Goal: Communication & Community: Answer question/provide support

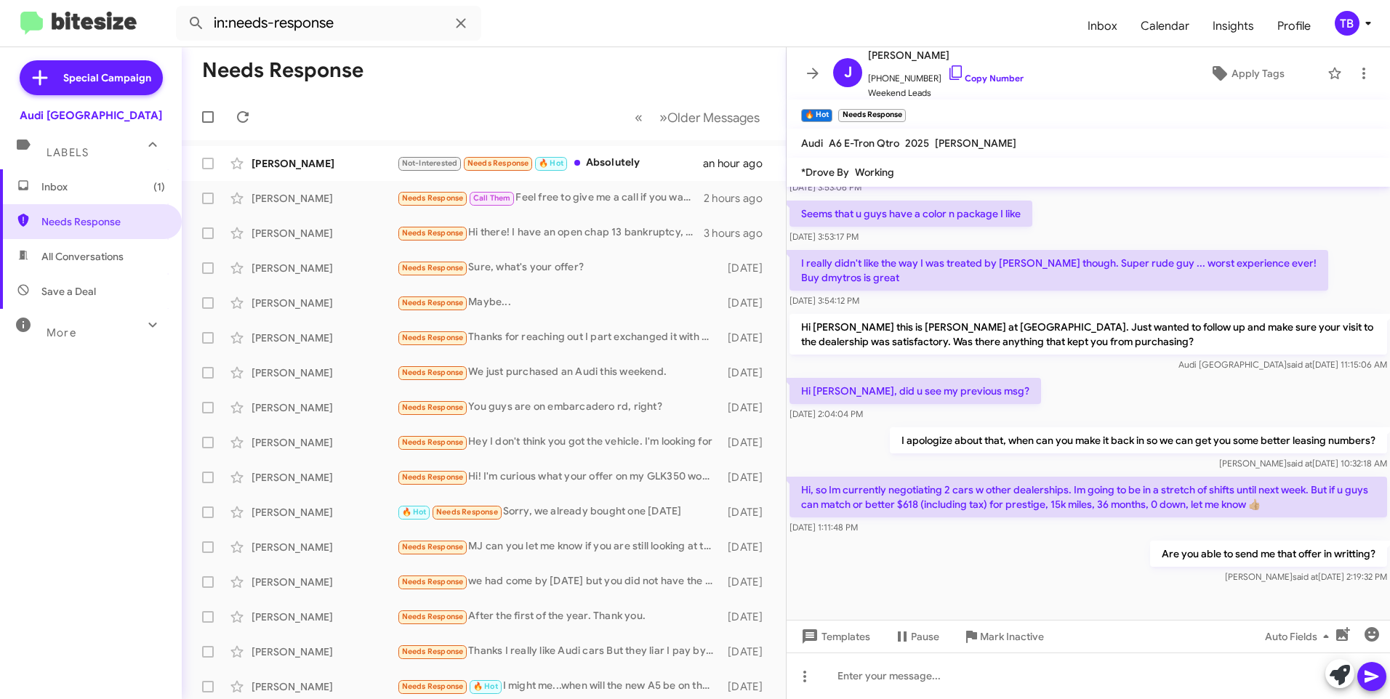
scroll to position [1411, 0]
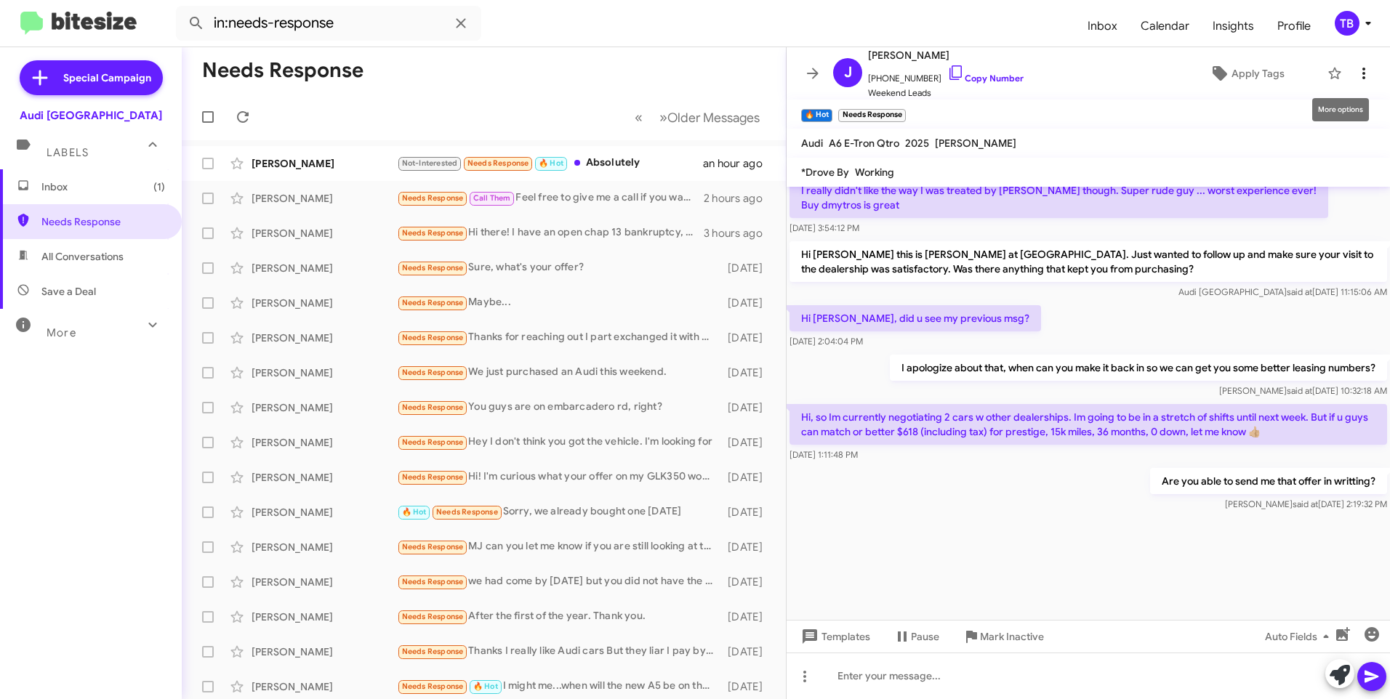
click at [1355, 76] on icon at bounding box center [1363, 73] width 17 height 17
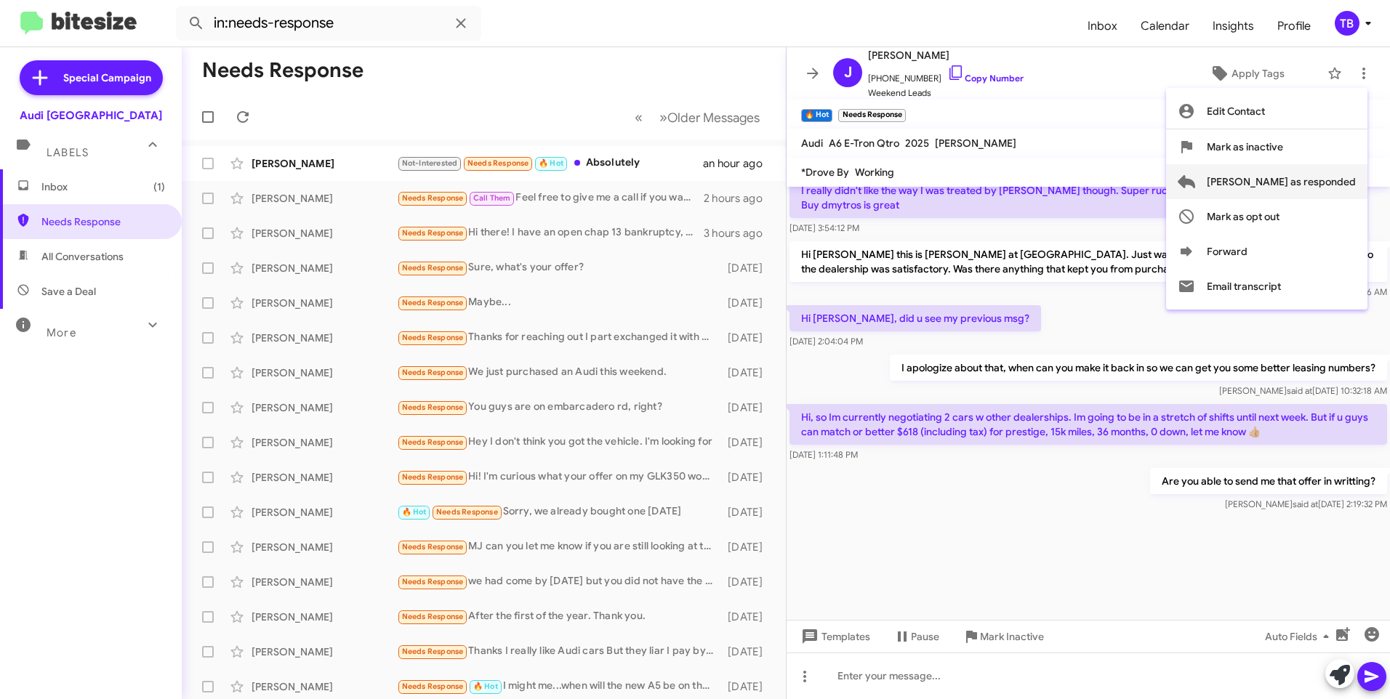
click at [1328, 186] on span "[PERSON_NAME] as responded" at bounding box center [1281, 181] width 149 height 35
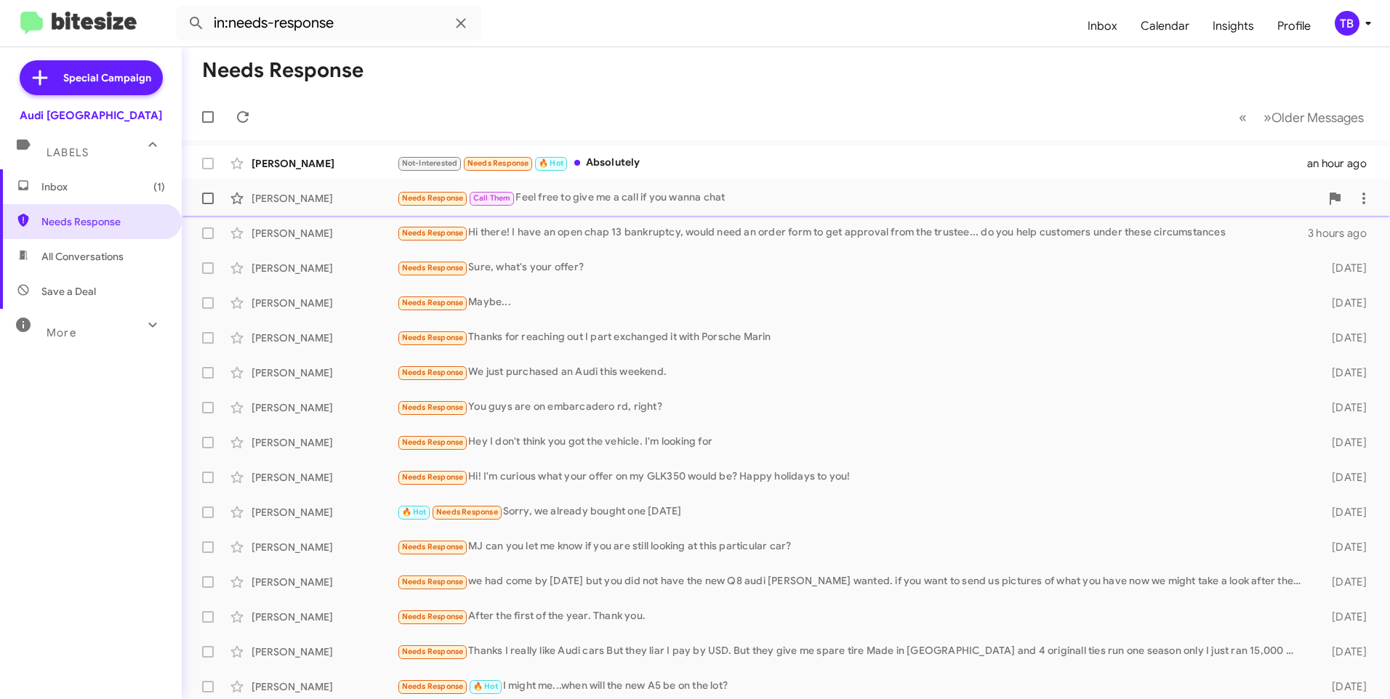
click at [661, 212] on div "Chrisopher Scola Needs Response Call Them Feel free to give me a call if you wa…" at bounding box center [785, 198] width 1185 height 29
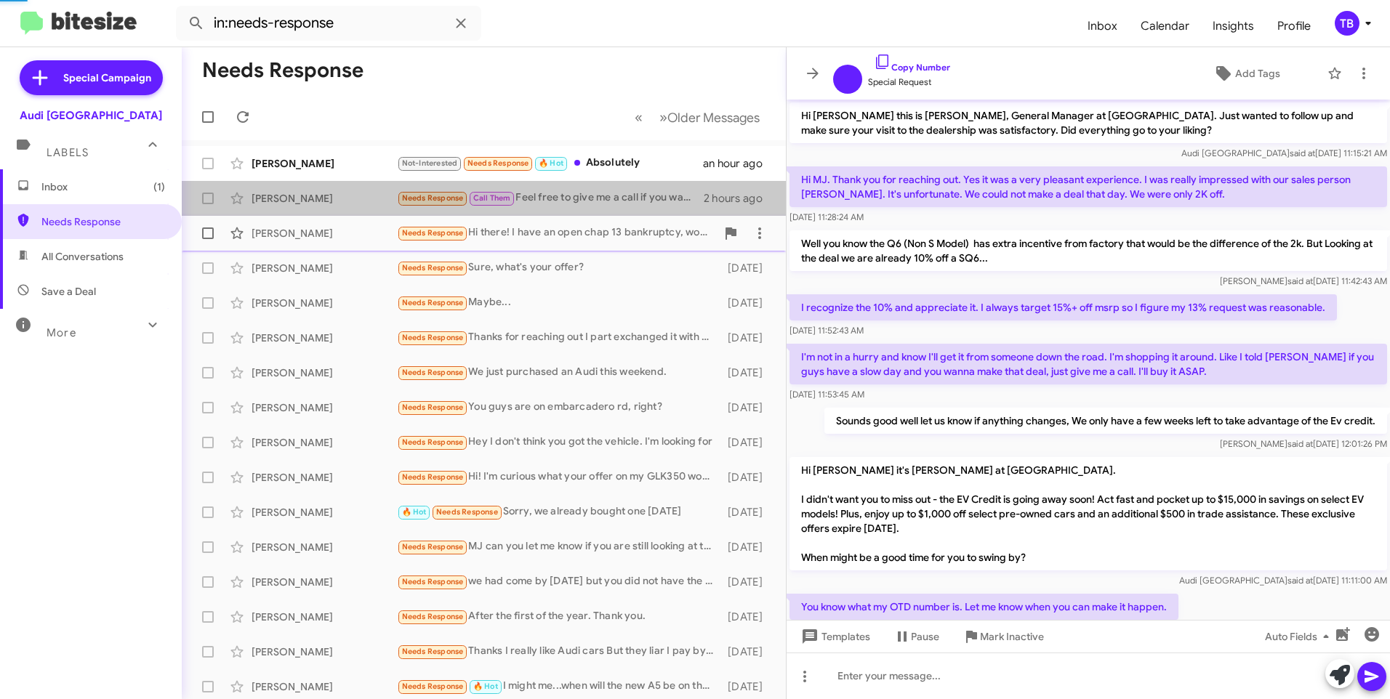
scroll to position [262, 0]
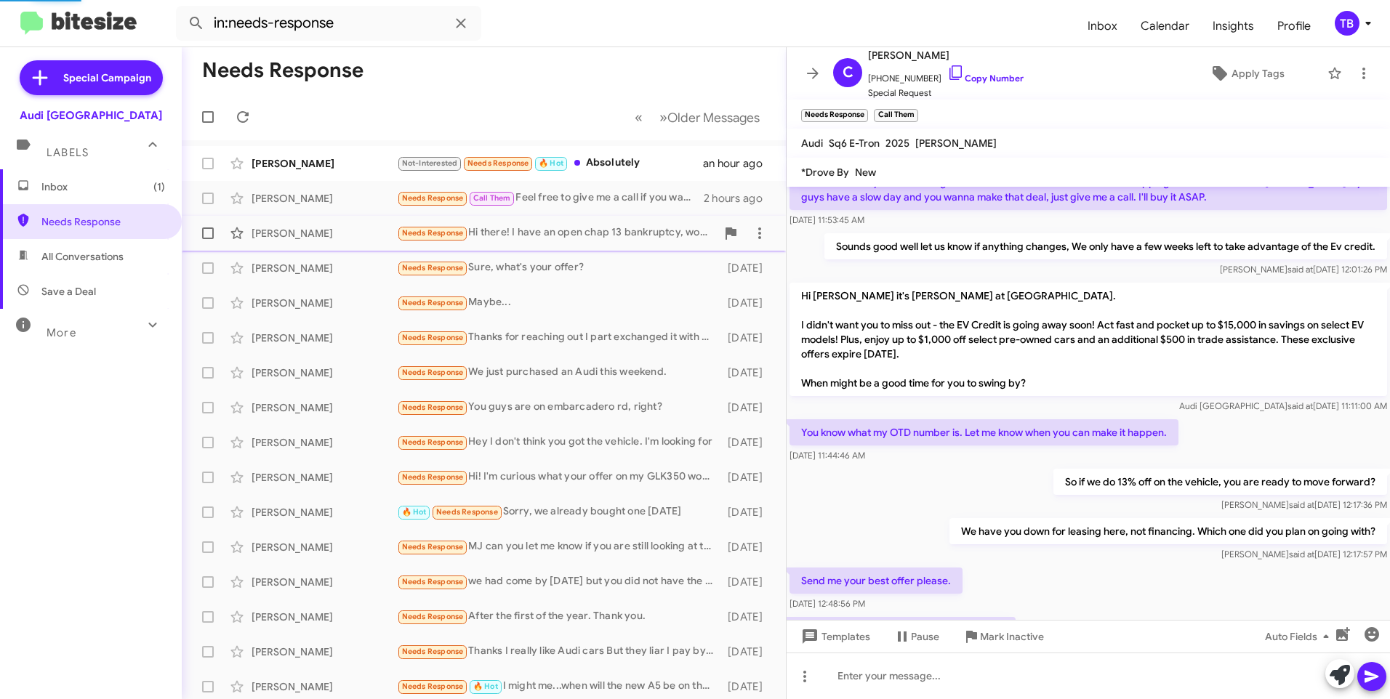
click at [634, 235] on div "Needs Response Hi there! I have an open chap 13 bankruptcy, would need an order…" at bounding box center [556, 233] width 319 height 17
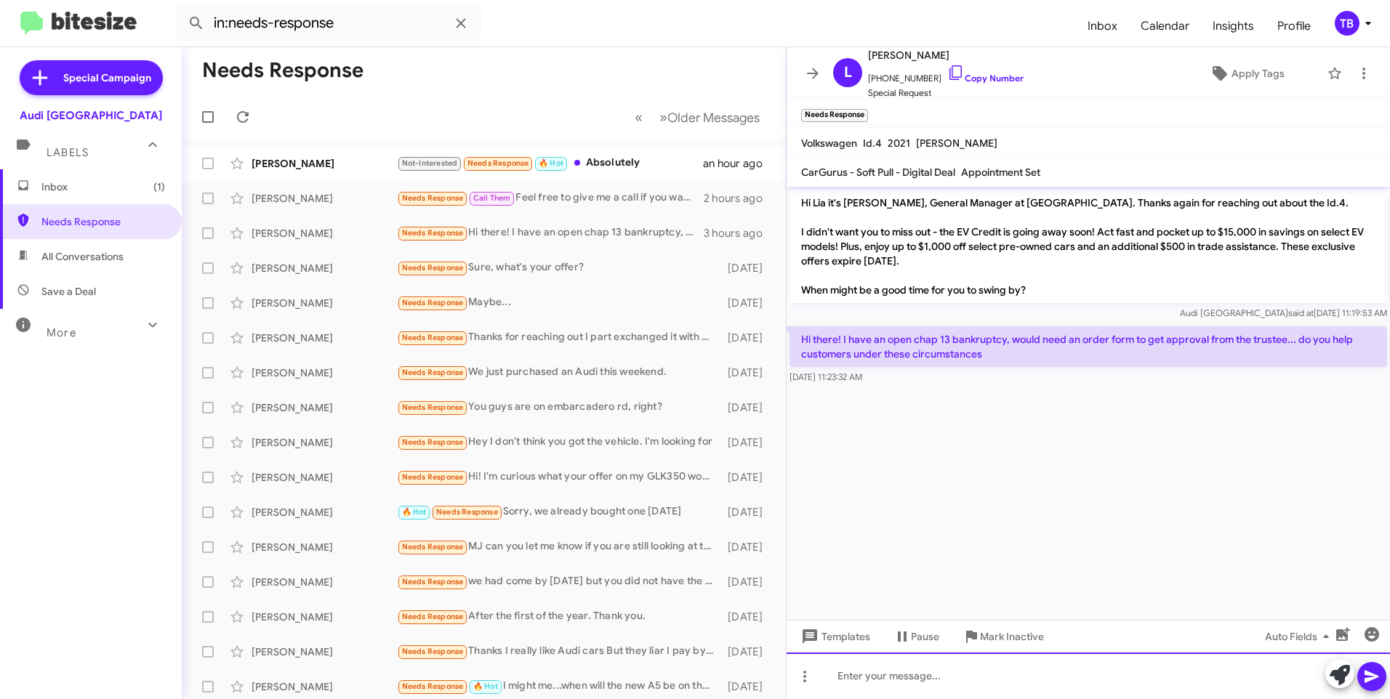
click at [944, 685] on div at bounding box center [1088, 676] width 603 height 47
click at [928, 677] on div "Unfortunately we do not." at bounding box center [1088, 676] width 603 height 47
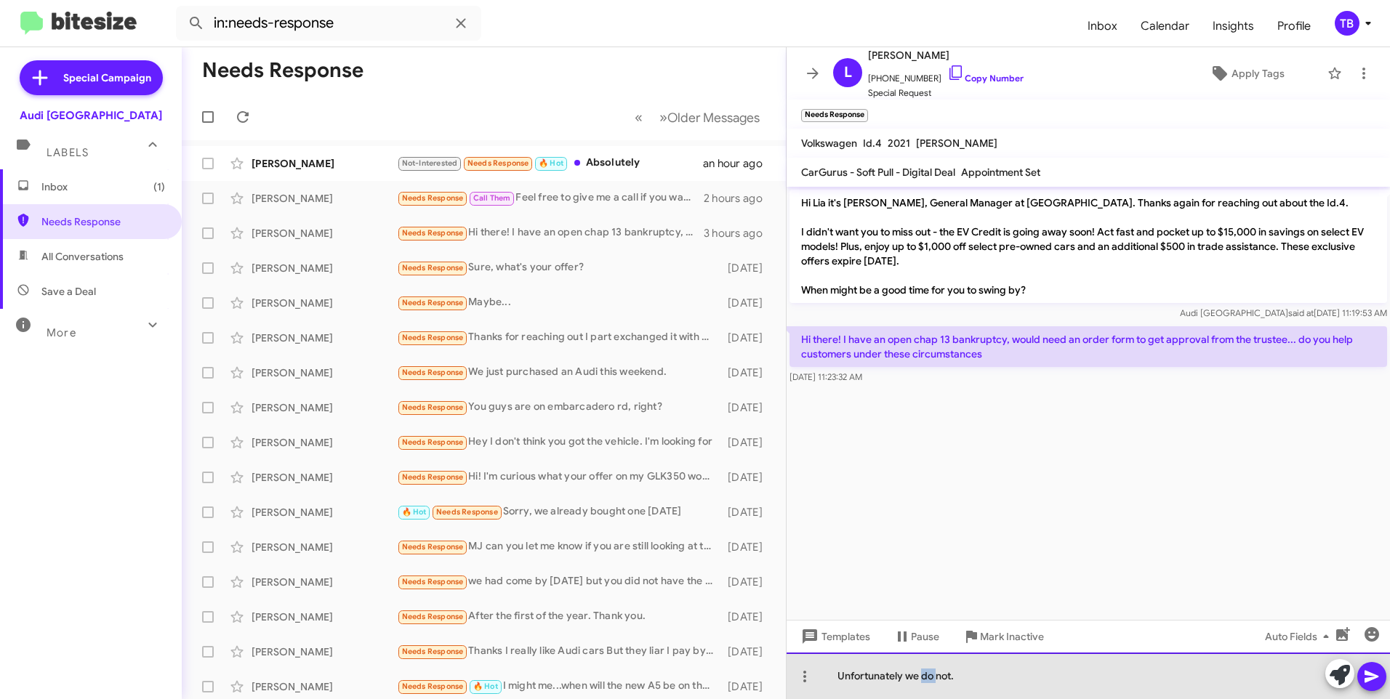
click at [928, 677] on div "Unfortunately we do not." at bounding box center [1088, 676] width 603 height 47
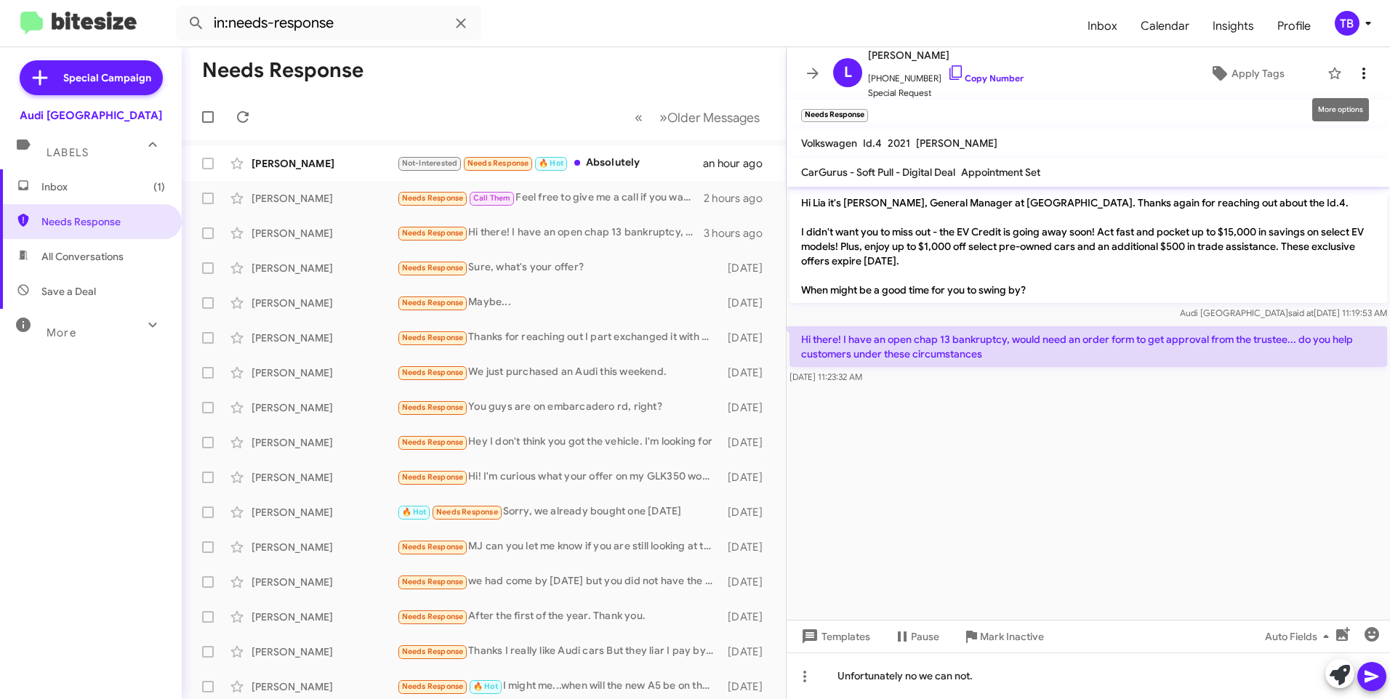
click at [1360, 81] on icon at bounding box center [1363, 73] width 17 height 17
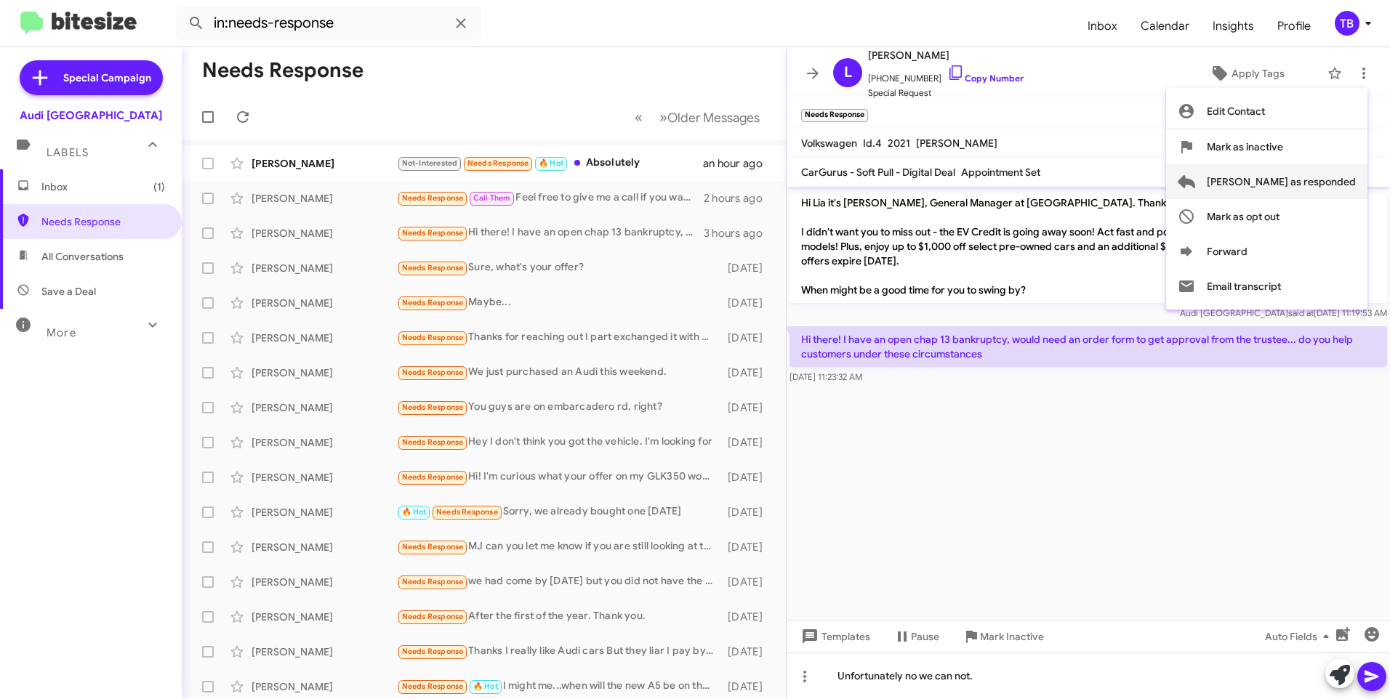
click at [1332, 177] on span "[PERSON_NAME] as responded" at bounding box center [1281, 181] width 149 height 35
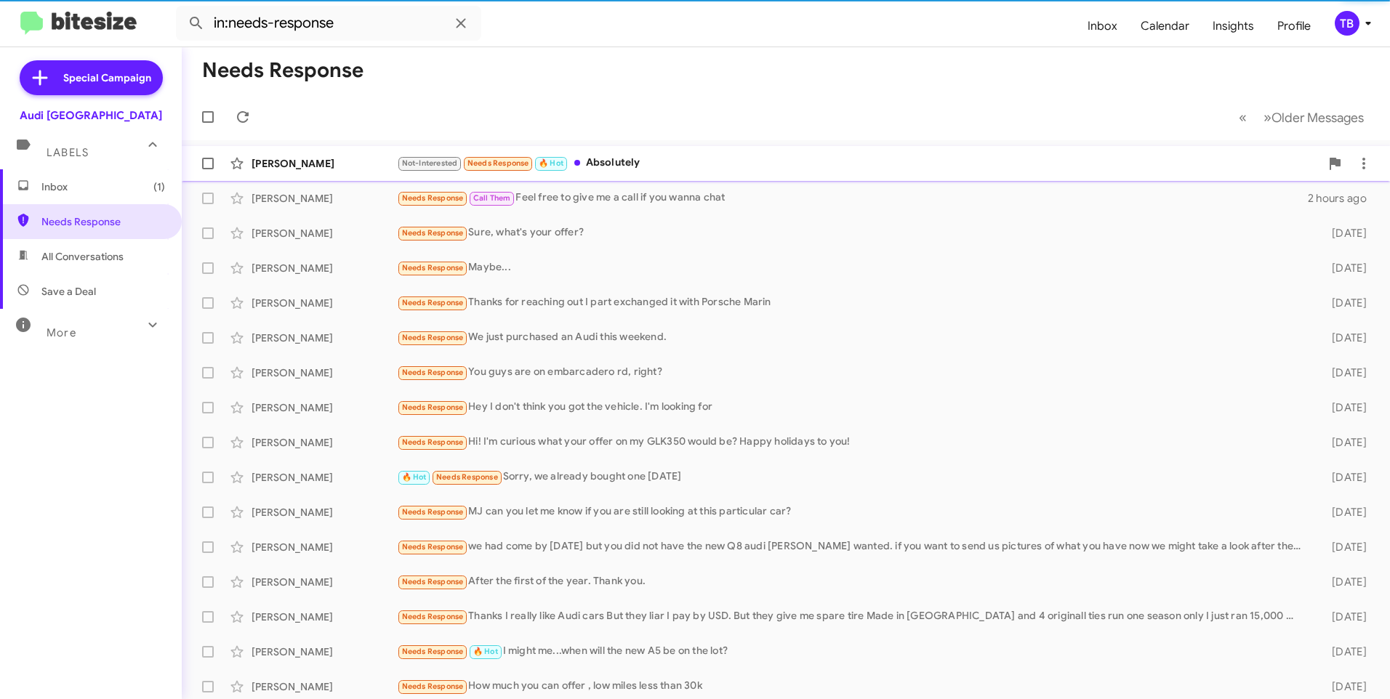
click at [789, 177] on div "Lyle Matilton Not-Interested Needs Response 🔥 Hot Absolutely an hour ago" at bounding box center [785, 163] width 1185 height 29
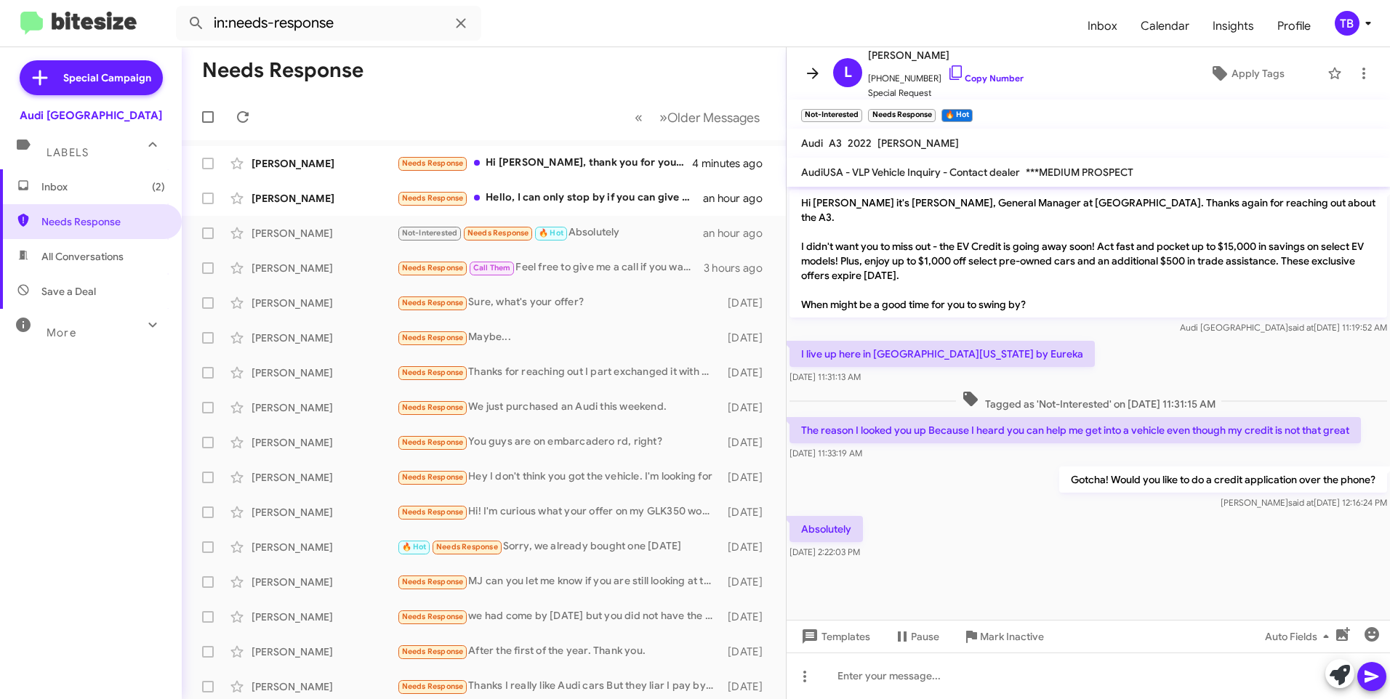
click at [824, 72] on span at bounding box center [812, 73] width 29 height 17
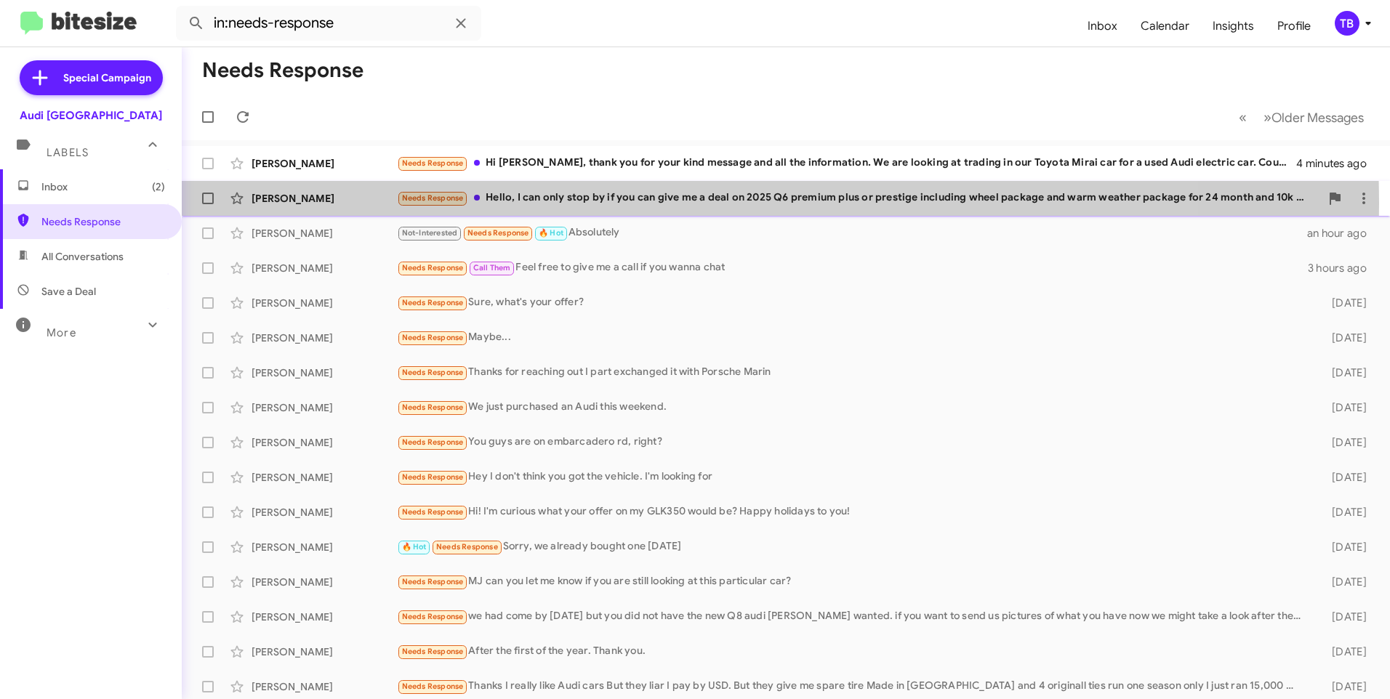
click at [642, 203] on div "Needs Response Hello, I can only stop by if you can give me a deal on 2025 Q6 p…" at bounding box center [858, 198] width 923 height 17
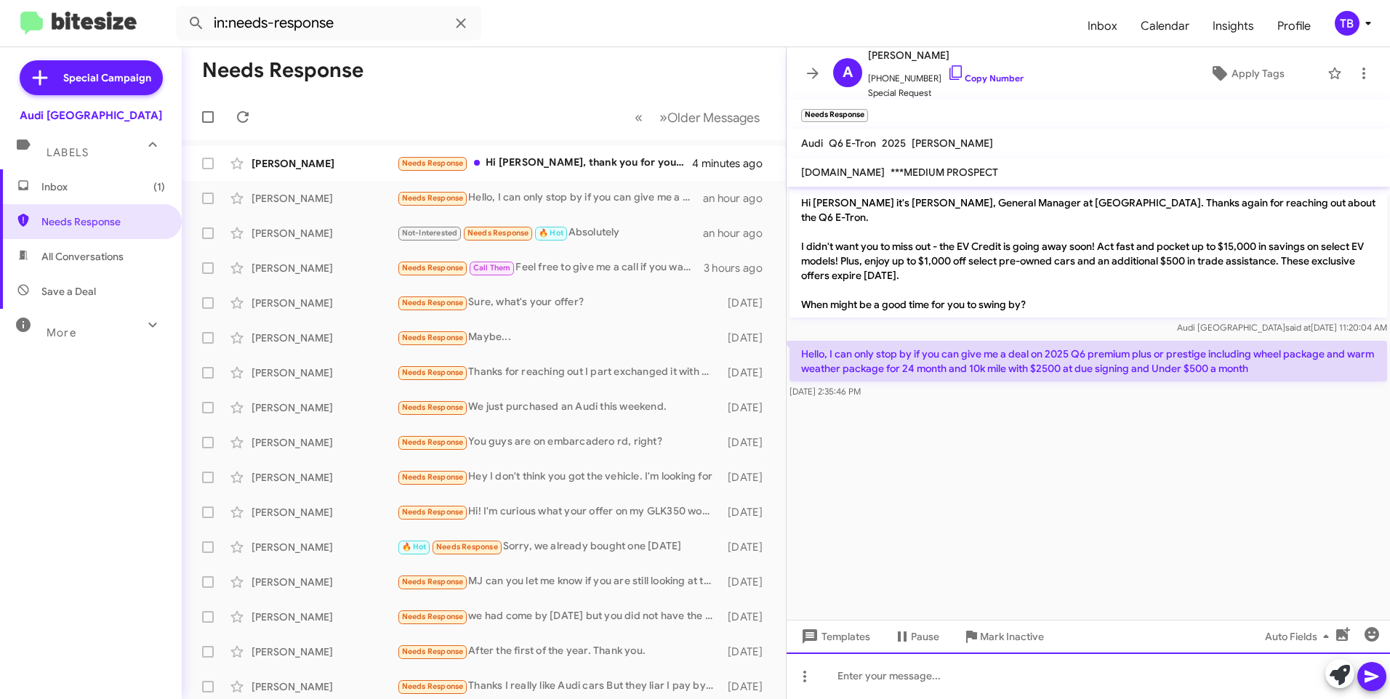
click at [933, 678] on div at bounding box center [1088, 676] width 603 height 47
click at [954, 679] on div "That is very specific, hav you got that offer from somewhere else that you can …" at bounding box center [1088, 676] width 603 height 47
click at [1283, 676] on div "That is very specific, have you got that offer from somewhere else that you can…" at bounding box center [1088, 676] width 603 height 47
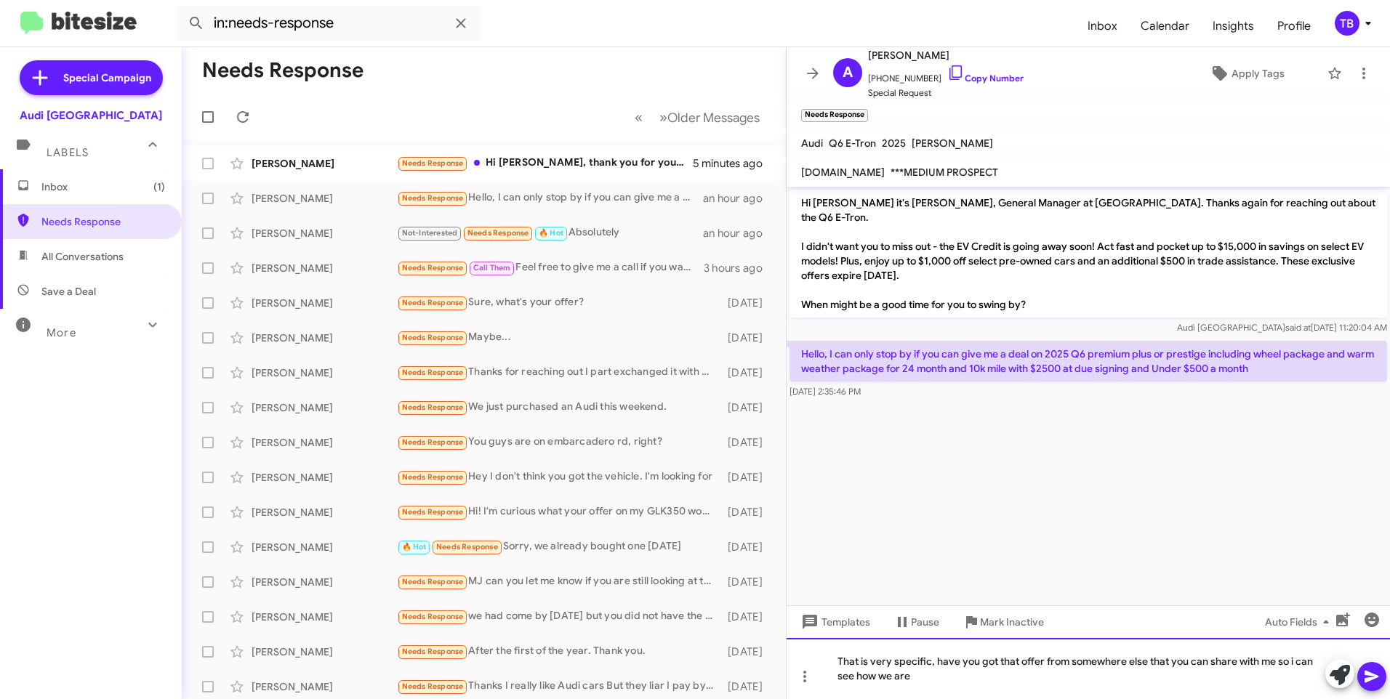
click at [933, 693] on div "That is very specific, have you got that offer from somewhere else that you can…" at bounding box center [1088, 668] width 603 height 61
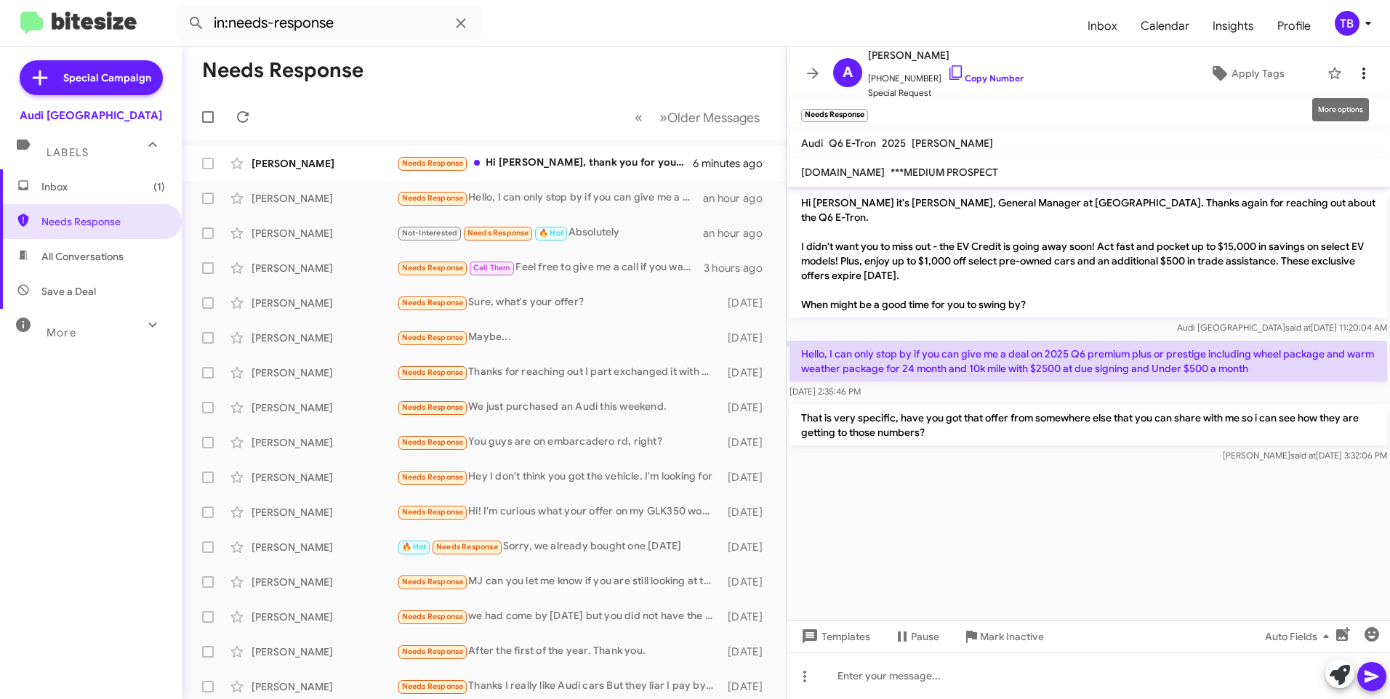
click at [1355, 78] on icon at bounding box center [1363, 73] width 17 height 17
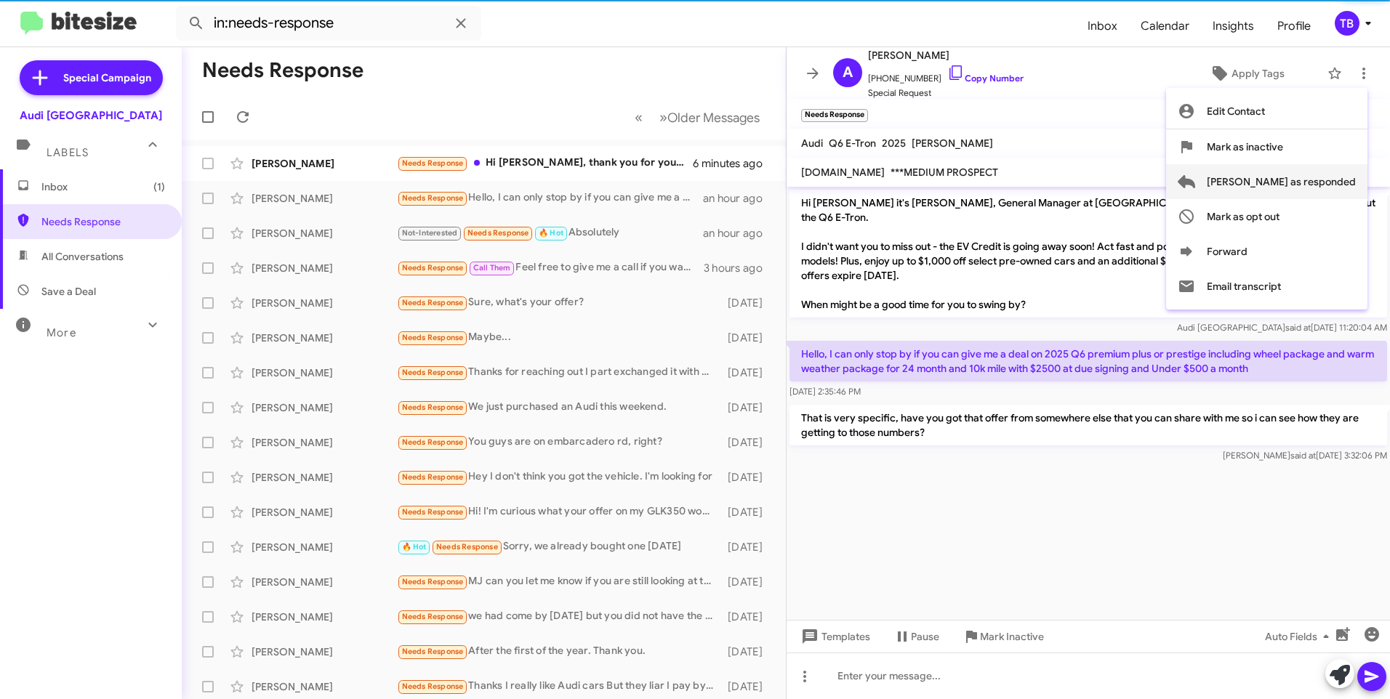
click at [1316, 174] on span "[PERSON_NAME] as responded" at bounding box center [1281, 181] width 149 height 35
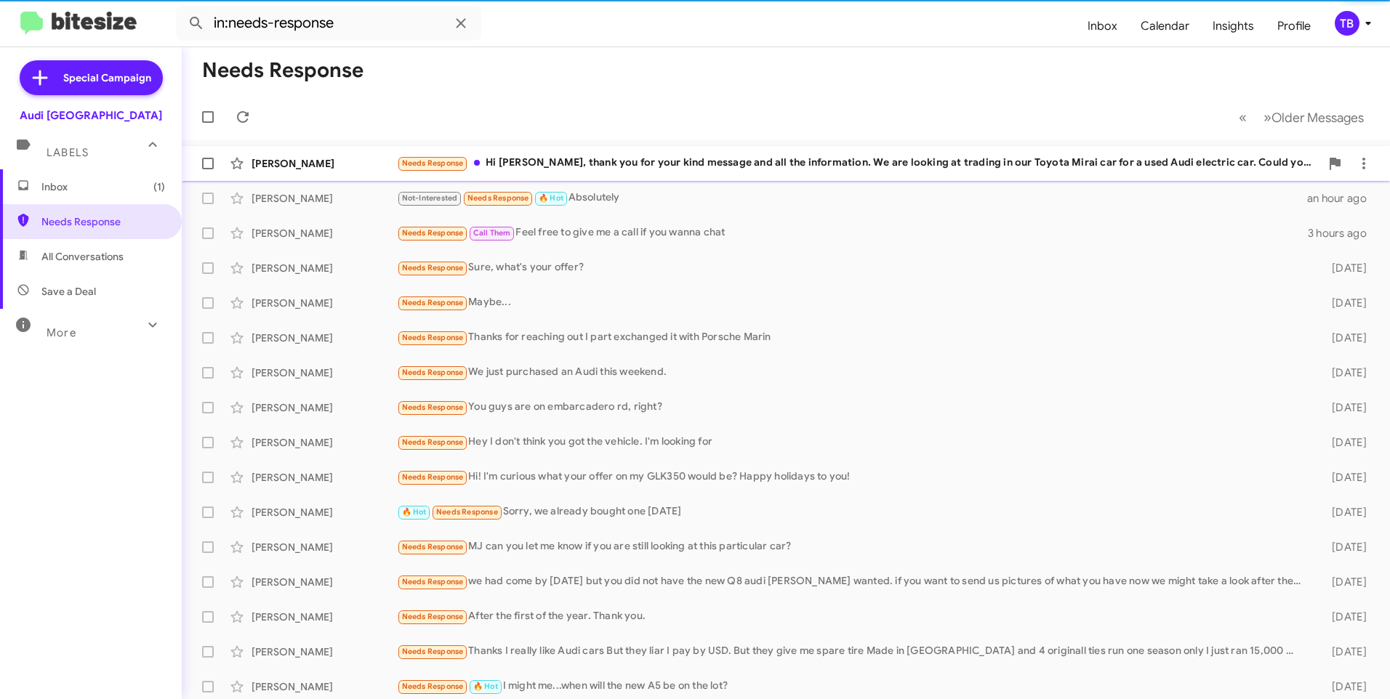
click at [618, 170] on div "Needs Response Hi MJ, thank you for your kind message and all the information. …" at bounding box center [858, 163] width 923 height 17
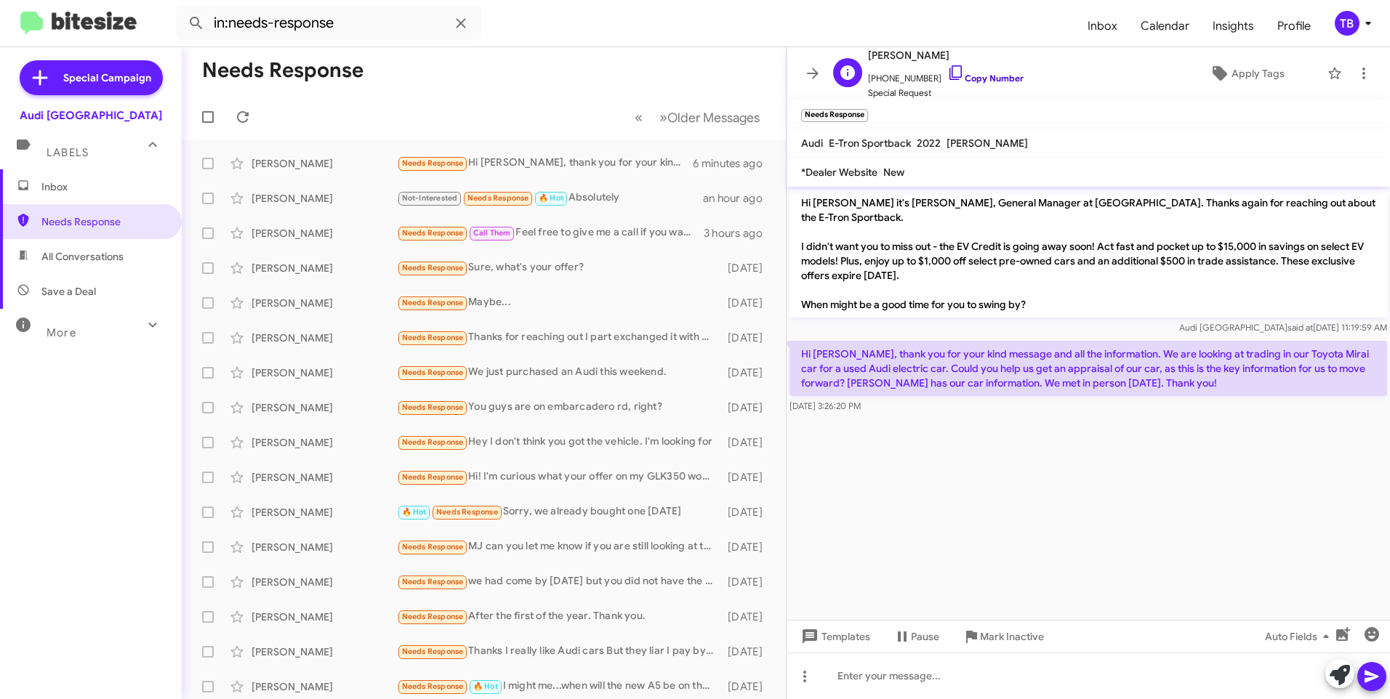
click at [950, 83] on link "Copy Number" at bounding box center [985, 78] width 76 height 11
click at [896, 670] on div at bounding box center [1088, 676] width 603 height 47
click at [1355, 76] on icon at bounding box center [1363, 73] width 17 height 17
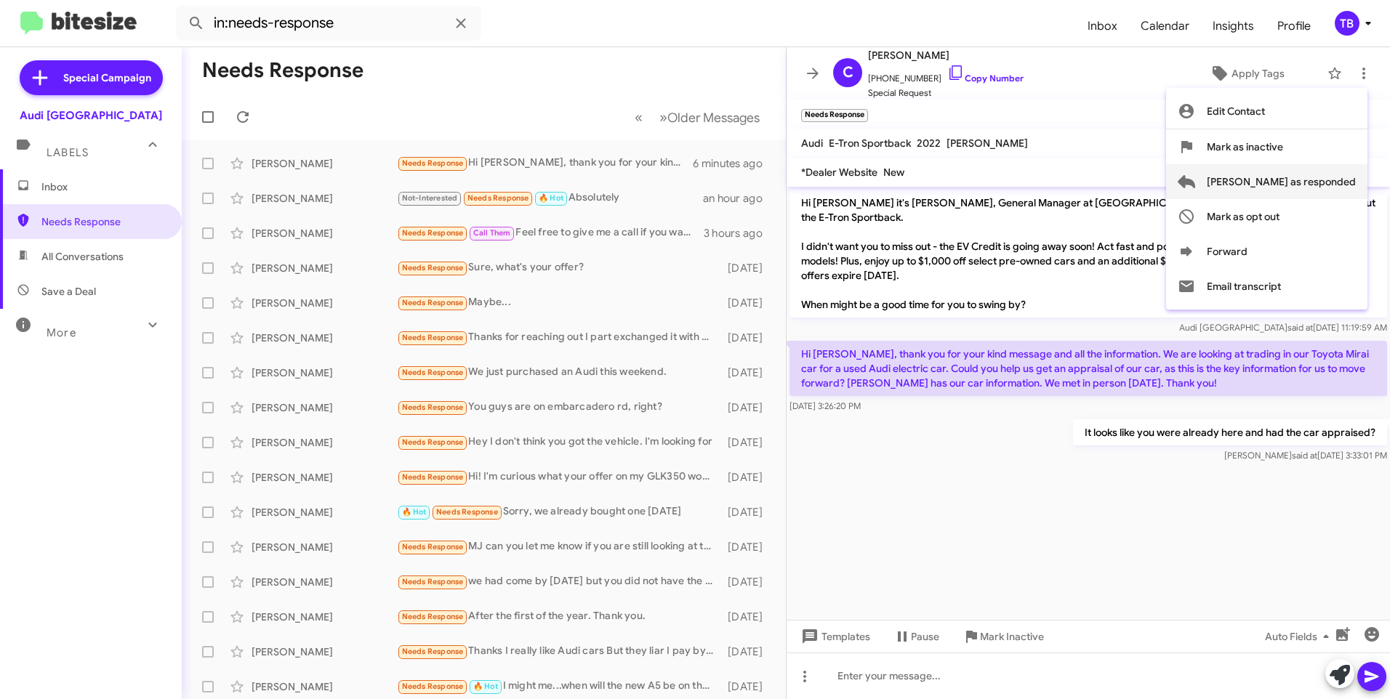
click at [1308, 182] on span "[PERSON_NAME] as responded" at bounding box center [1281, 181] width 149 height 35
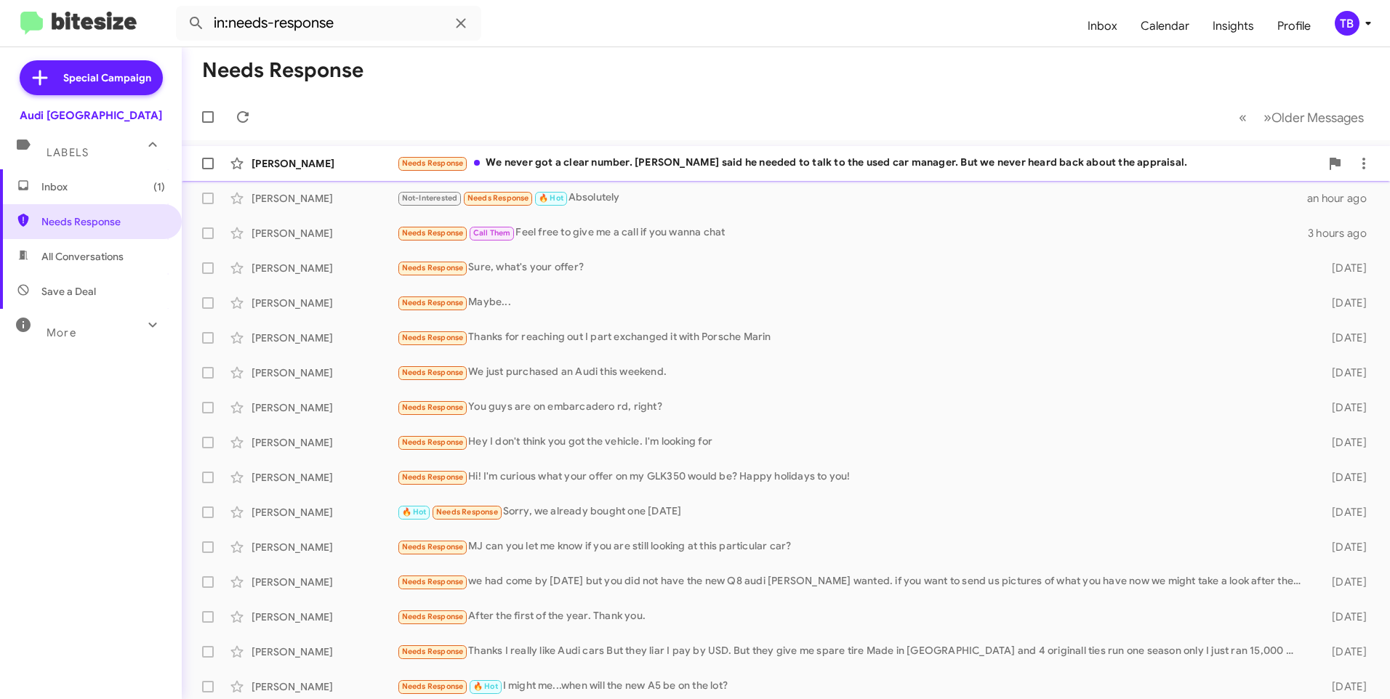
click at [691, 165] on div "Needs Response We never got a clear number. [PERSON_NAME] said he needed to tal…" at bounding box center [858, 163] width 923 height 17
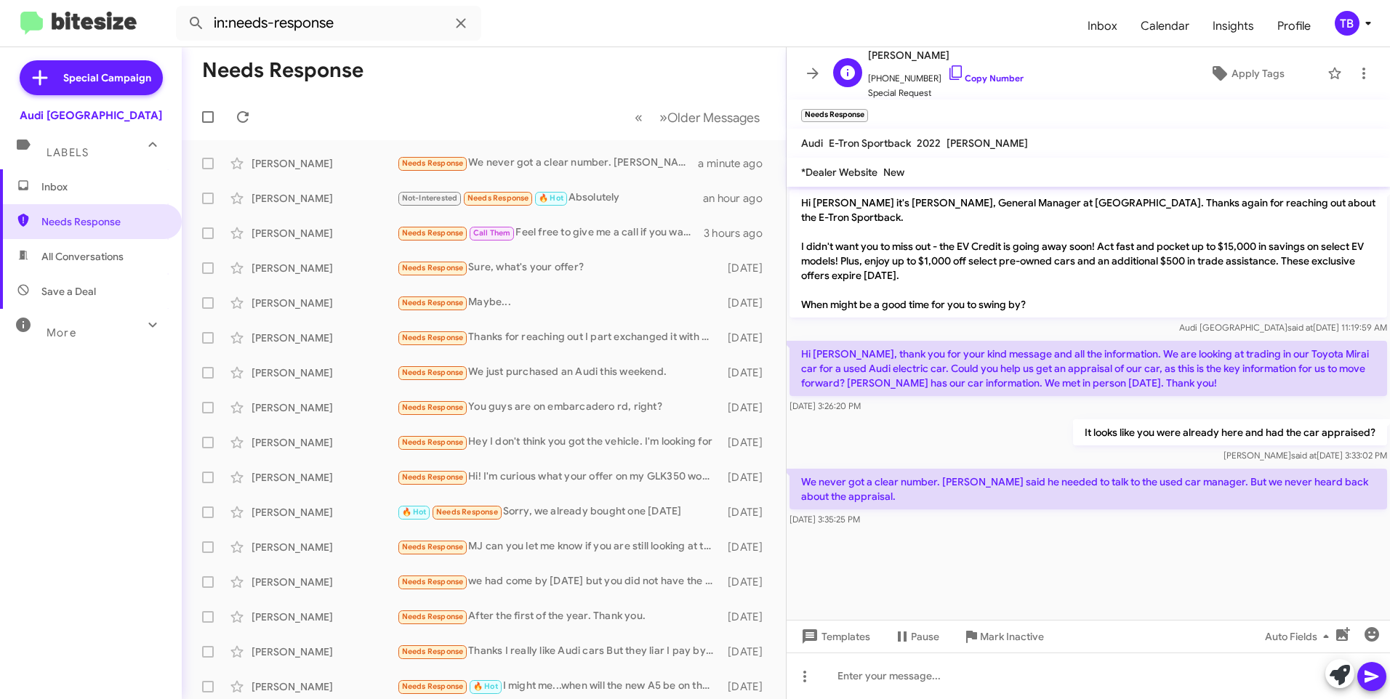
click at [952, 65] on span "+14158066651 Copy Number" at bounding box center [946, 75] width 156 height 22
click at [947, 70] on icon at bounding box center [955, 72] width 17 height 17
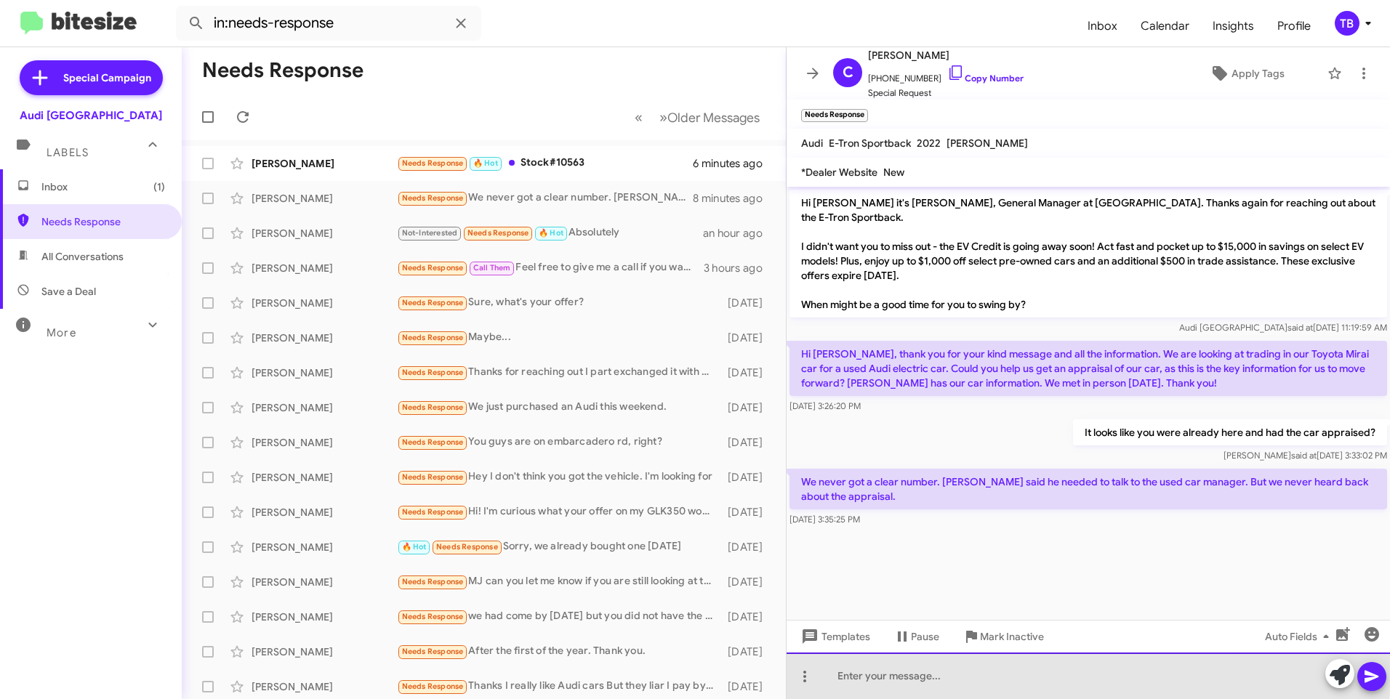
click at [942, 669] on div at bounding box center [1088, 676] width 603 height 47
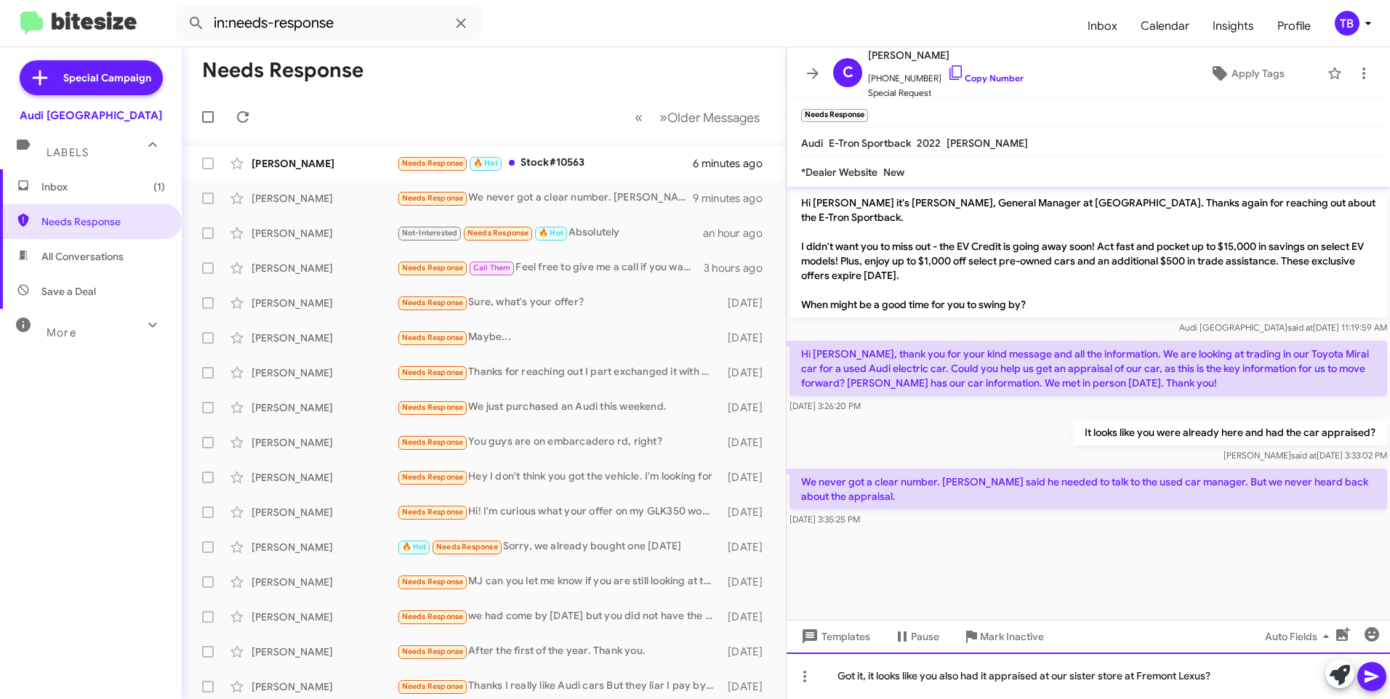
click at [867, 674] on div "Got it, it looks like you also had it appraised at our sister store at Fremont …" at bounding box center [1088, 676] width 603 height 47
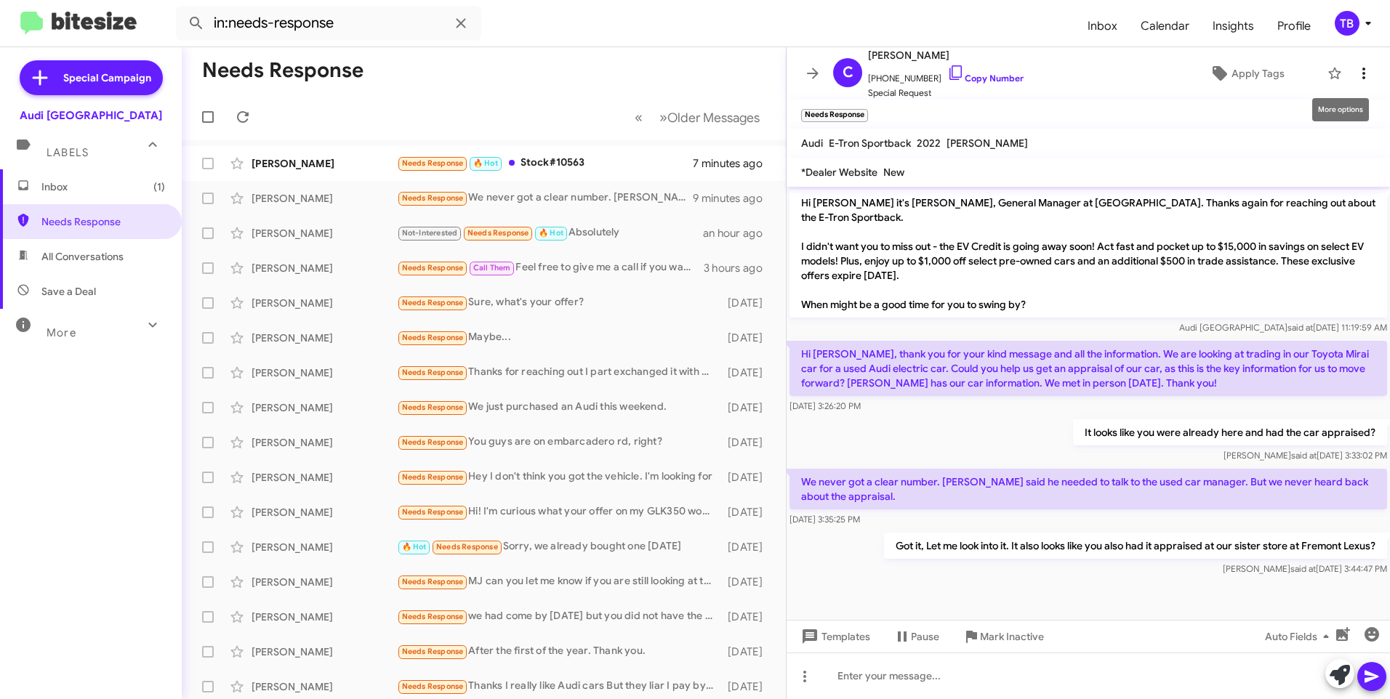
click at [1361, 73] on icon at bounding box center [1363, 73] width 17 height 17
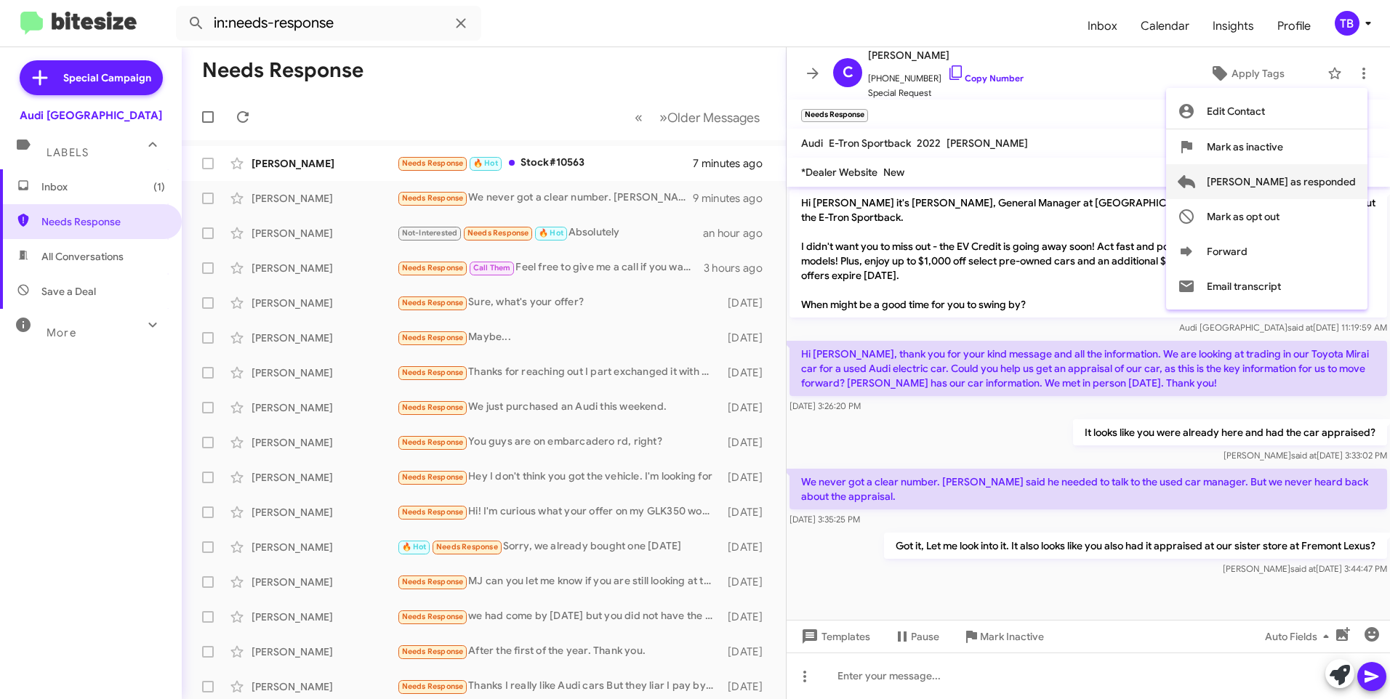
click at [1286, 183] on span "[PERSON_NAME] as responded" at bounding box center [1281, 181] width 149 height 35
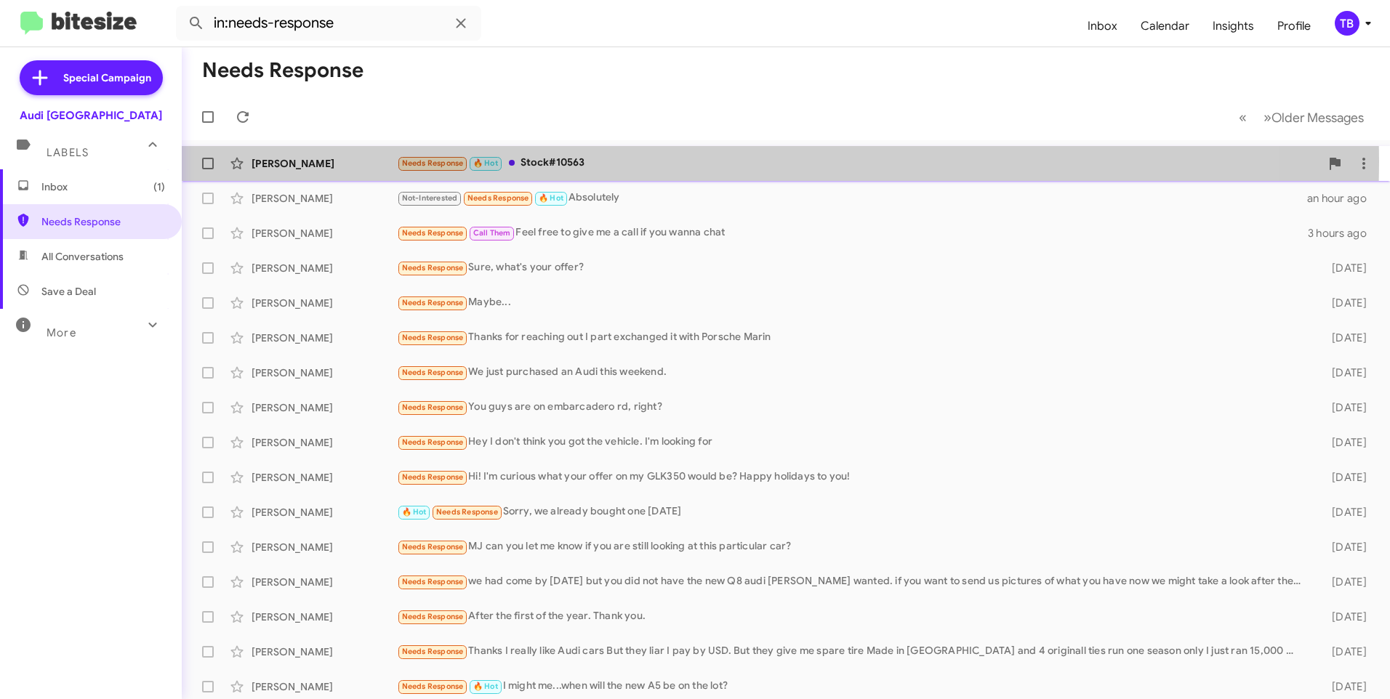
click at [590, 161] on div "Needs Response 🔥 Hot Stock#10563" at bounding box center [858, 163] width 923 height 17
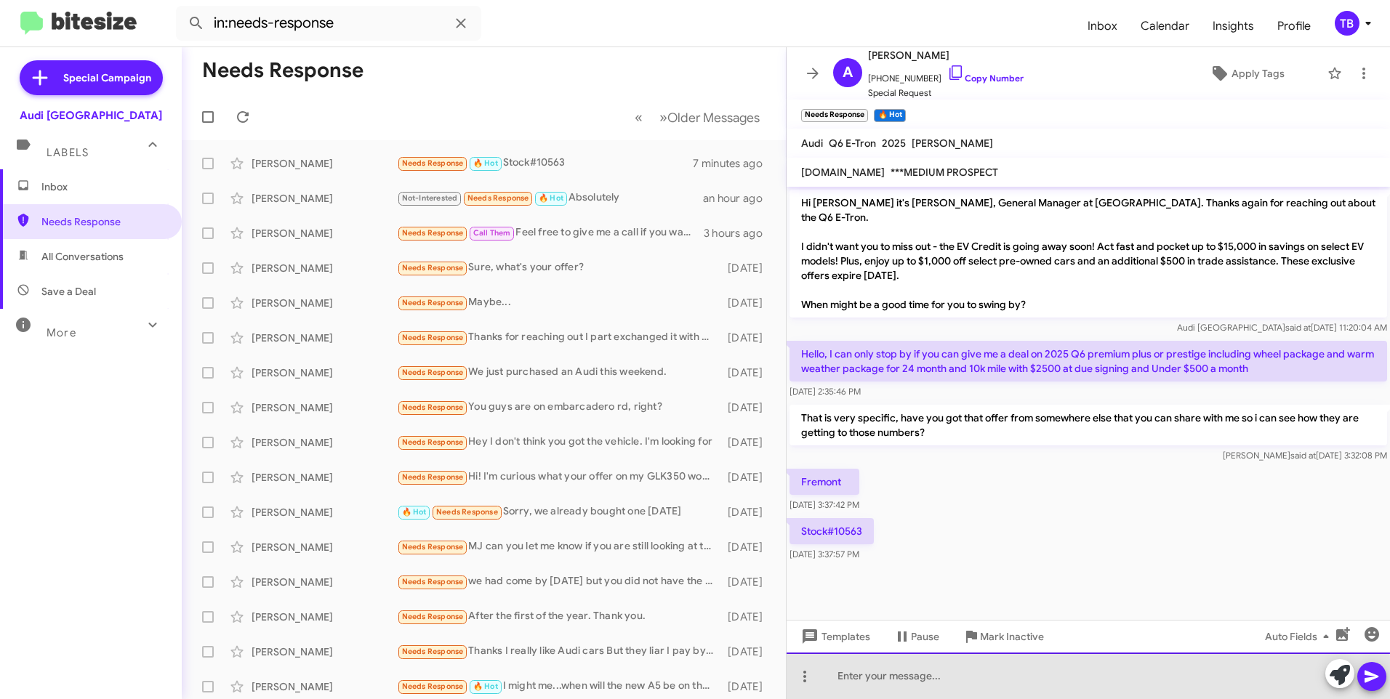
click at [968, 691] on div at bounding box center [1088, 676] width 603 height 47
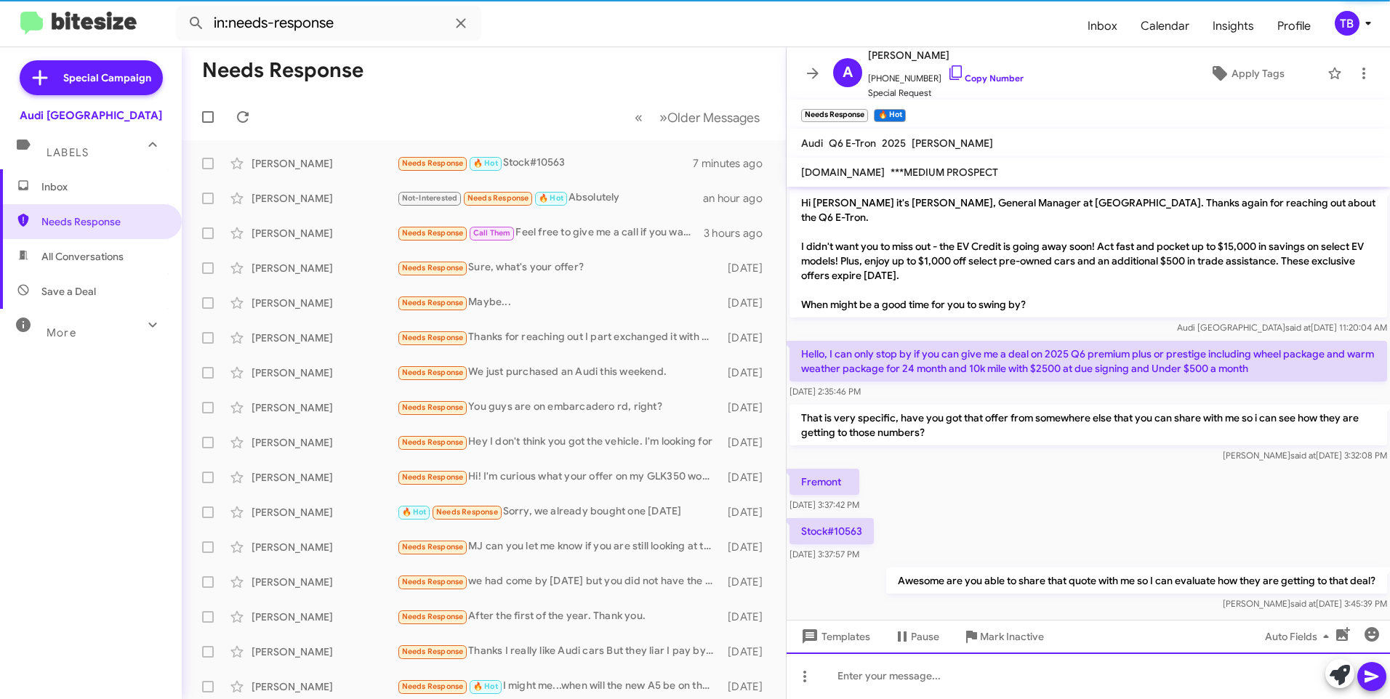
scroll to position [1, 0]
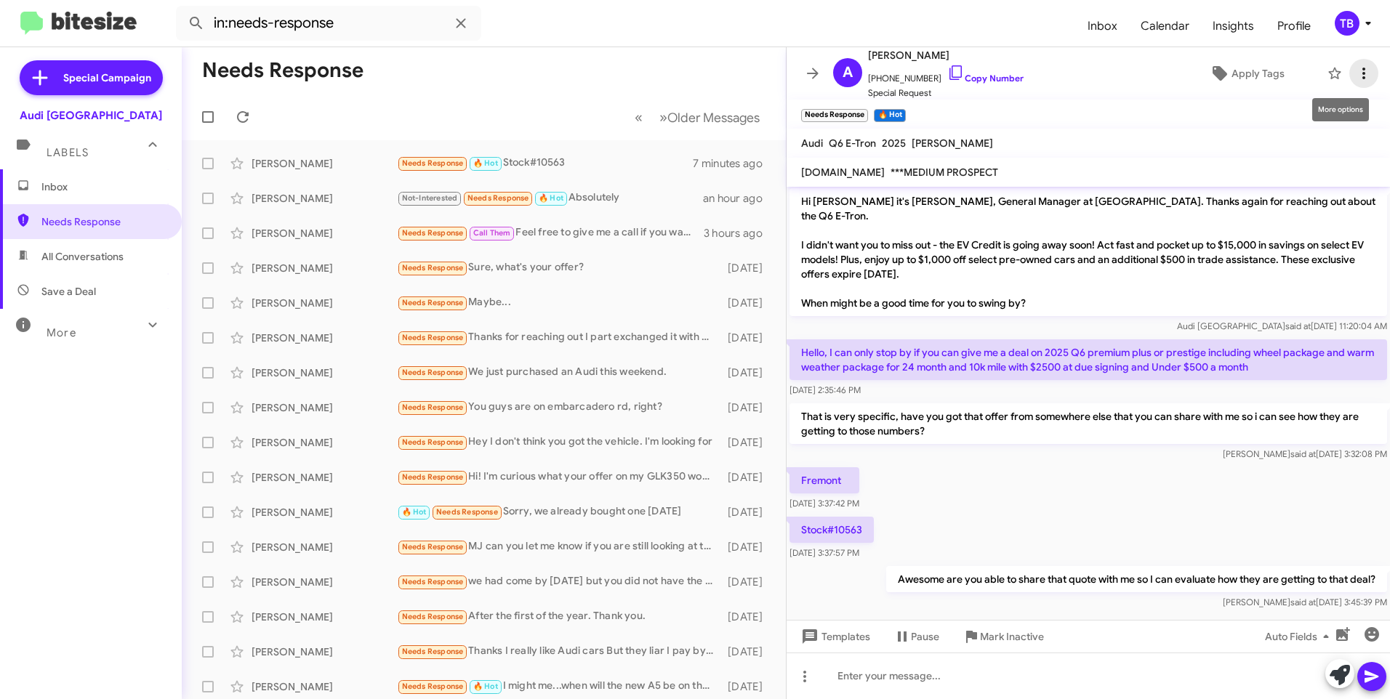
click at [1359, 81] on icon at bounding box center [1363, 73] width 17 height 17
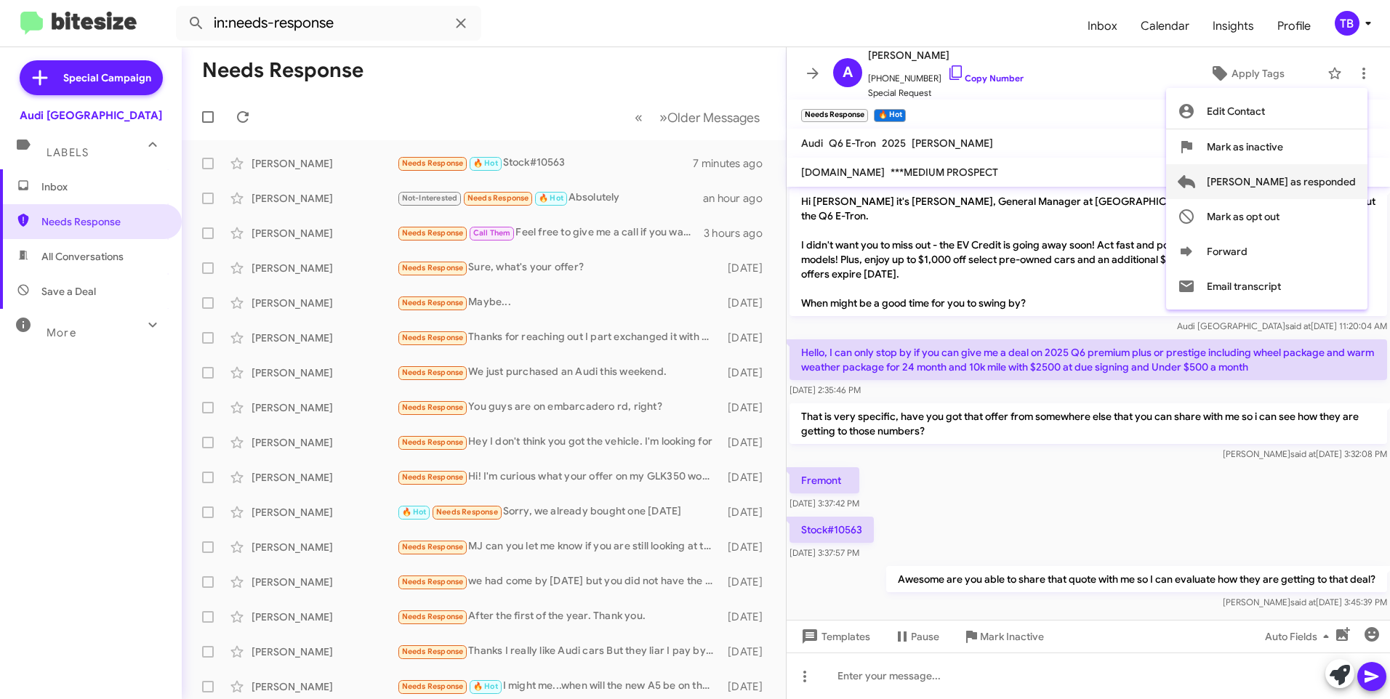
click at [1331, 178] on span "[PERSON_NAME] as responded" at bounding box center [1281, 181] width 149 height 35
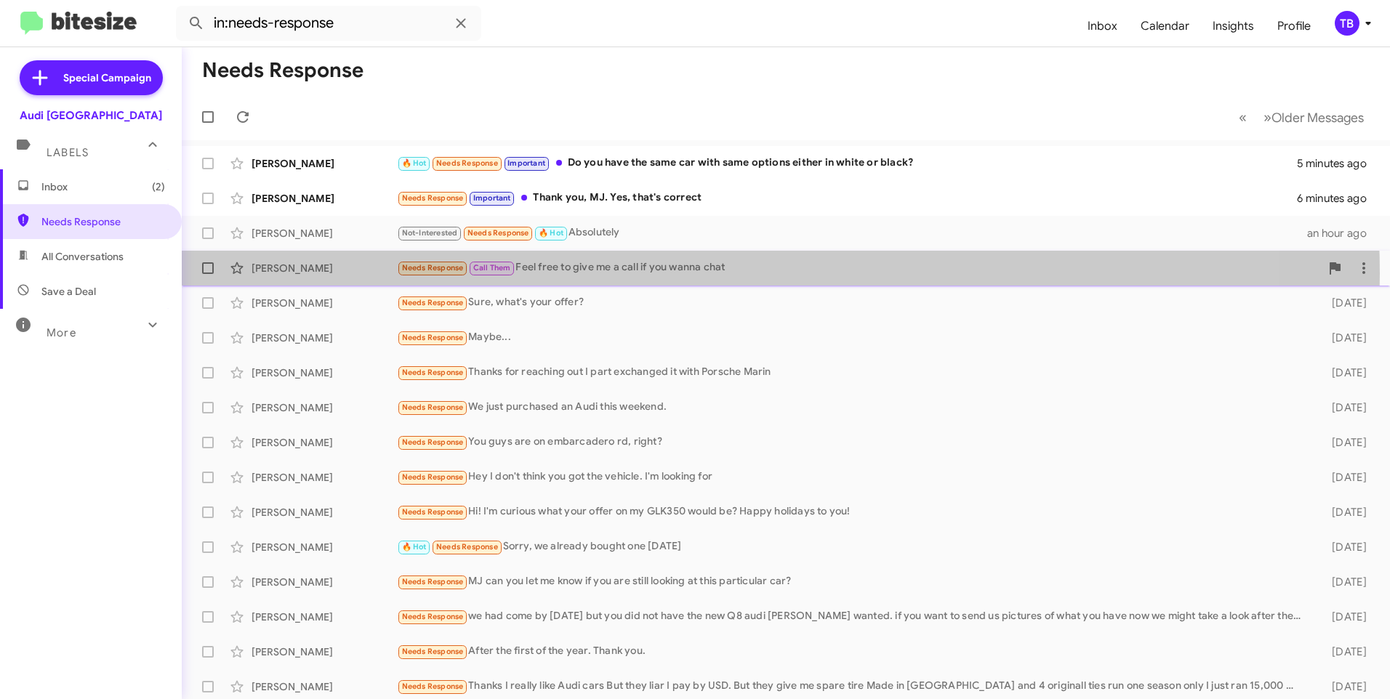
click at [683, 273] on div "Needs Response Call Them Feel free to give me a call if you wanna chat" at bounding box center [858, 268] width 923 height 17
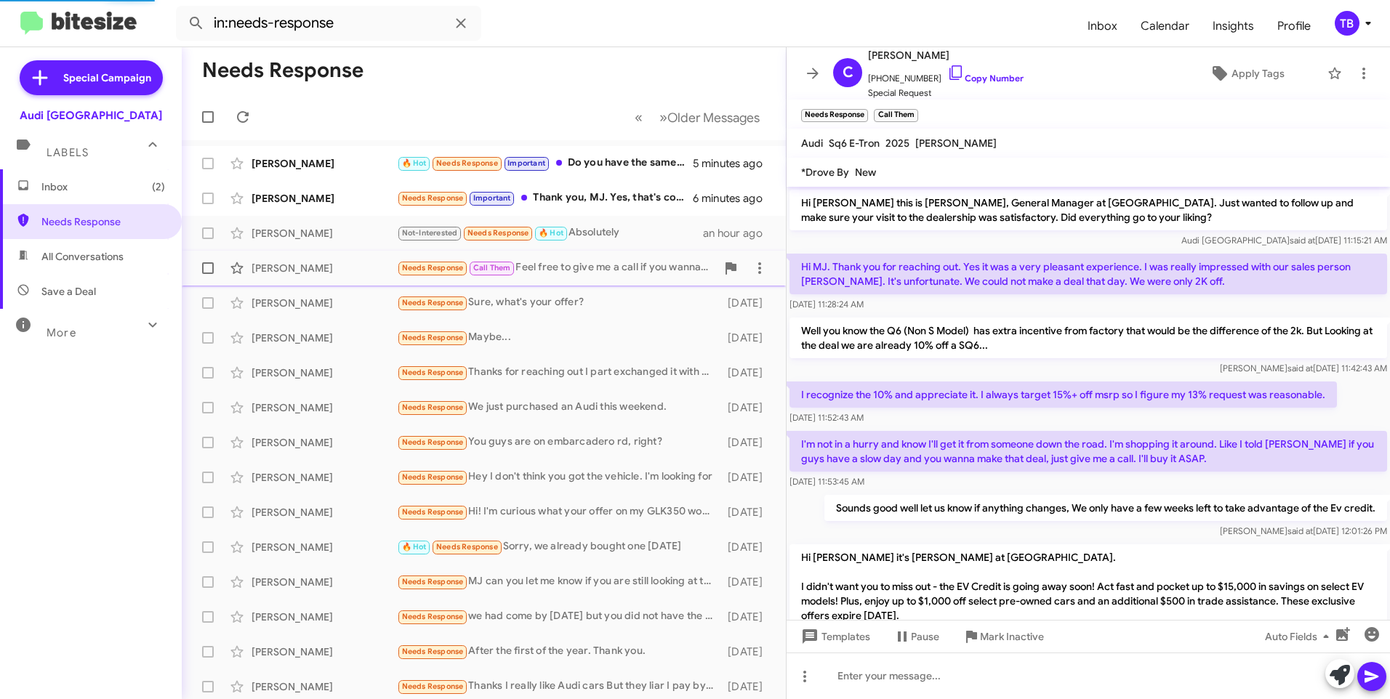
scroll to position [320, 0]
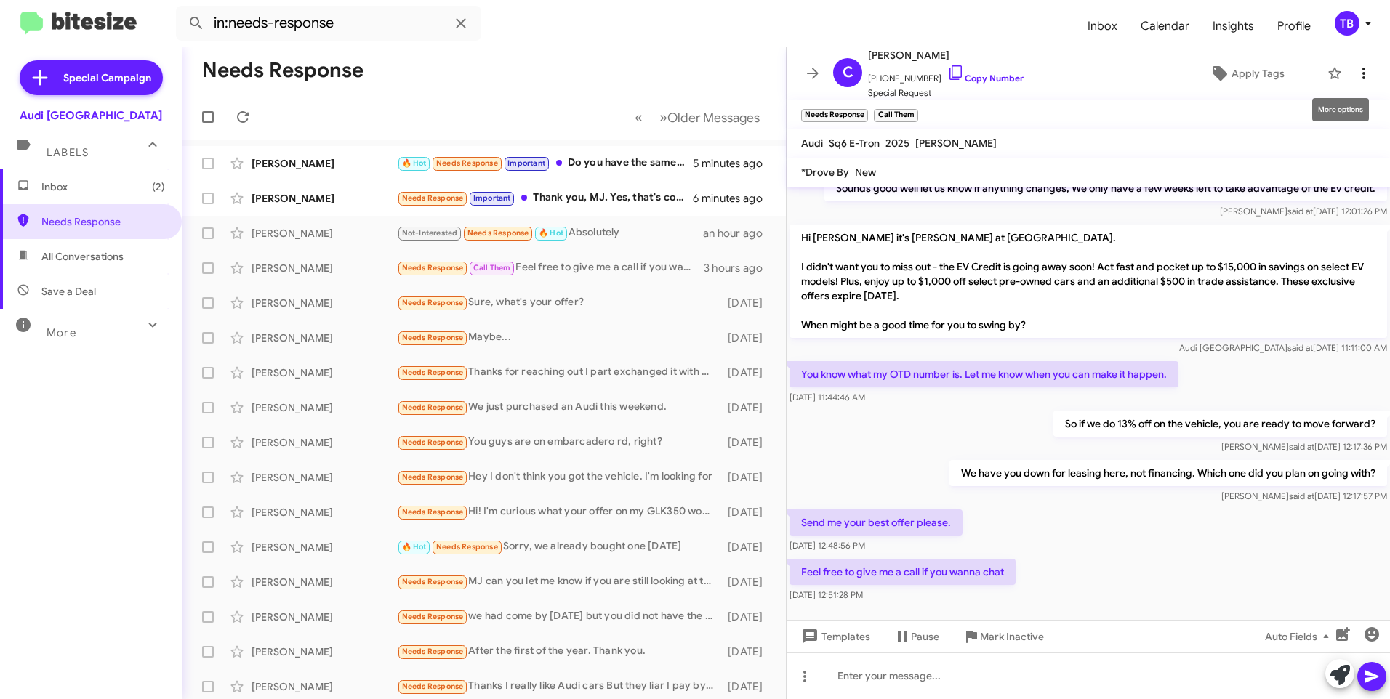
click at [1355, 77] on icon at bounding box center [1363, 73] width 17 height 17
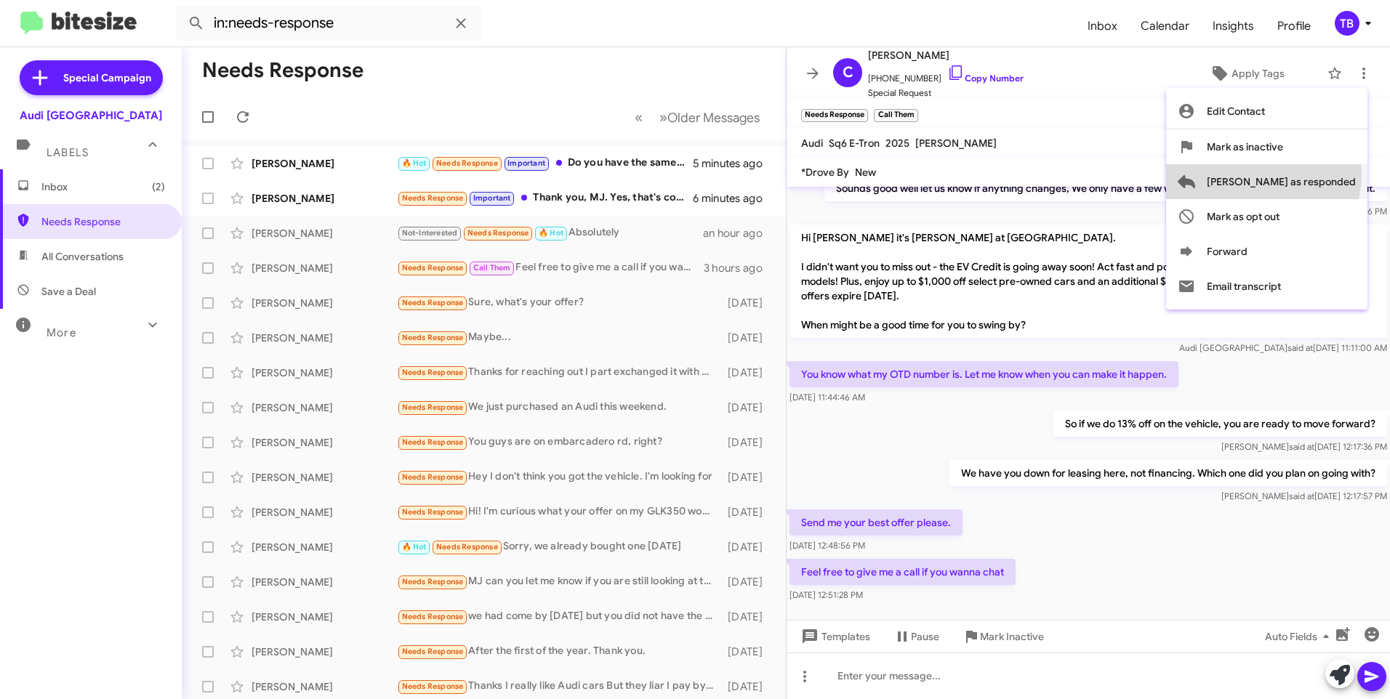
click at [1321, 175] on span "[PERSON_NAME] as responded" at bounding box center [1281, 181] width 149 height 35
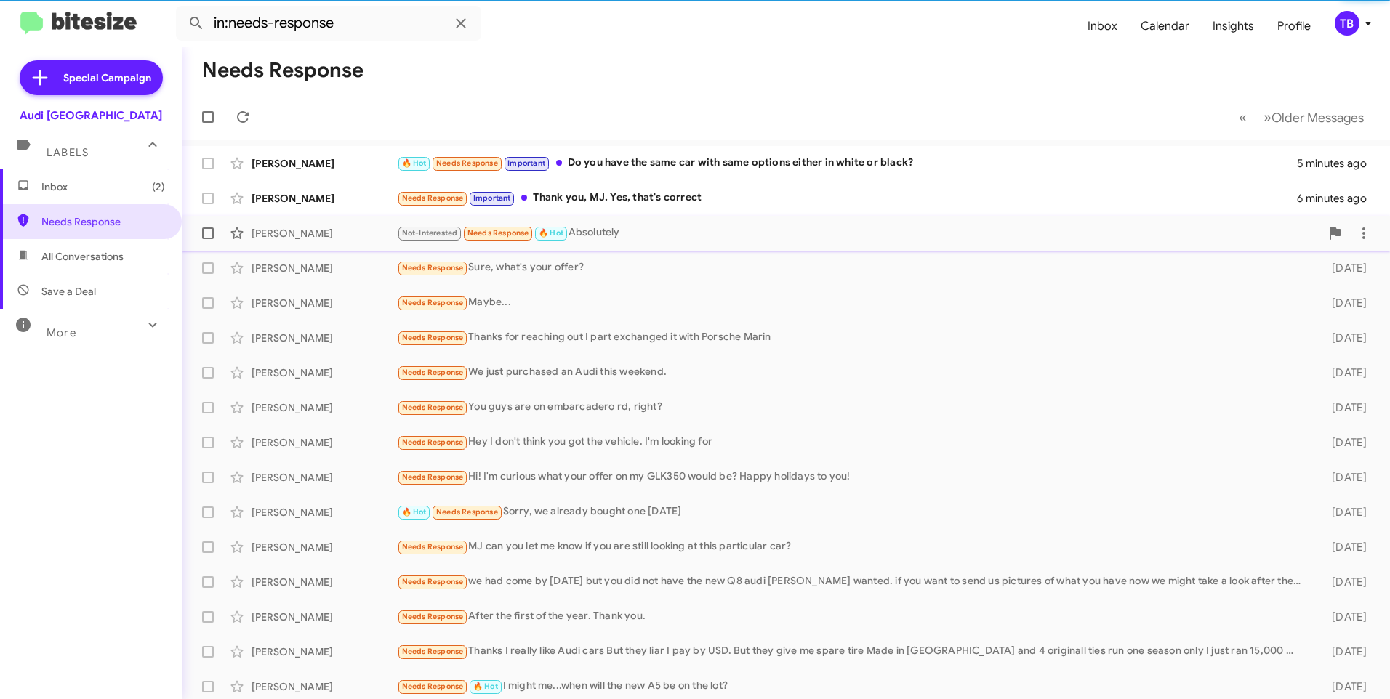
click at [698, 225] on div "Not-Interested Needs Response 🔥 Hot Absolutely" at bounding box center [858, 233] width 923 height 17
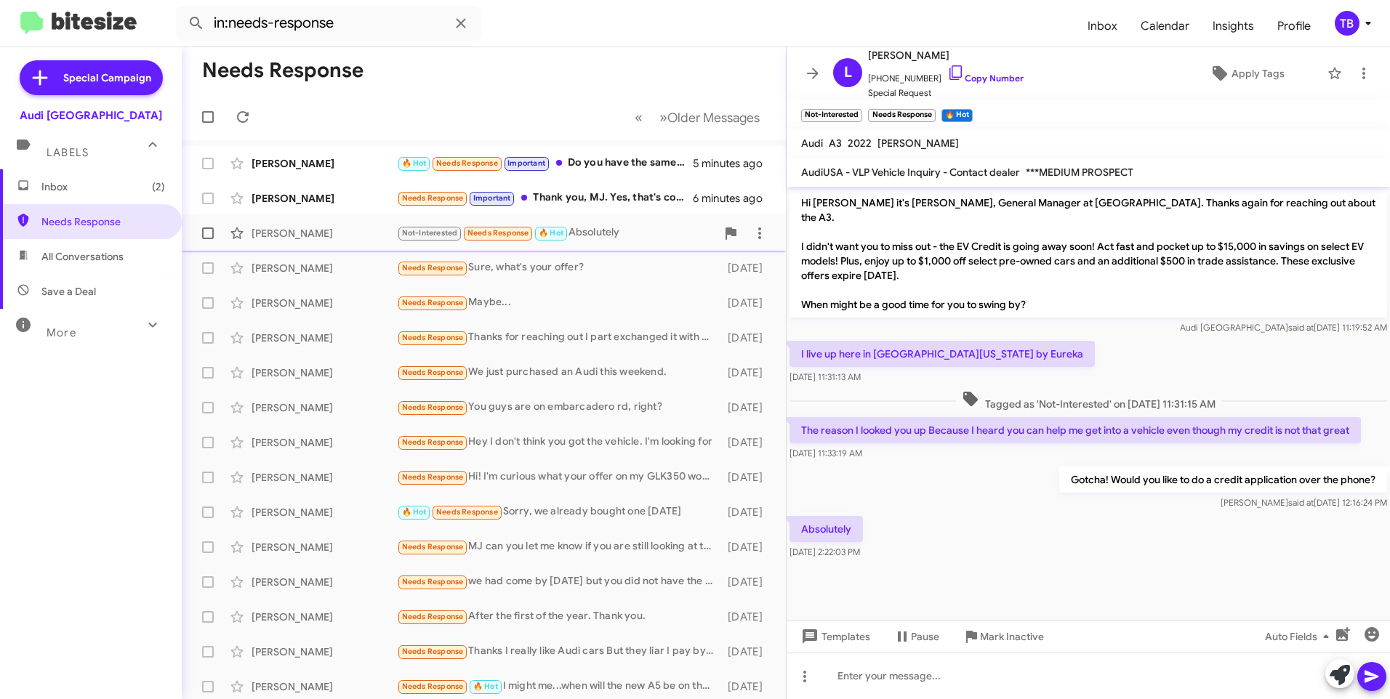
click at [579, 217] on span "Lyle Matilton Not-Interested Needs Response 🔥 Hot Absolutely an hour ago" at bounding box center [484, 233] width 604 height 35
click at [572, 211] on div "Chris Jiang Needs Response Important Thank you, MJ. Yes, that's correct 6 minut…" at bounding box center [483, 198] width 581 height 29
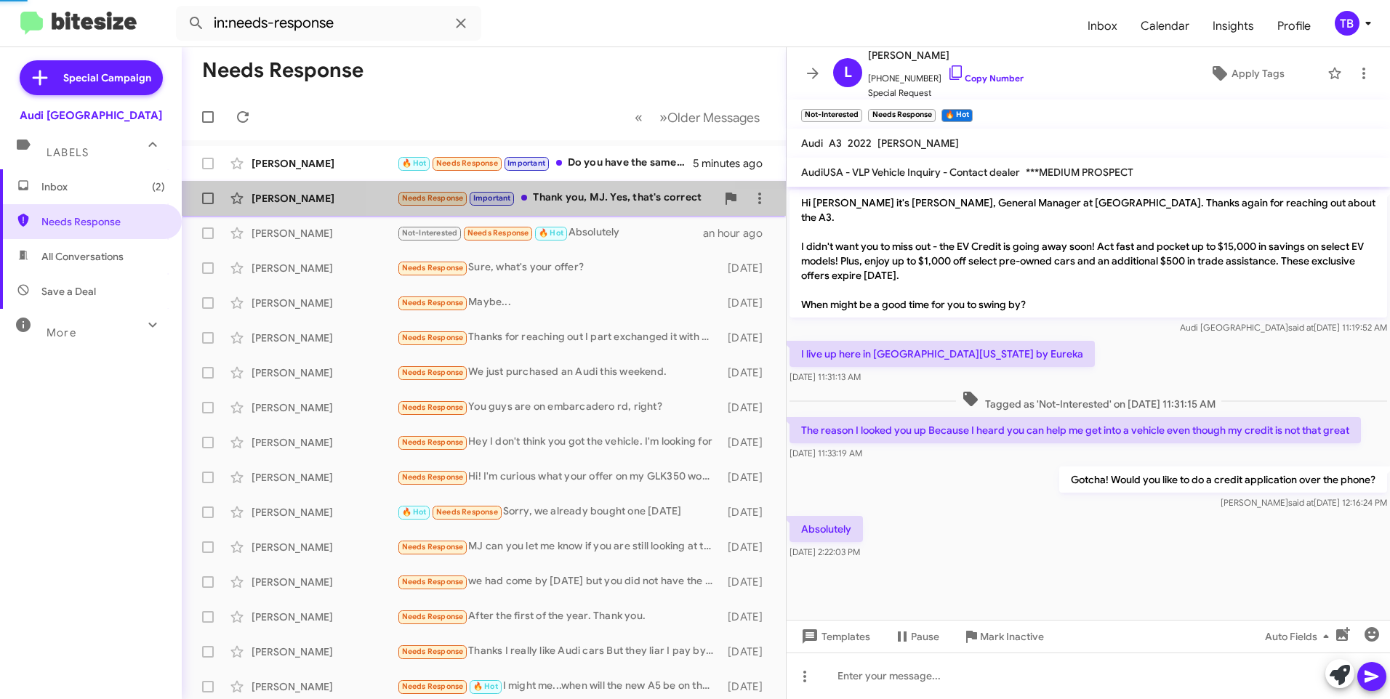
scroll to position [16, 0]
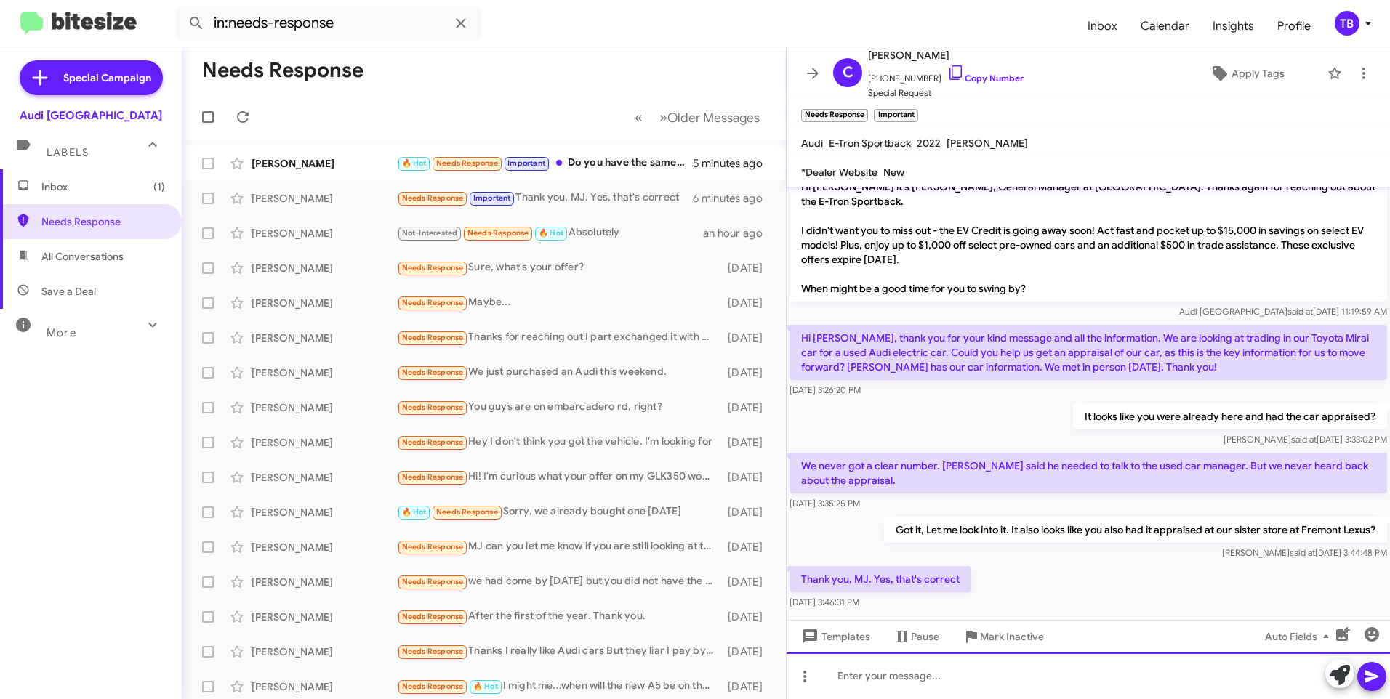
click at [914, 687] on div at bounding box center [1088, 676] width 603 height 47
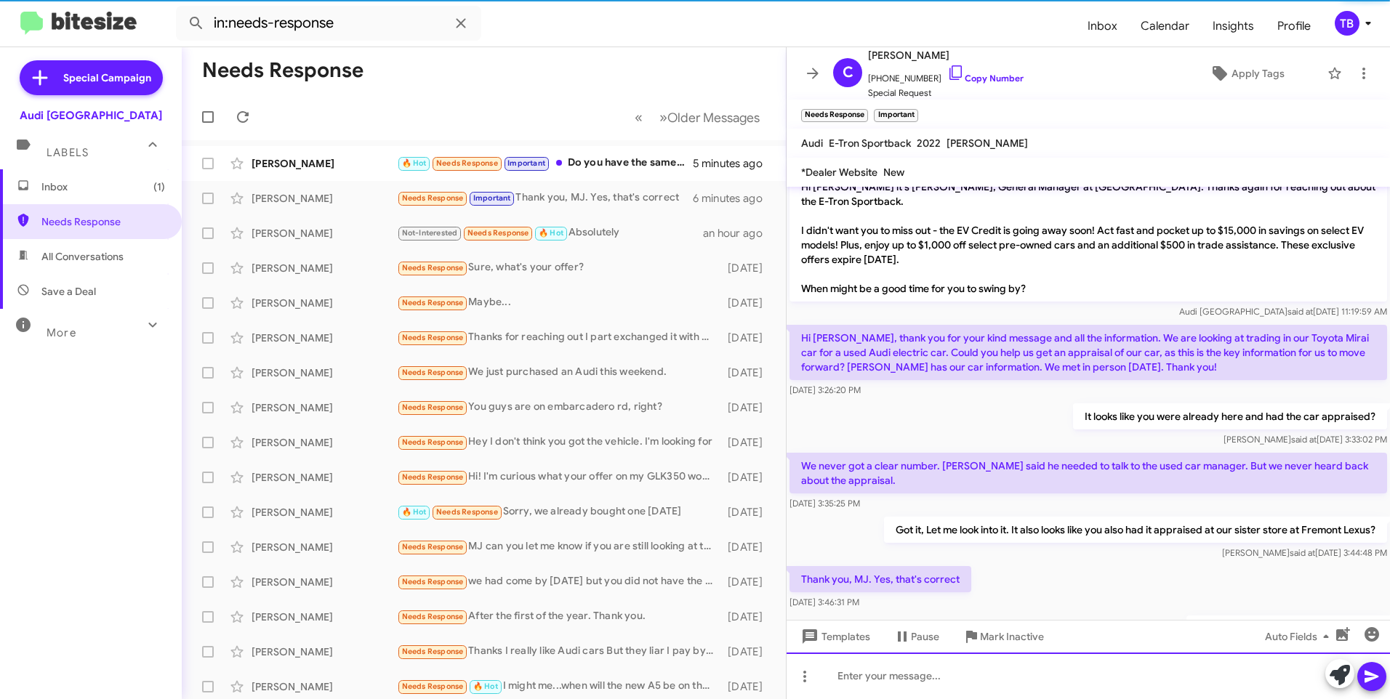
scroll to position [69, 0]
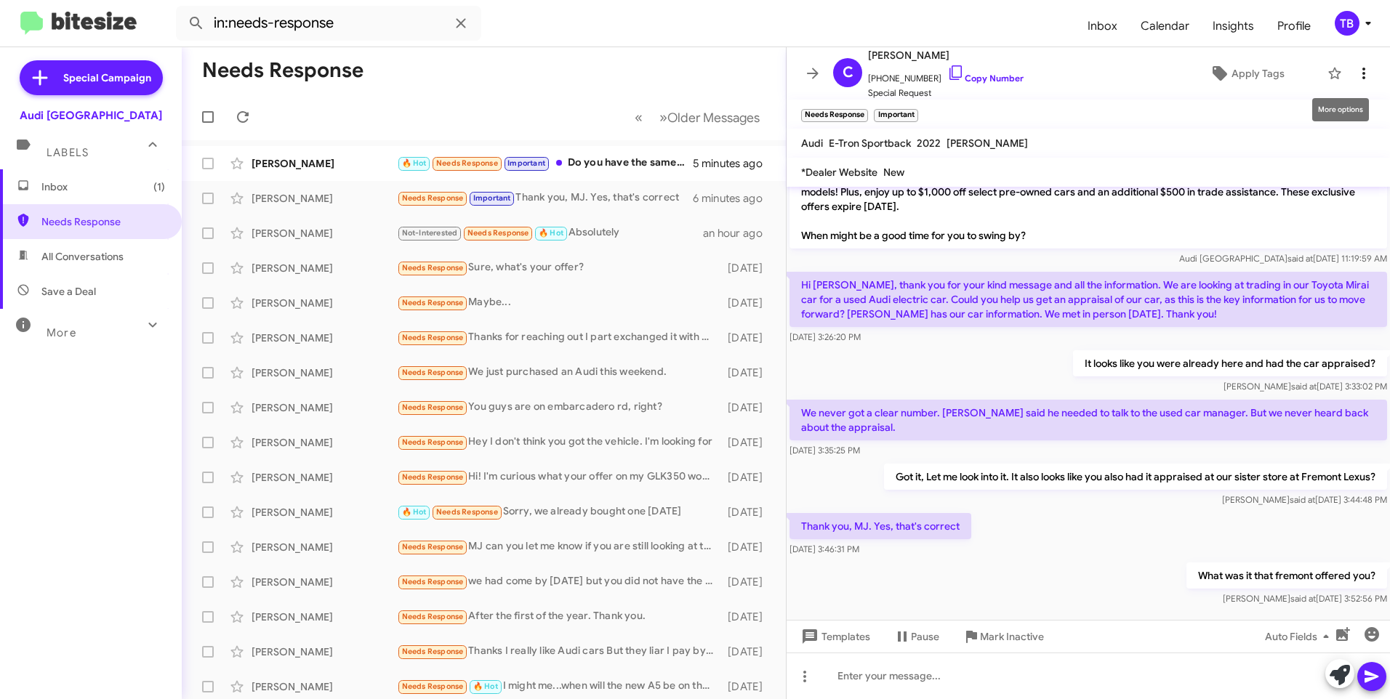
click at [1355, 72] on icon at bounding box center [1363, 73] width 17 height 17
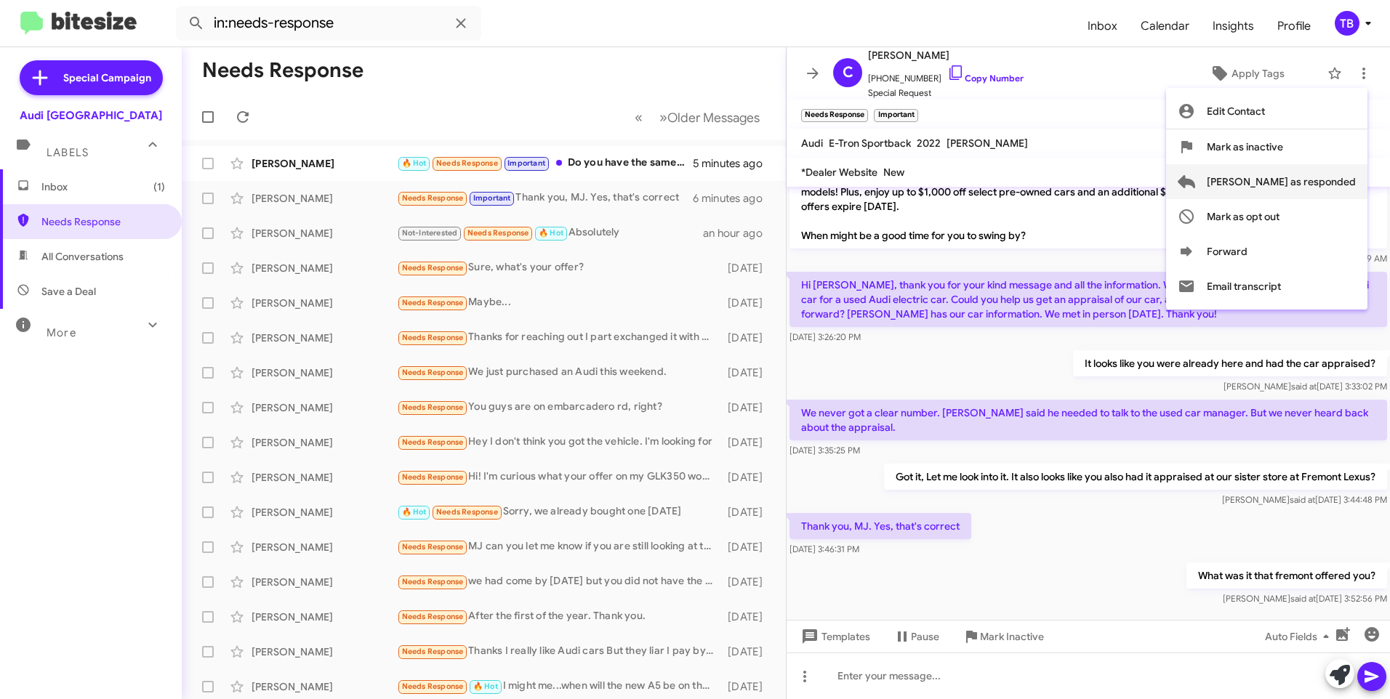
click at [1320, 185] on span "[PERSON_NAME] as responded" at bounding box center [1281, 181] width 149 height 35
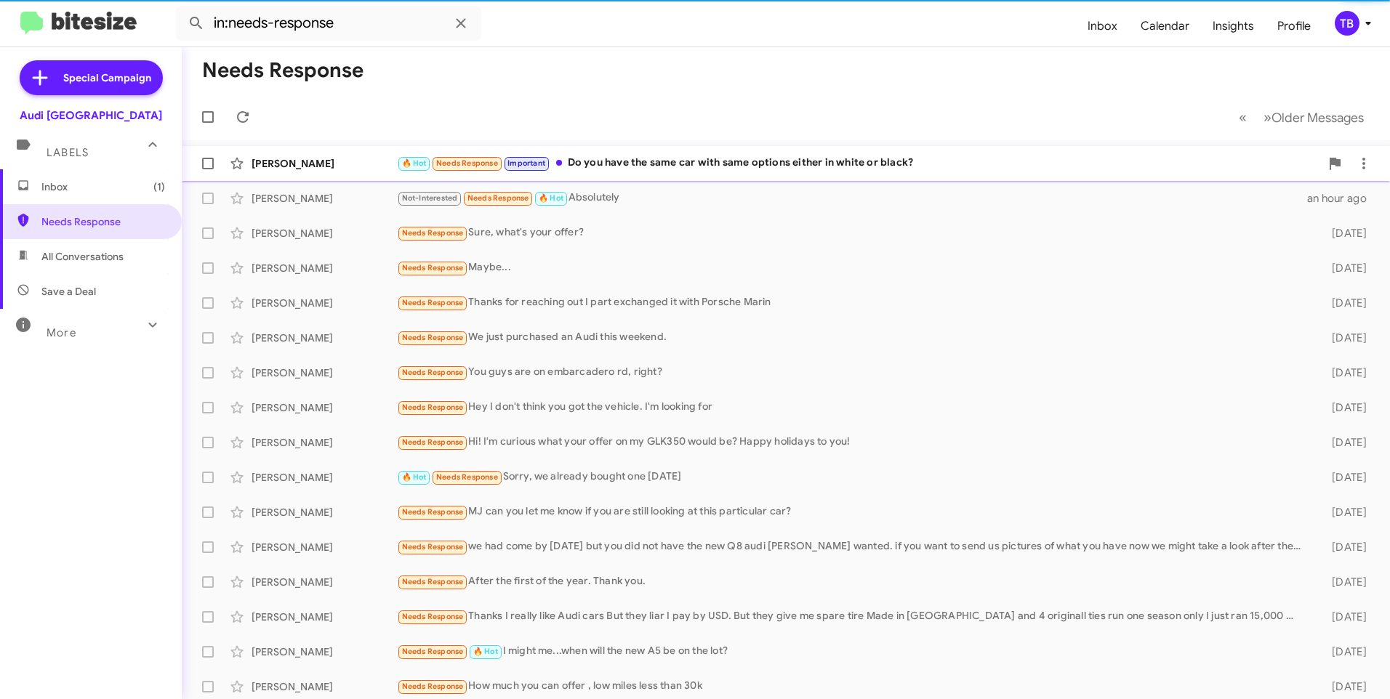
click at [644, 172] on div "🔥 Hot Needs Response Important Do you have the same car with same options eithe…" at bounding box center [858, 163] width 923 height 17
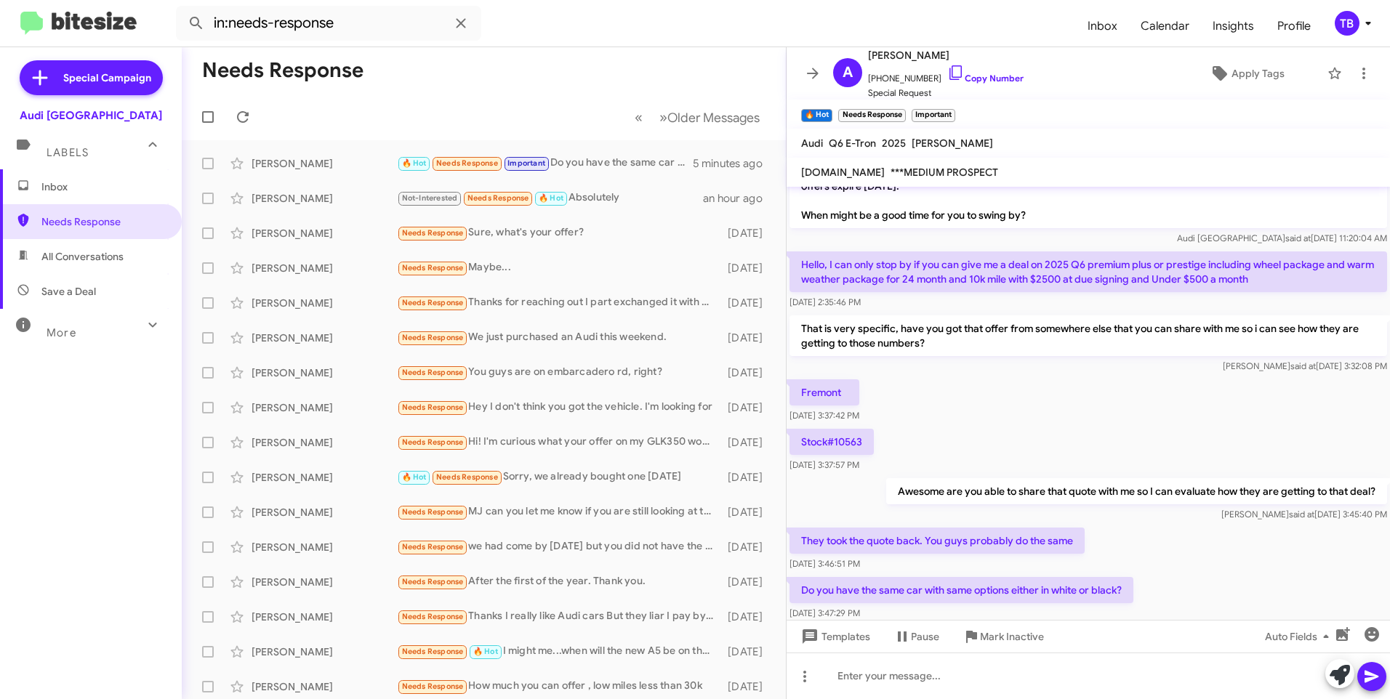
scroll to position [108, 0]
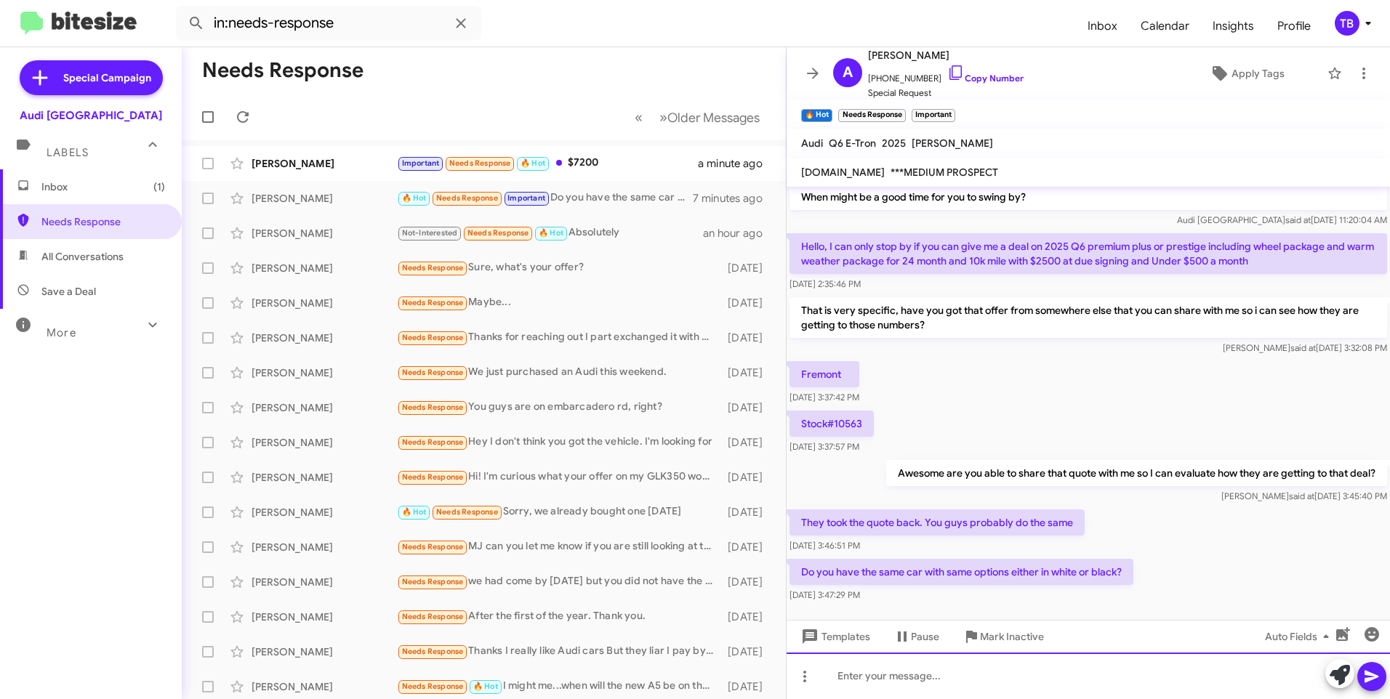
click at [981, 690] on div at bounding box center [1088, 676] width 603 height 47
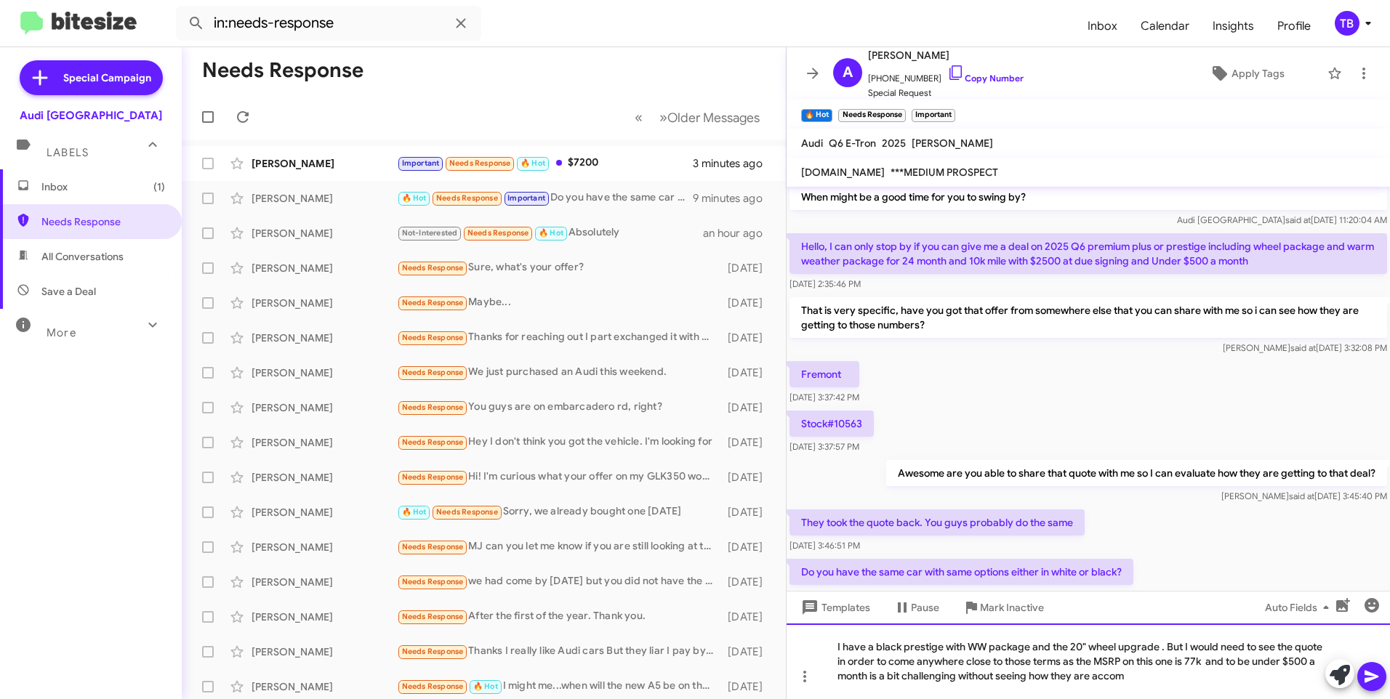
click at [1145, 680] on div "I have a black prestige with WW package and the 20" wheel upgrade . But I would…" at bounding box center [1088, 662] width 603 height 76
click at [1373, 679] on icon at bounding box center [1371, 677] width 14 height 12
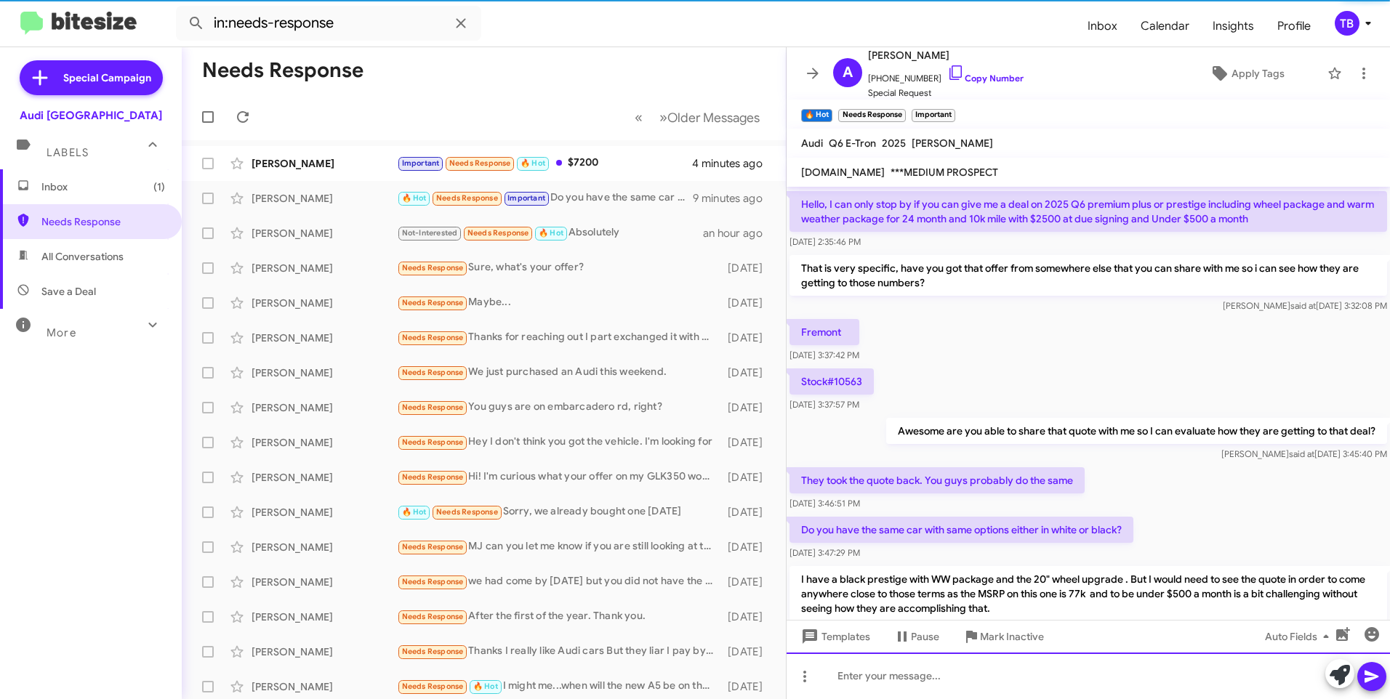
scroll to position [190, 0]
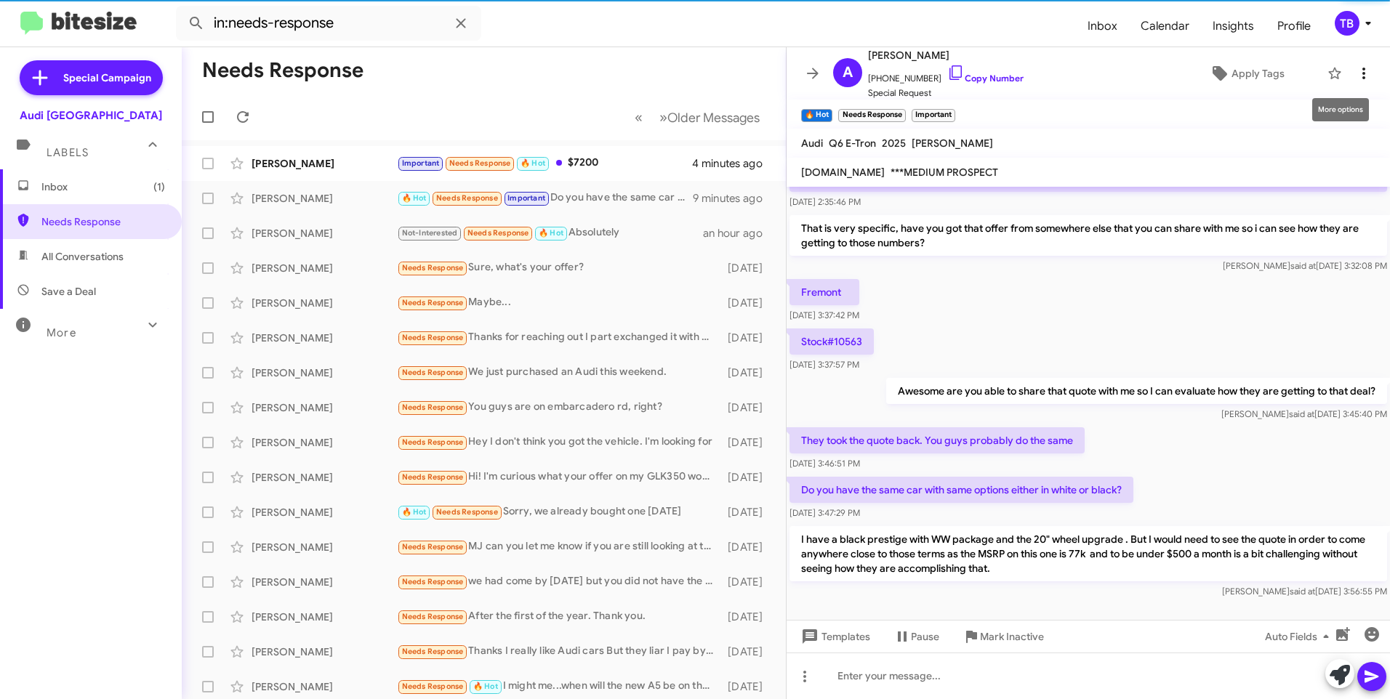
click at [1355, 75] on icon at bounding box center [1363, 73] width 17 height 17
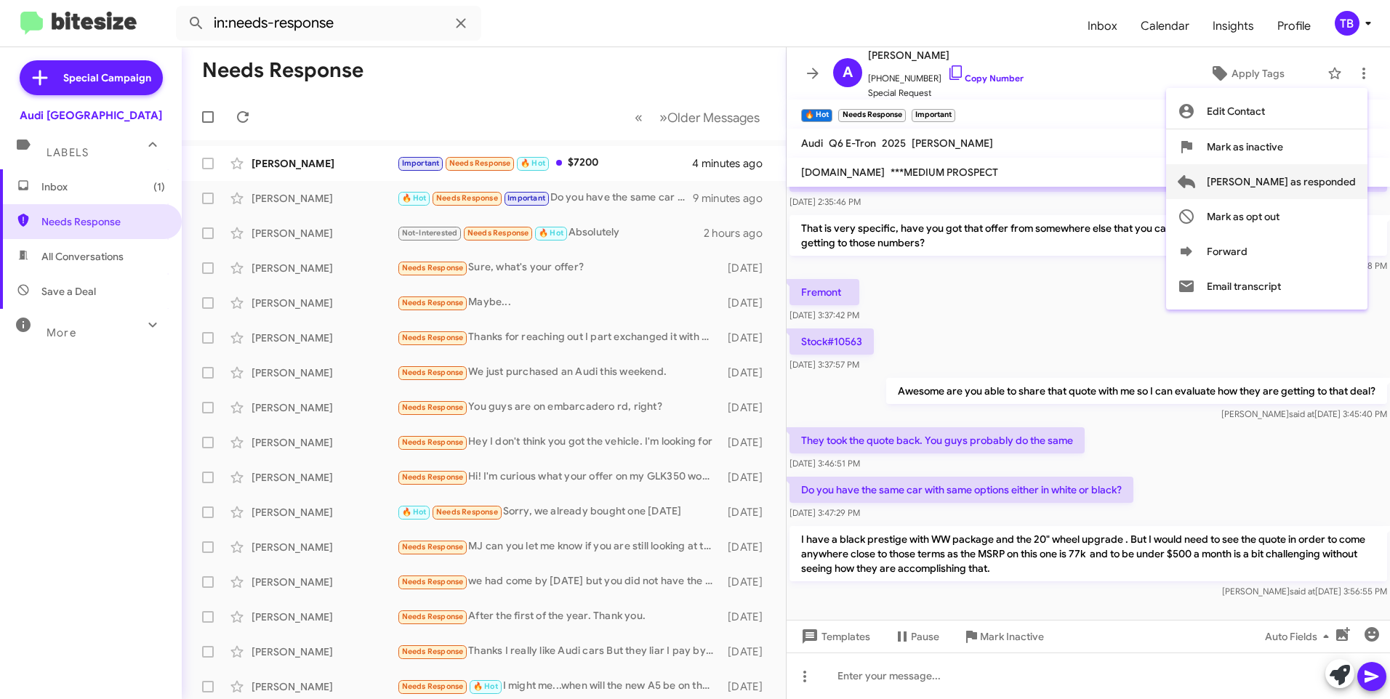
click at [1308, 183] on span "[PERSON_NAME] as responded" at bounding box center [1281, 181] width 149 height 35
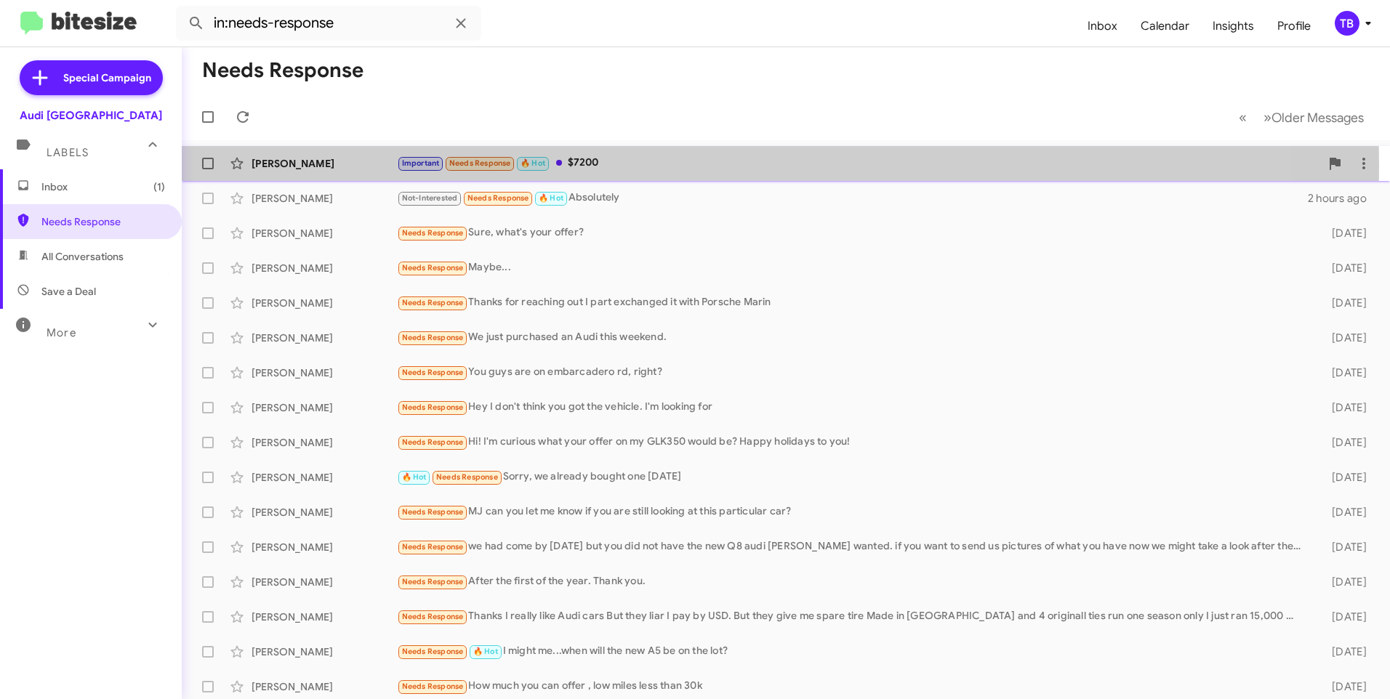
click at [596, 166] on div "Important Needs Response 🔥 Hot $7200" at bounding box center [858, 163] width 923 height 17
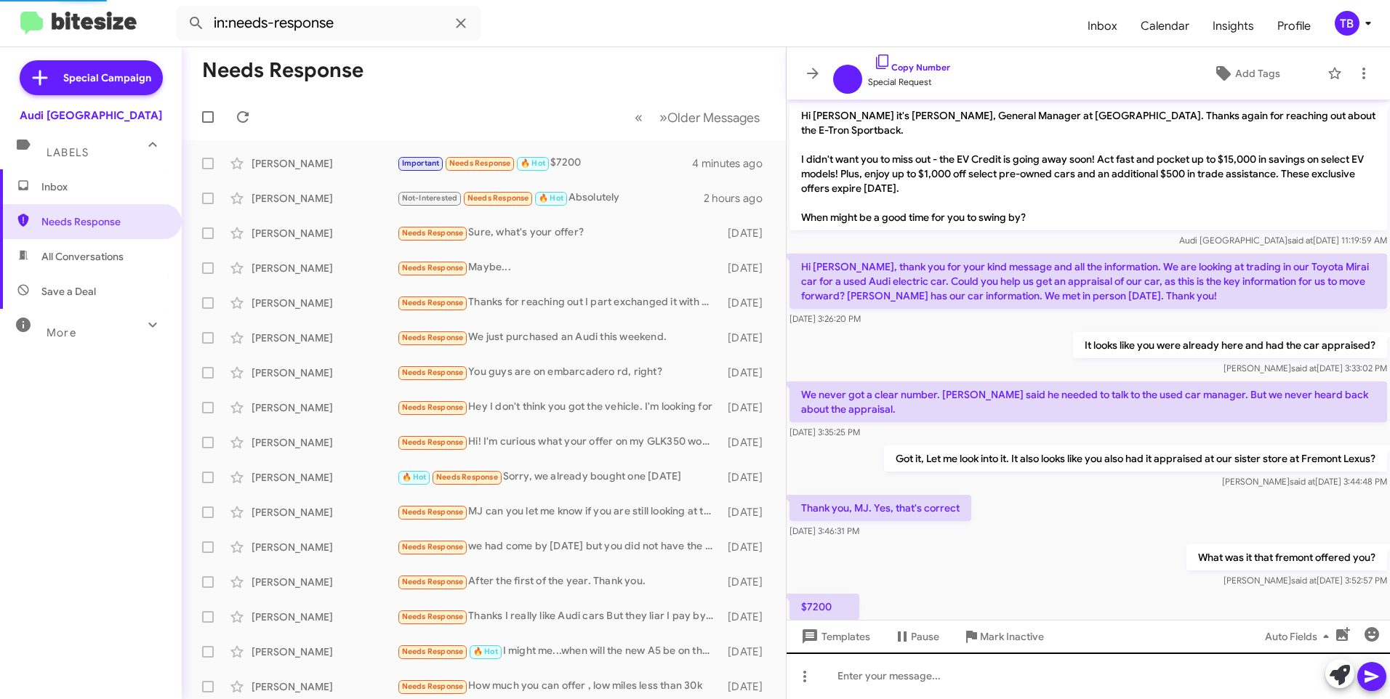
scroll to position [35, 0]
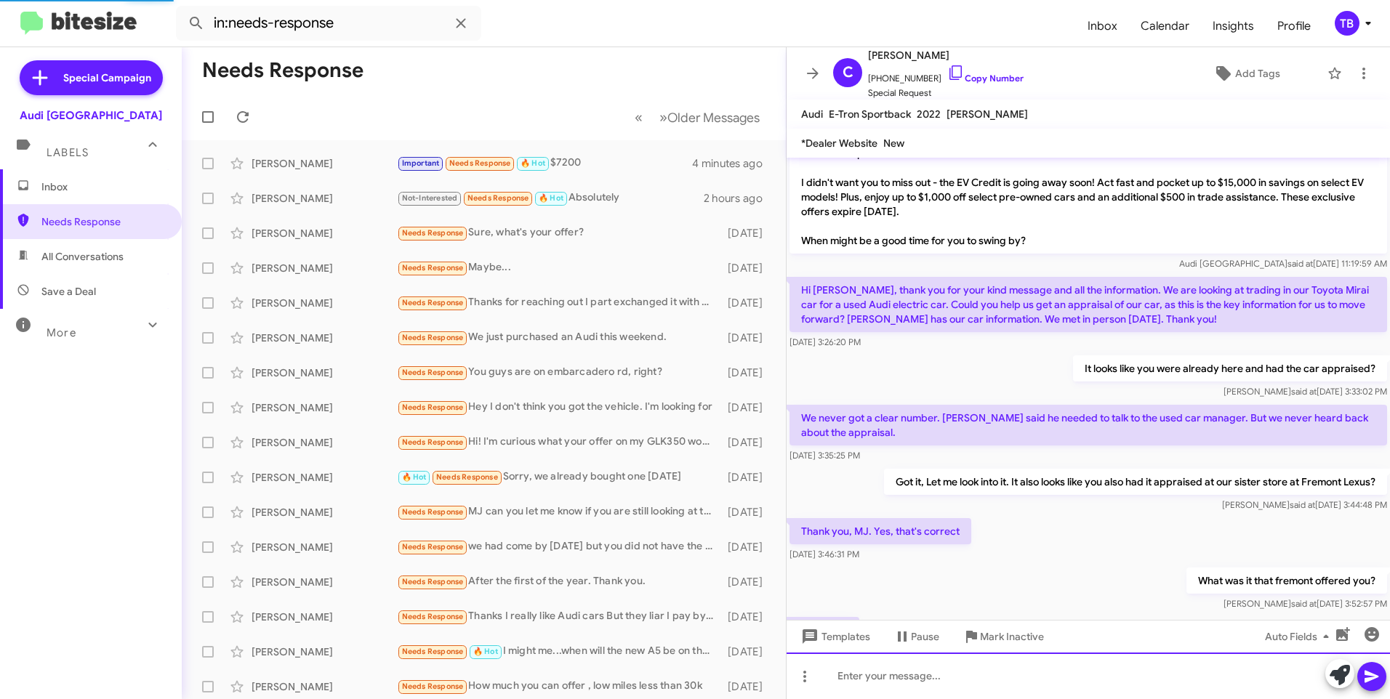
click at [945, 685] on div at bounding box center [1088, 676] width 603 height 47
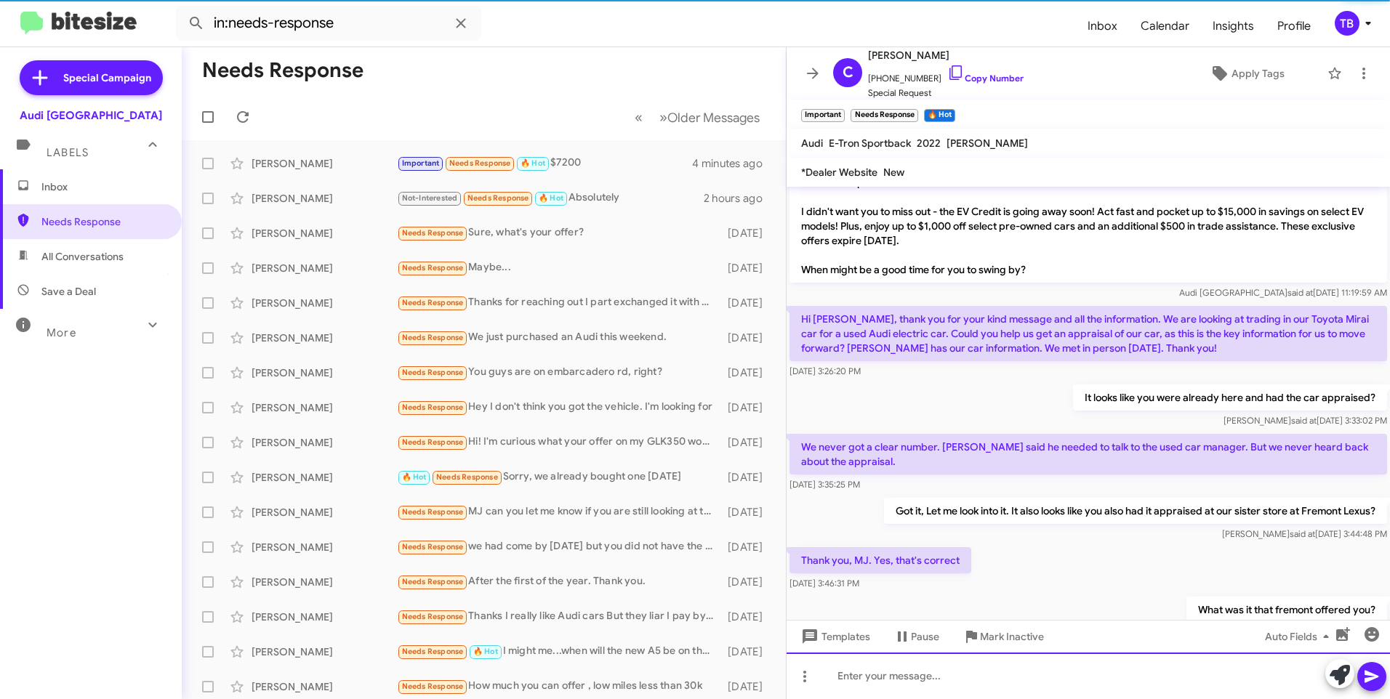
scroll to position [175, 0]
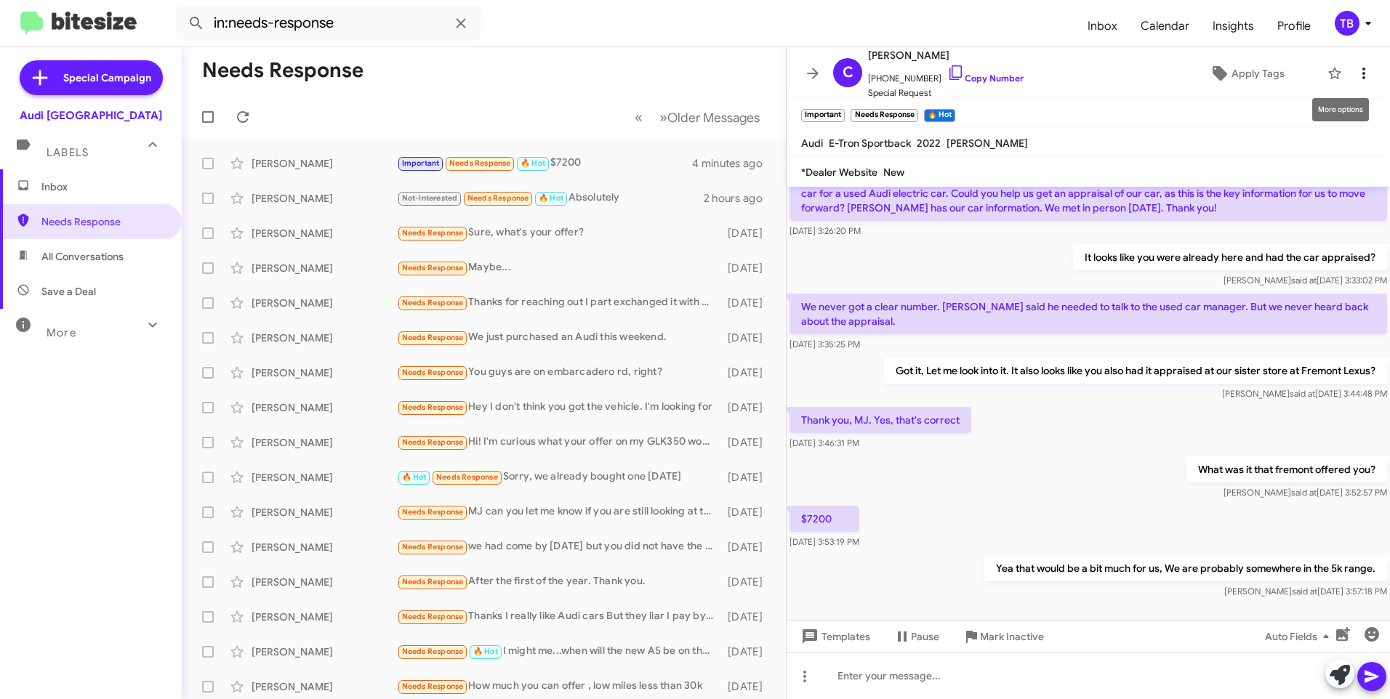
click at [1355, 71] on icon at bounding box center [1363, 73] width 17 height 17
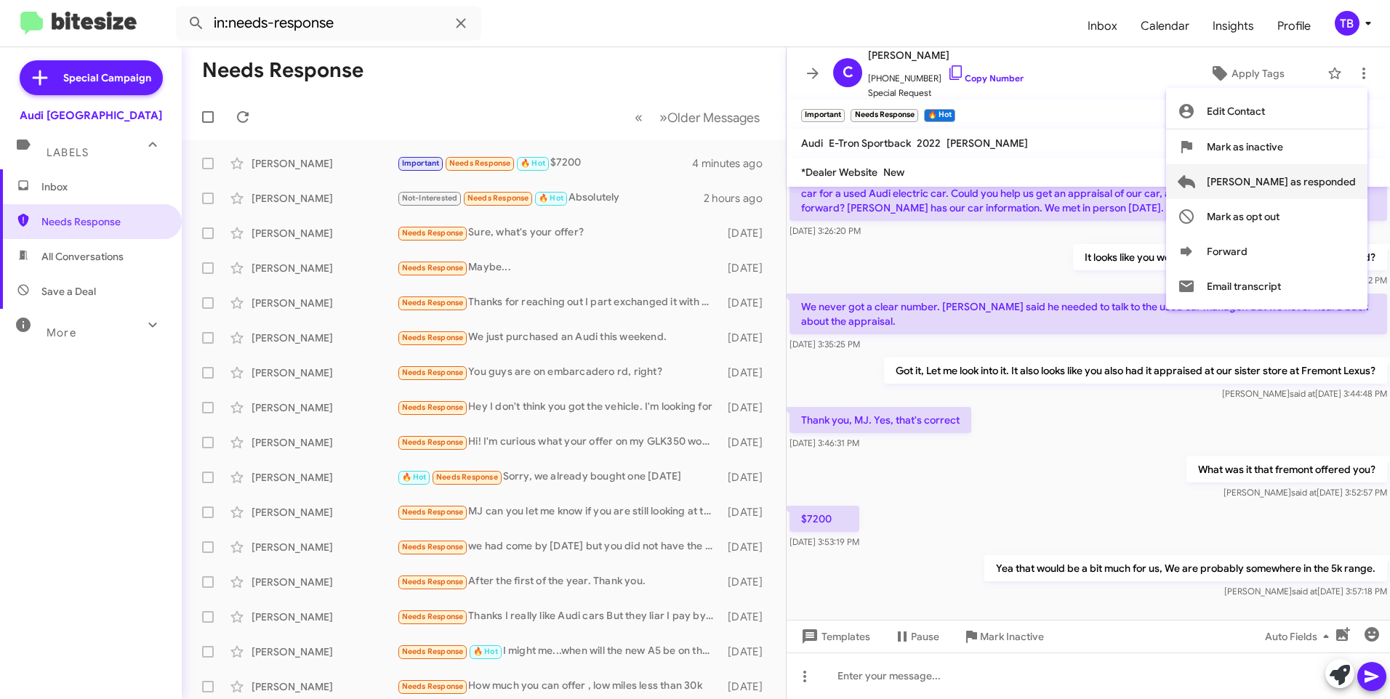
click at [1328, 176] on span "[PERSON_NAME] as responded" at bounding box center [1281, 181] width 149 height 35
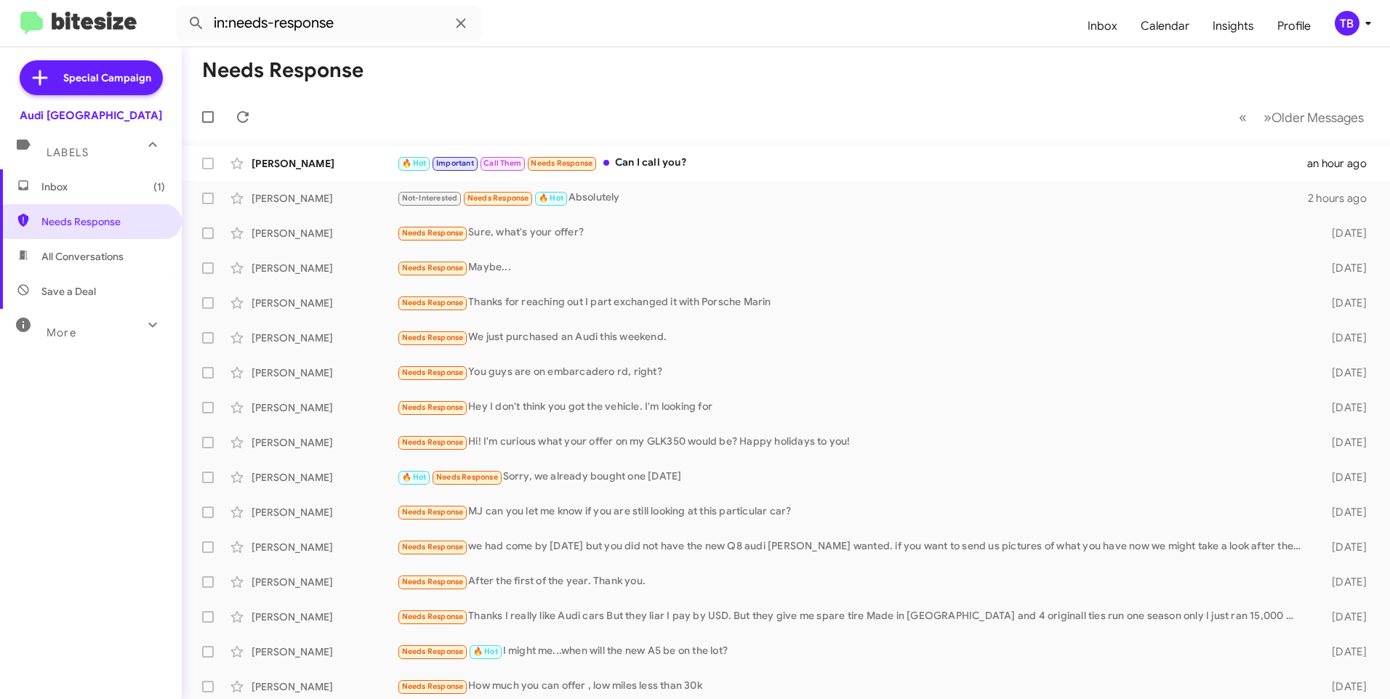
click at [511, 96] on mat-toolbar-row "« Previous » Next Older Messages" at bounding box center [786, 117] width 1208 height 47
click at [650, 148] on span "Ali Haririan 🔥 Hot Important Call Them Needs Response Can I call you? an hour a…" at bounding box center [786, 163] width 1208 height 35
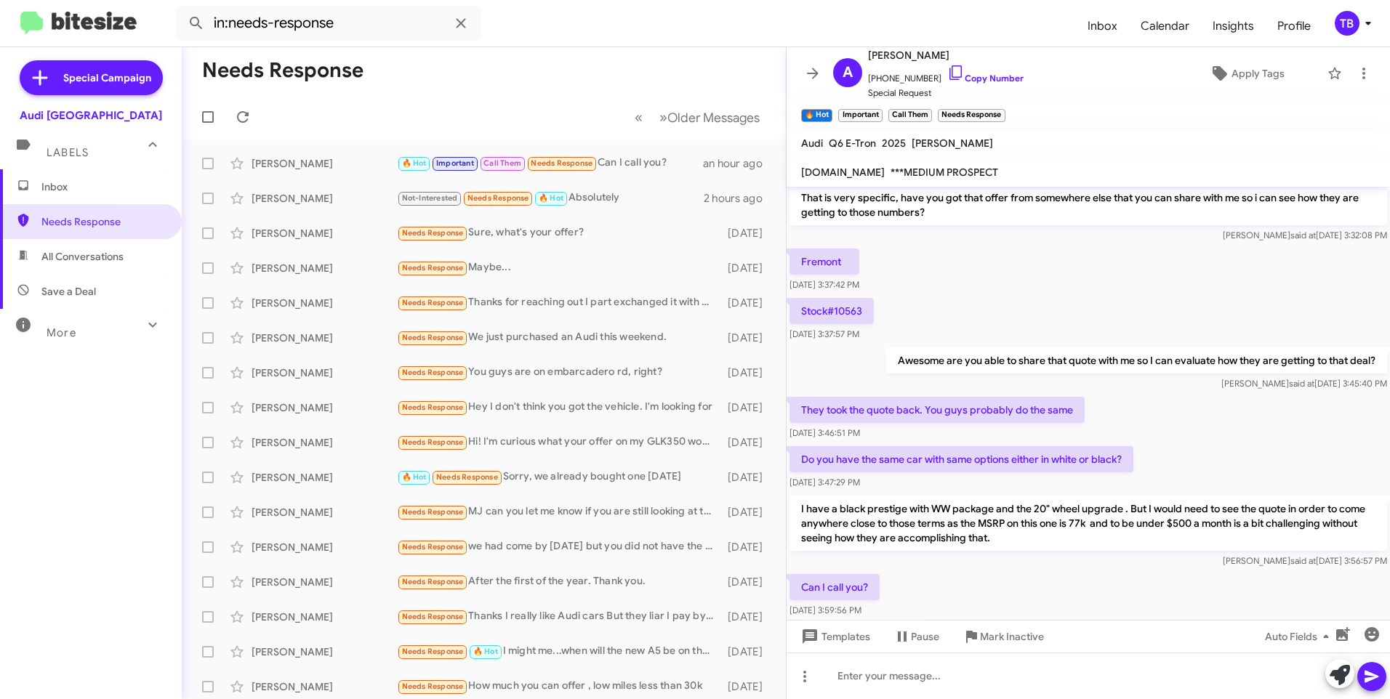
scroll to position [296, 0]
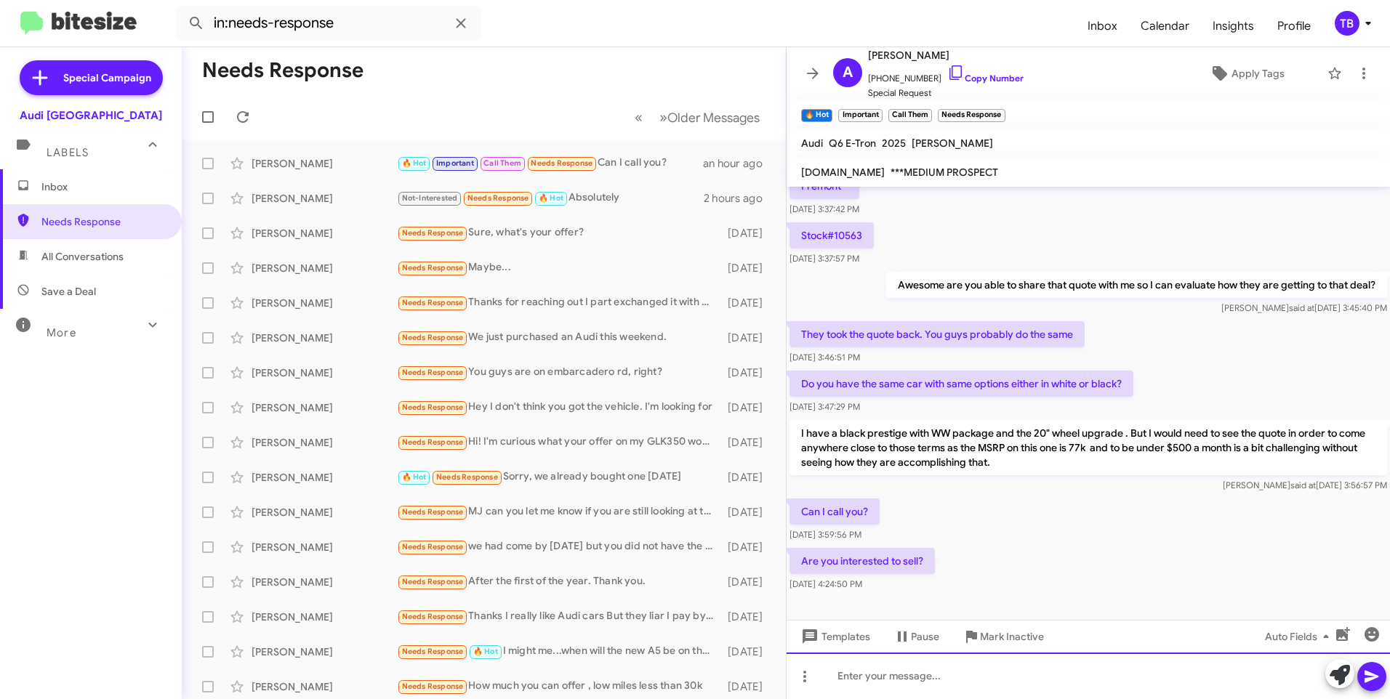
click at [946, 664] on div at bounding box center [1088, 676] width 603 height 47
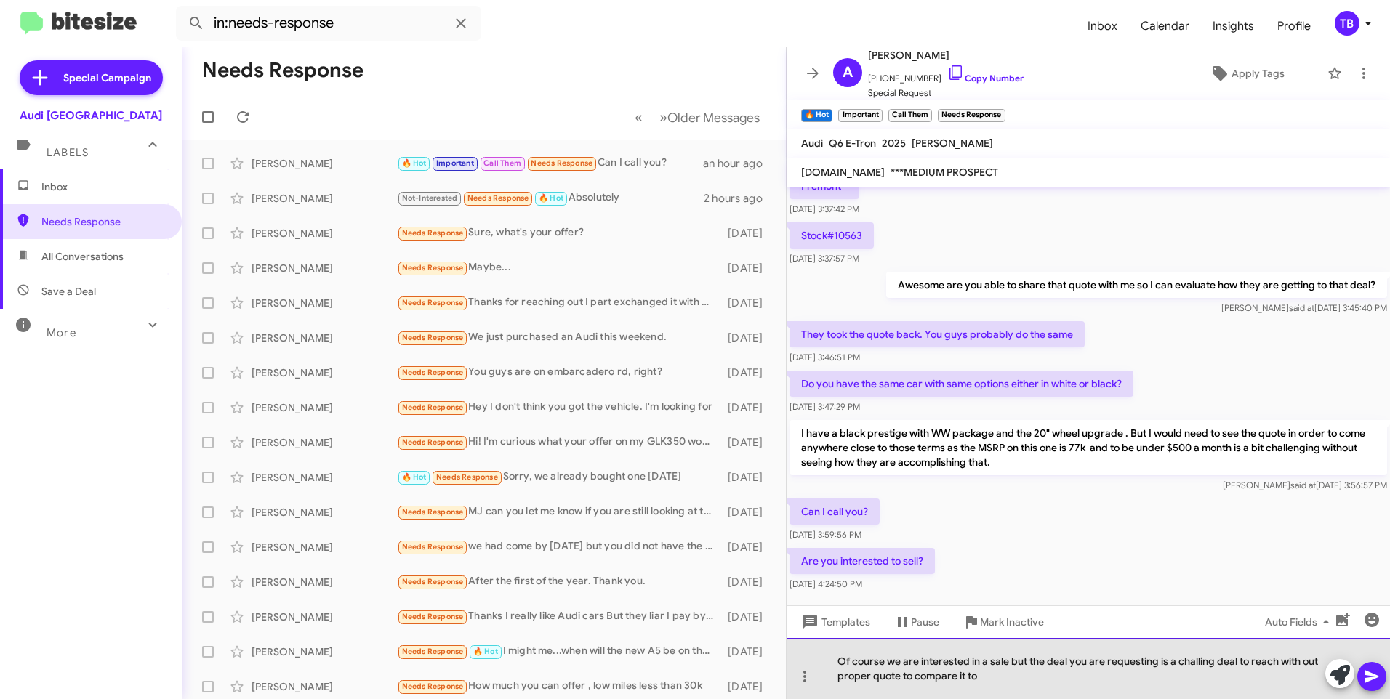
drag, startPoint x: 1197, startPoint y: 662, endPoint x: 1209, endPoint y: 674, distance: 17.0
click at [1209, 674] on div "Of course we are interested in a sale but the deal you are requesting is a chal…" at bounding box center [1088, 668] width 603 height 61
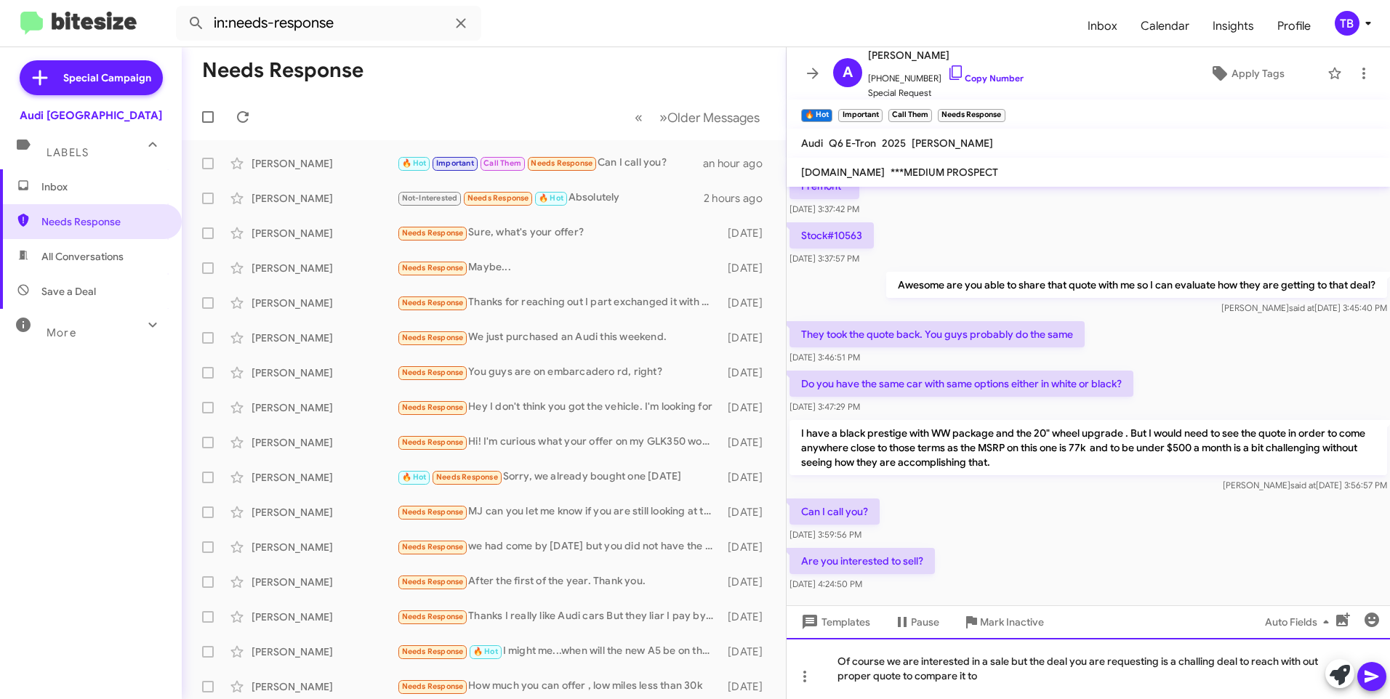
click at [1194, 662] on div "Of course we are interested in a sale but the deal you are requesting is a chal…" at bounding box center [1088, 668] width 603 height 61
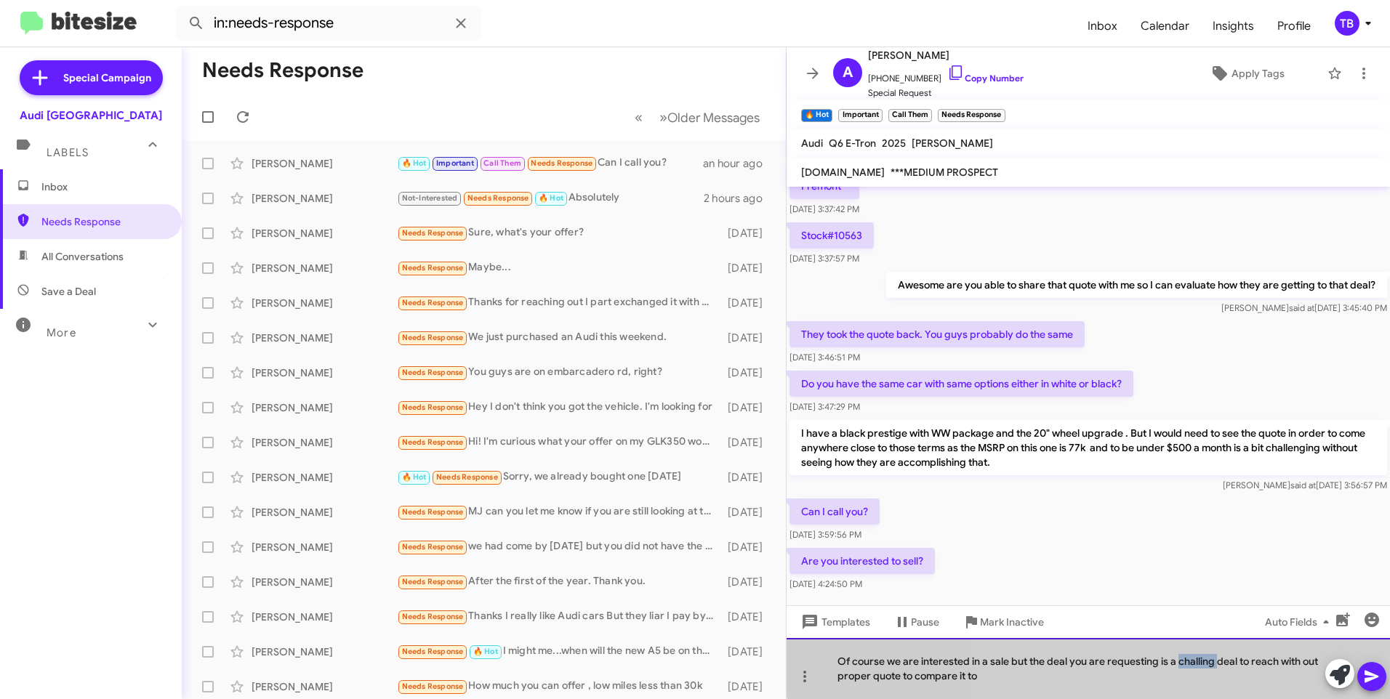
click at [1194, 662] on div "Of course we are interested in a sale but the deal you are requesting is a chal…" at bounding box center [1088, 668] width 603 height 61
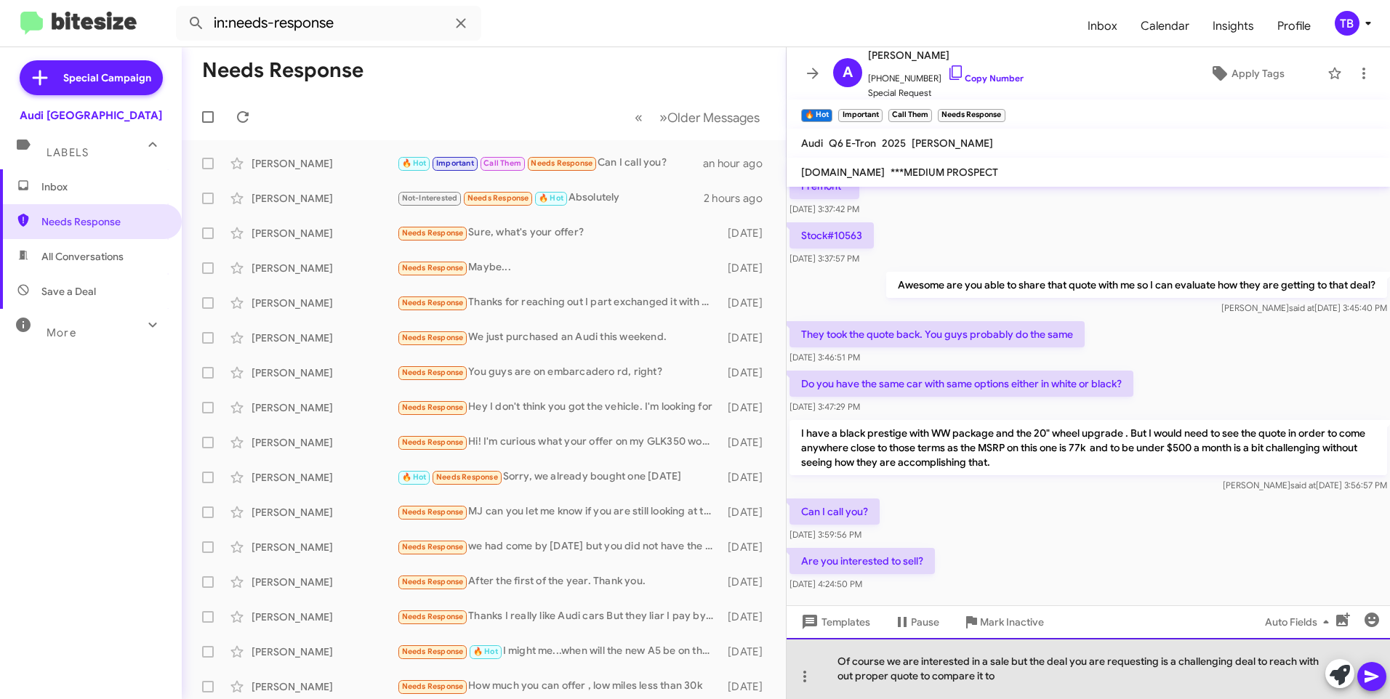
click at [854, 675] on div "Of course we are interested in a sale but the deal you are requesting is a chal…" at bounding box center [1088, 668] width 603 height 61
click at [1020, 683] on div "Of course we are interested in a sale but the deal you are requesting is a chal…" at bounding box center [1088, 668] width 603 height 61
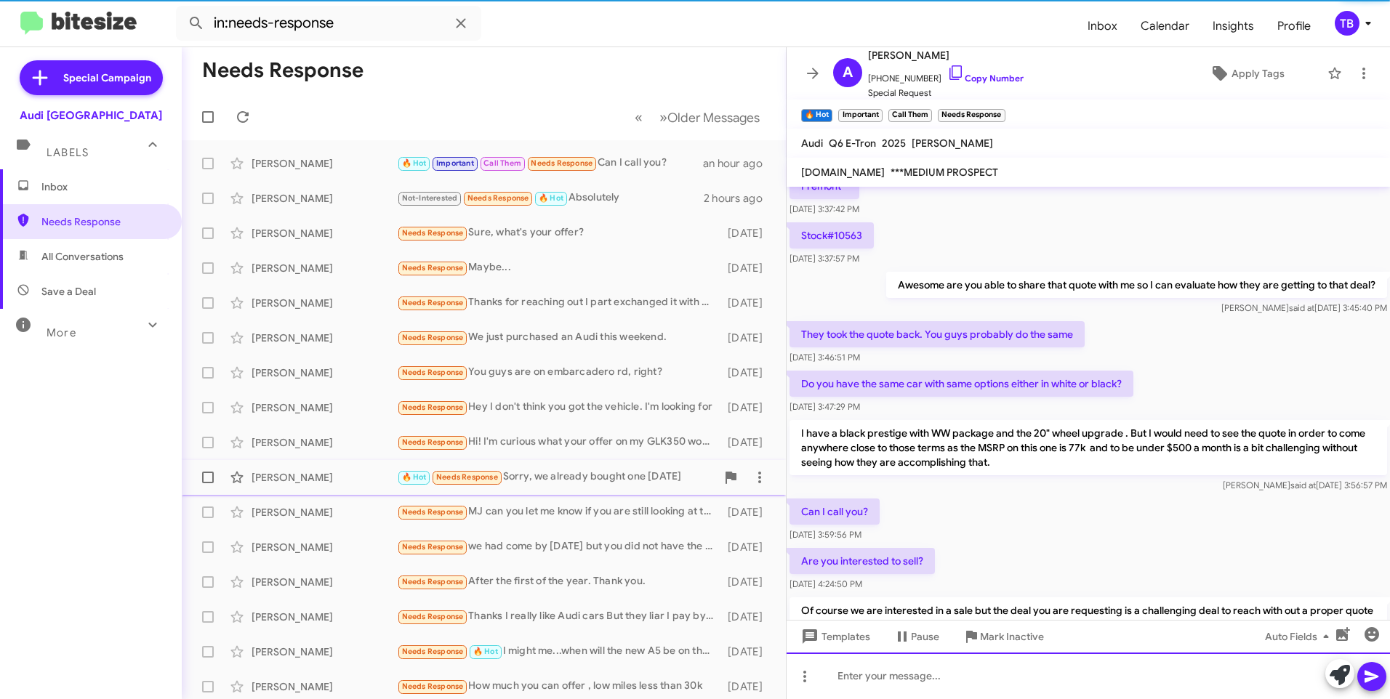
scroll to position [0, 0]
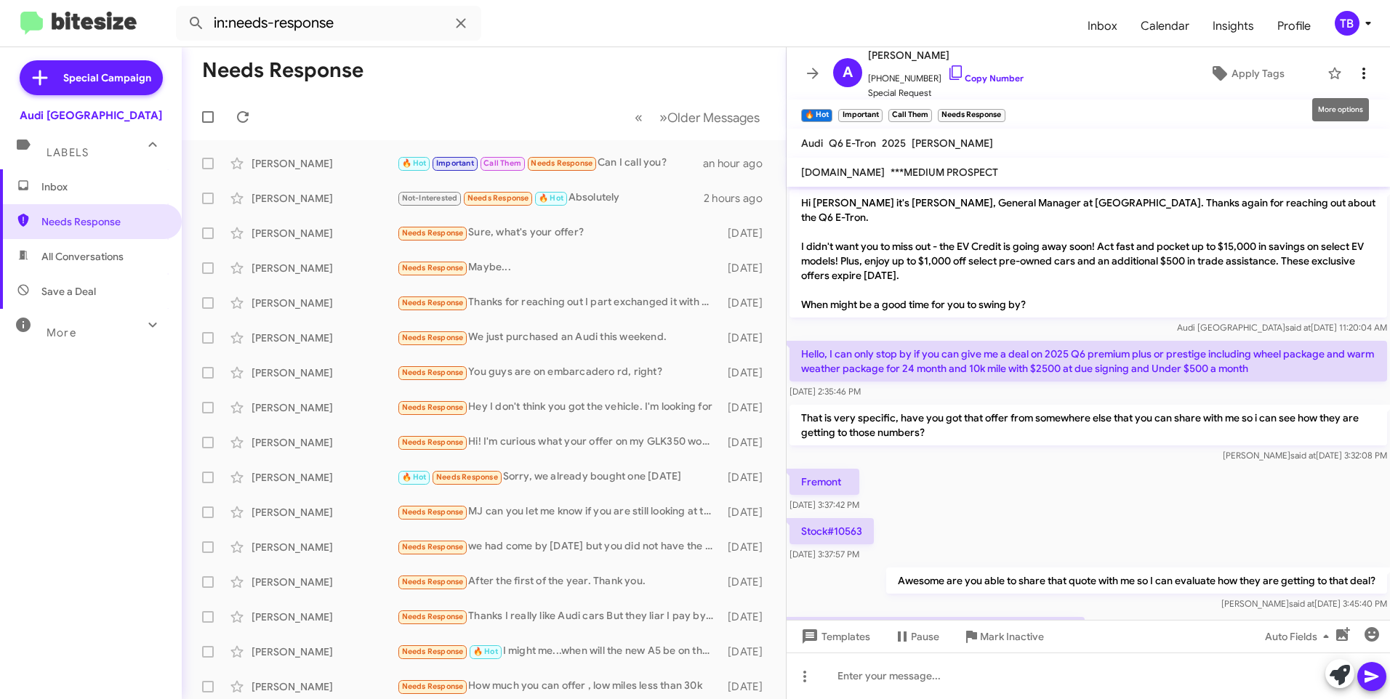
click at [1356, 62] on button at bounding box center [1363, 73] width 29 height 29
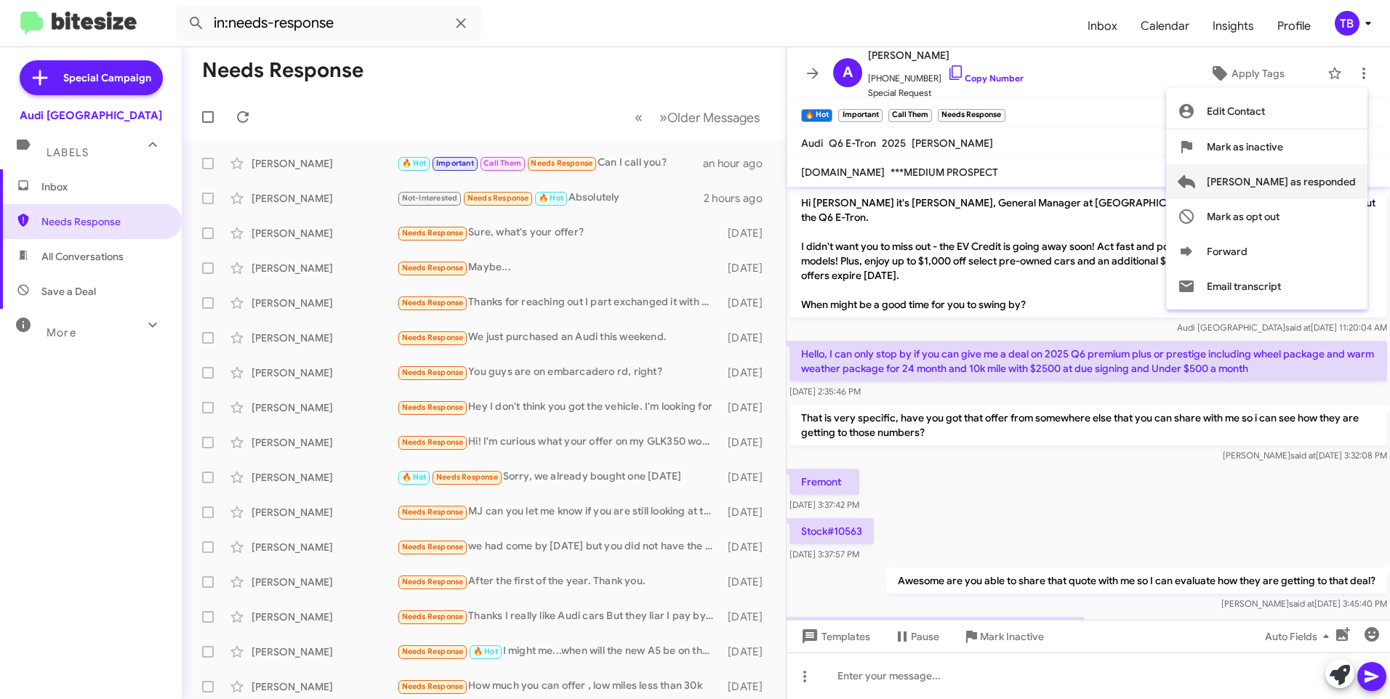
click at [1300, 177] on span "[PERSON_NAME] as responded" at bounding box center [1281, 181] width 149 height 35
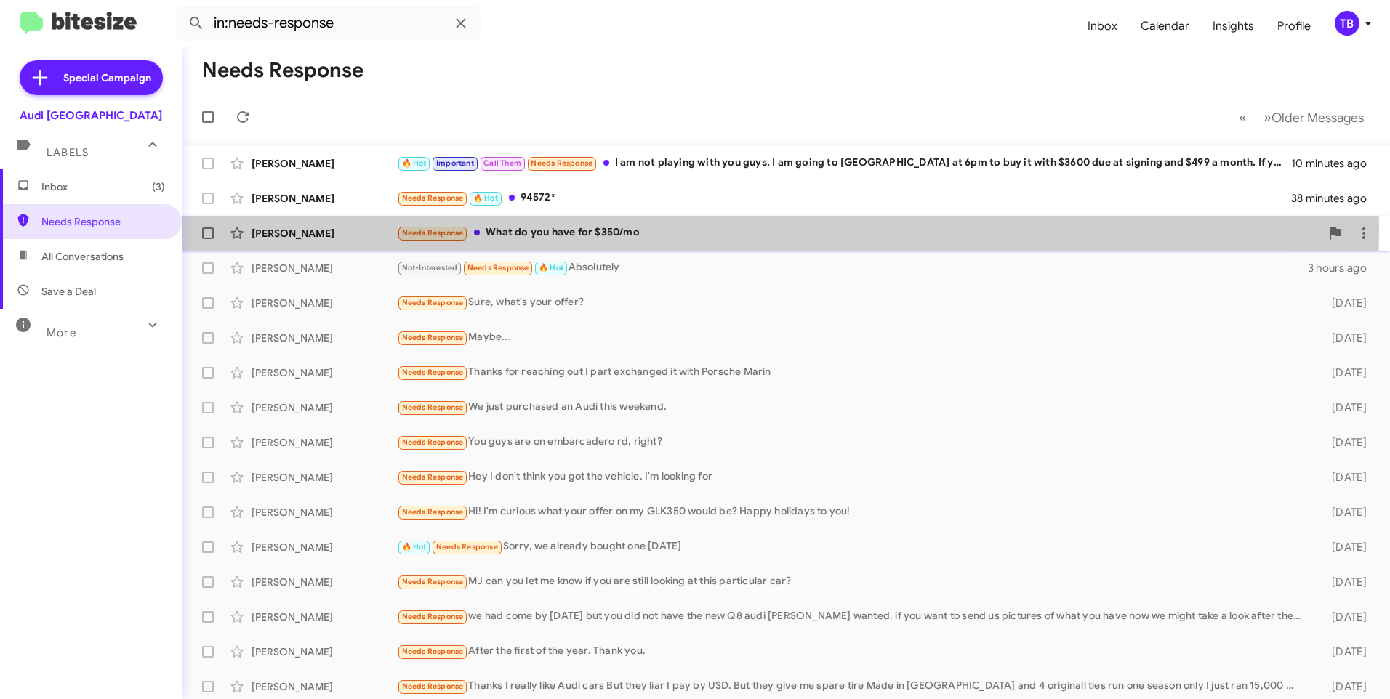
click at [595, 230] on div "Needs Response What do you have for $350/mo" at bounding box center [858, 233] width 923 height 17
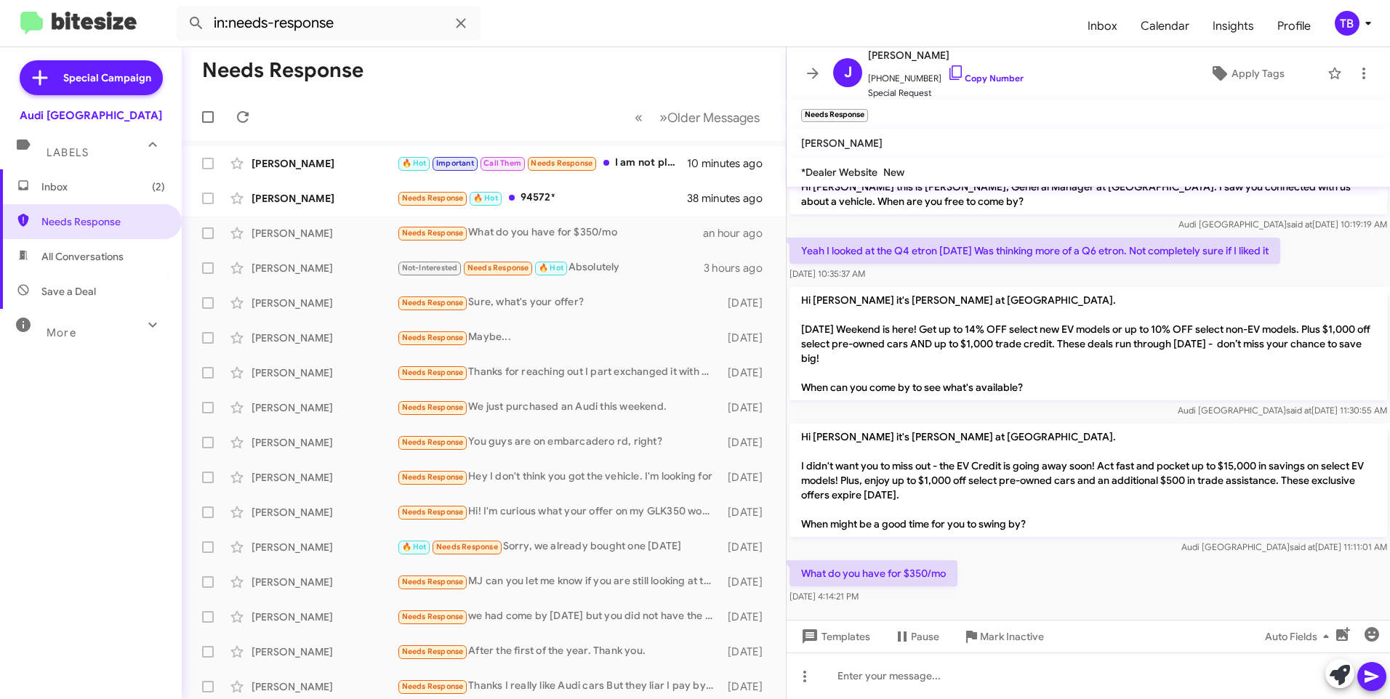
scroll to position [21, 0]
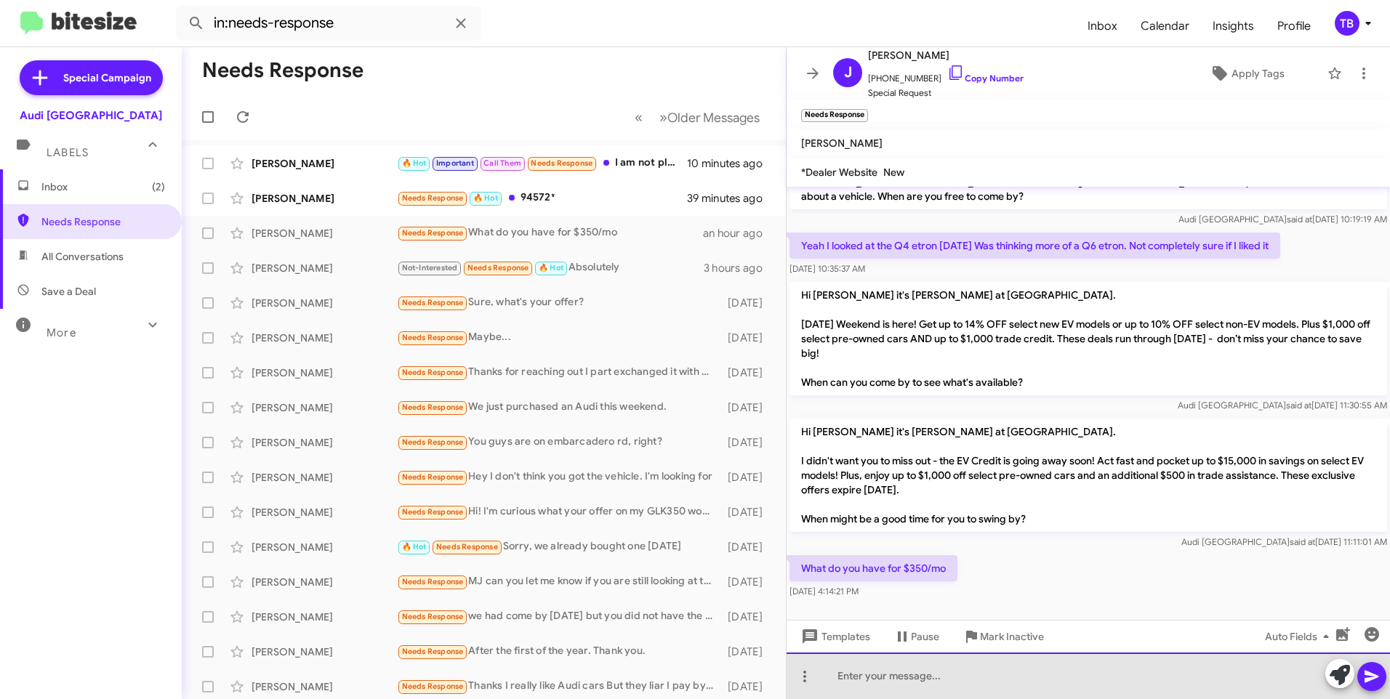
click at [917, 682] on div at bounding box center [1088, 676] width 603 height 47
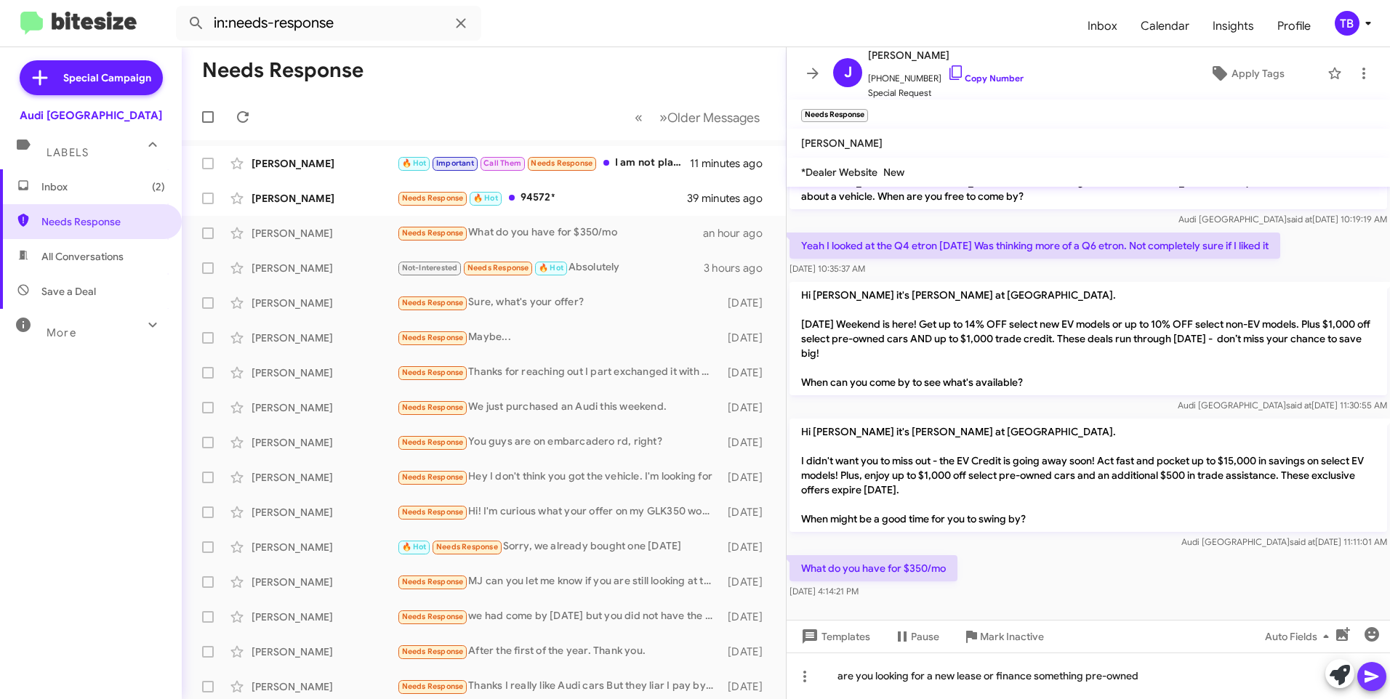
click at [1375, 673] on icon at bounding box center [1371, 676] width 17 height 17
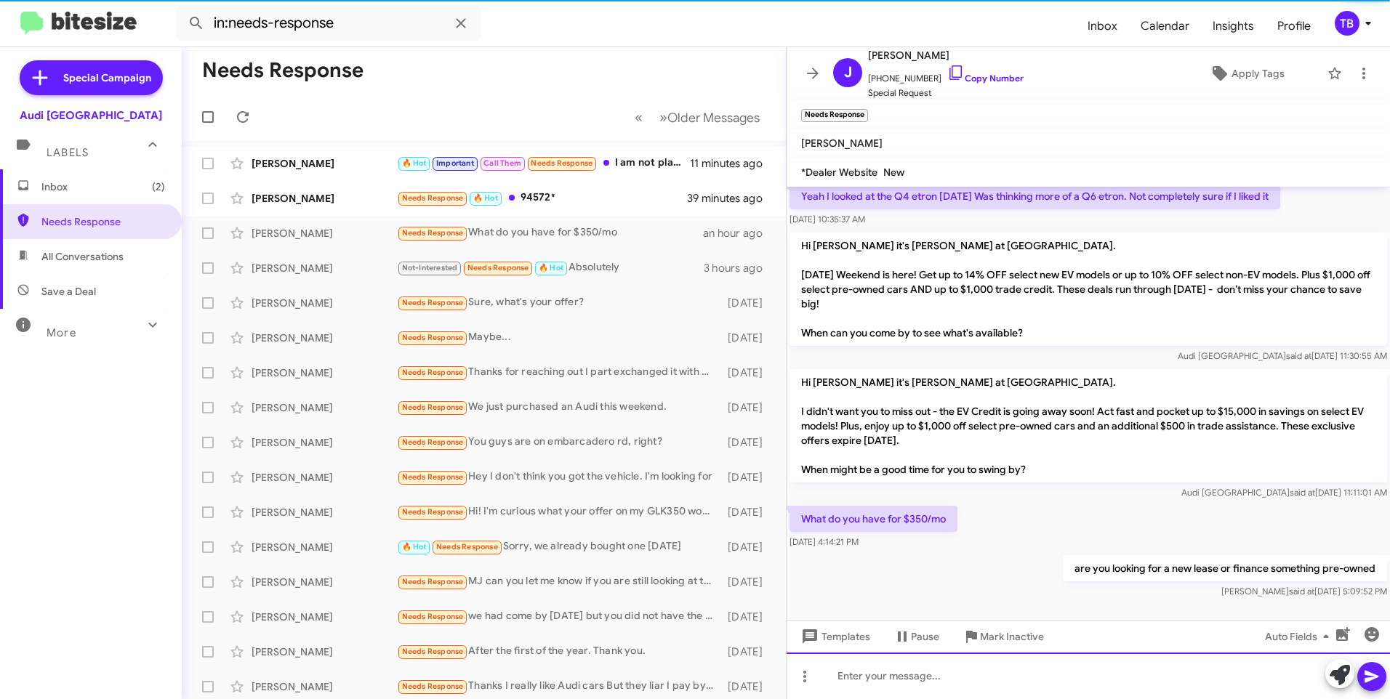
scroll to position [74, 0]
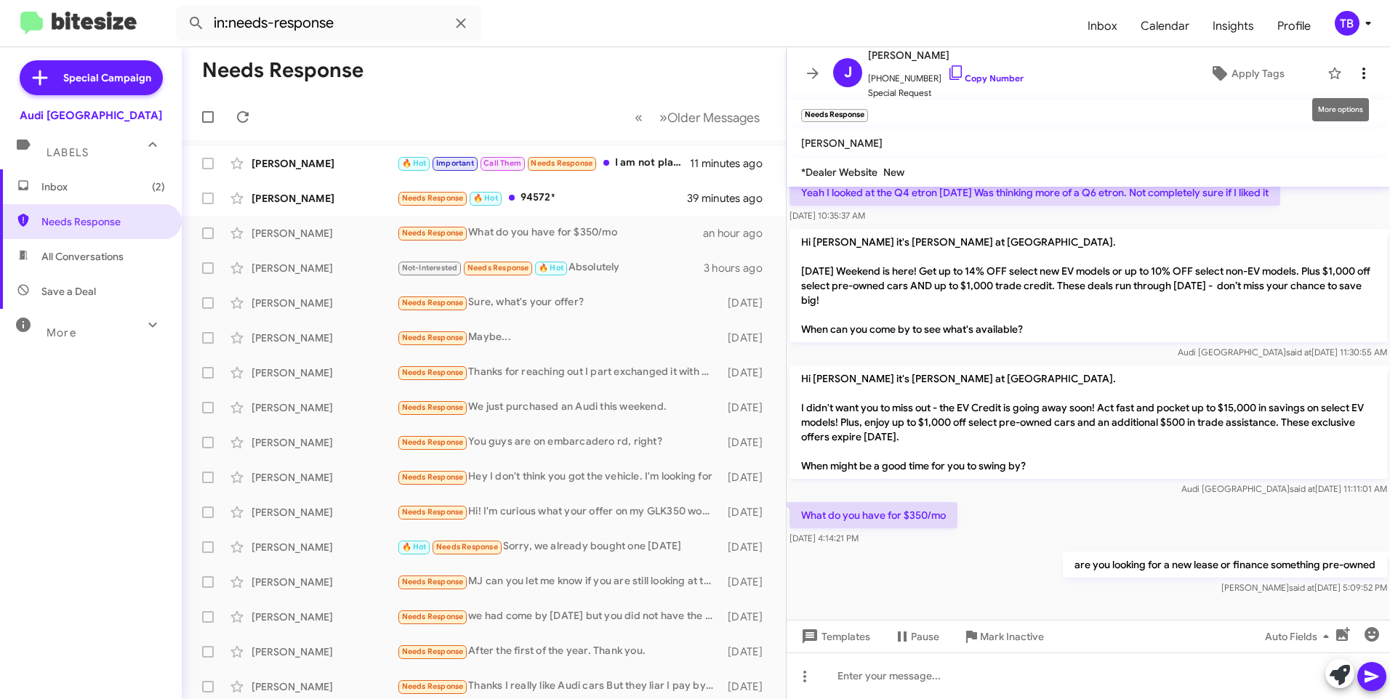
click at [1356, 61] on button at bounding box center [1363, 73] width 29 height 29
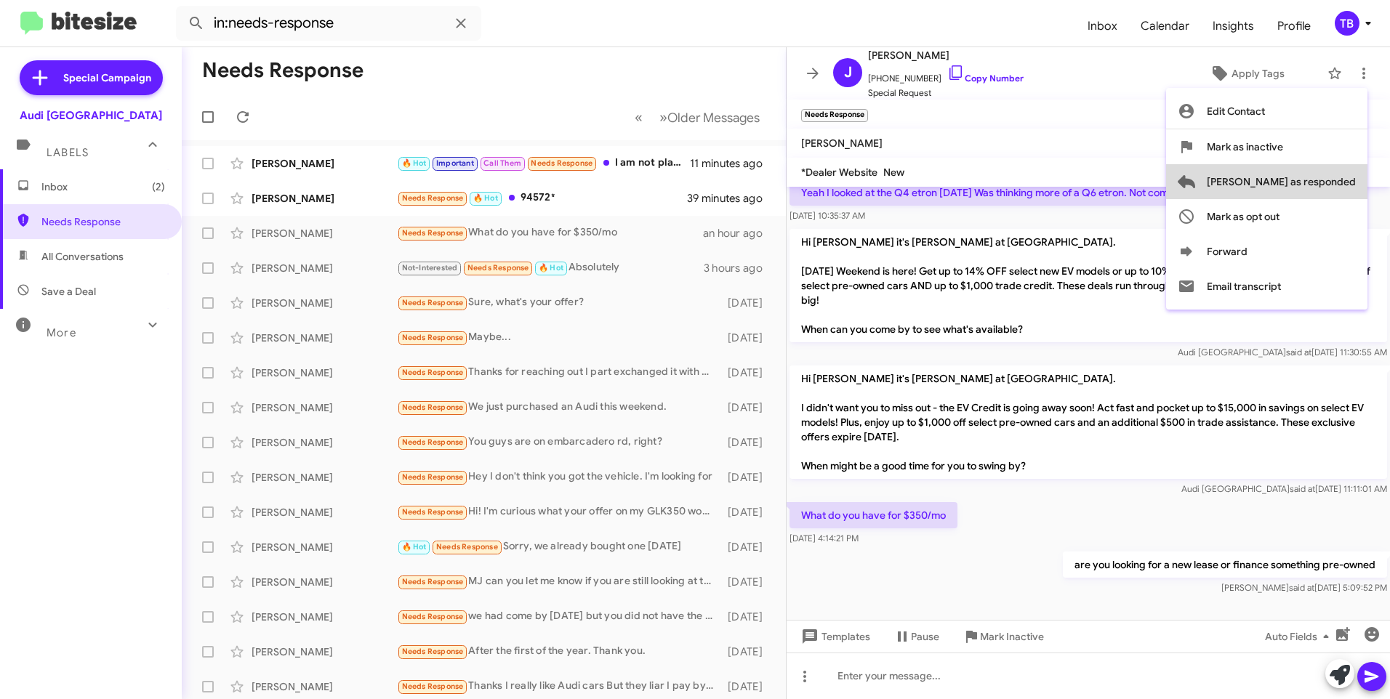
click at [1339, 176] on span "[PERSON_NAME] as responded" at bounding box center [1281, 181] width 149 height 35
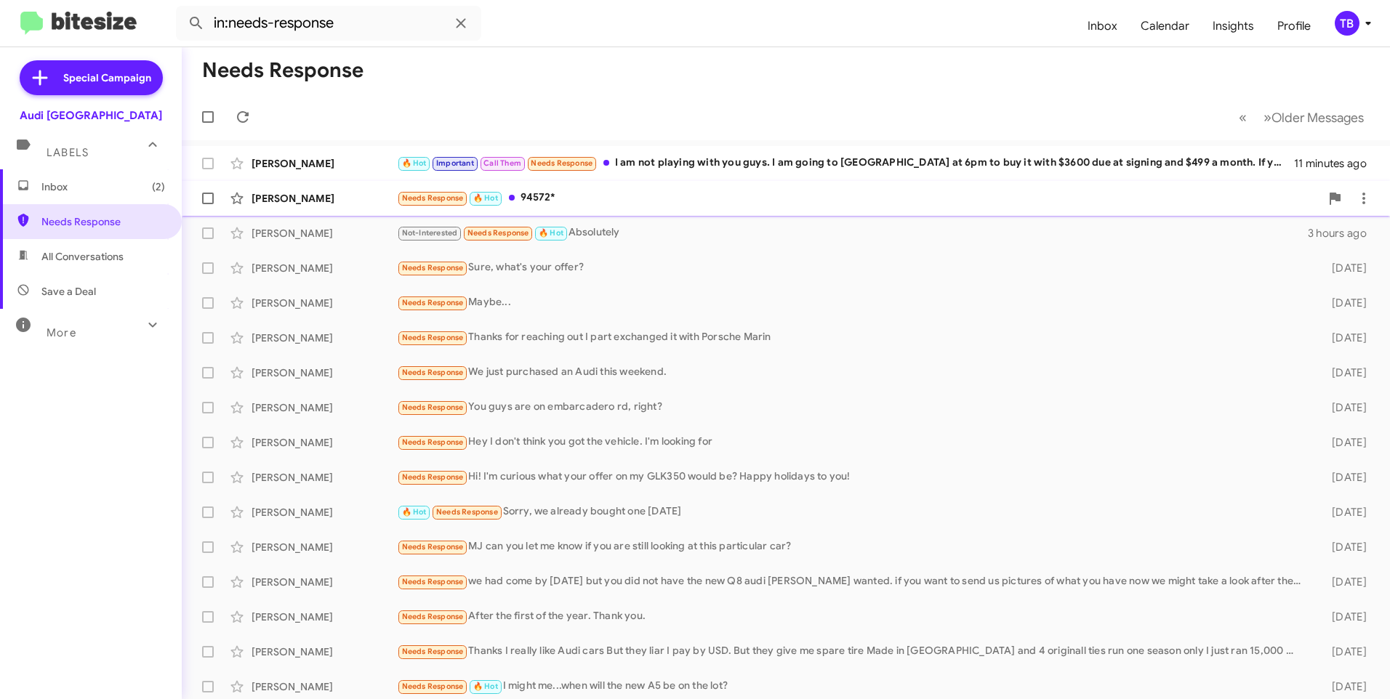
click at [534, 199] on div "Needs Response 🔥 Hot 94572*" at bounding box center [858, 198] width 923 height 17
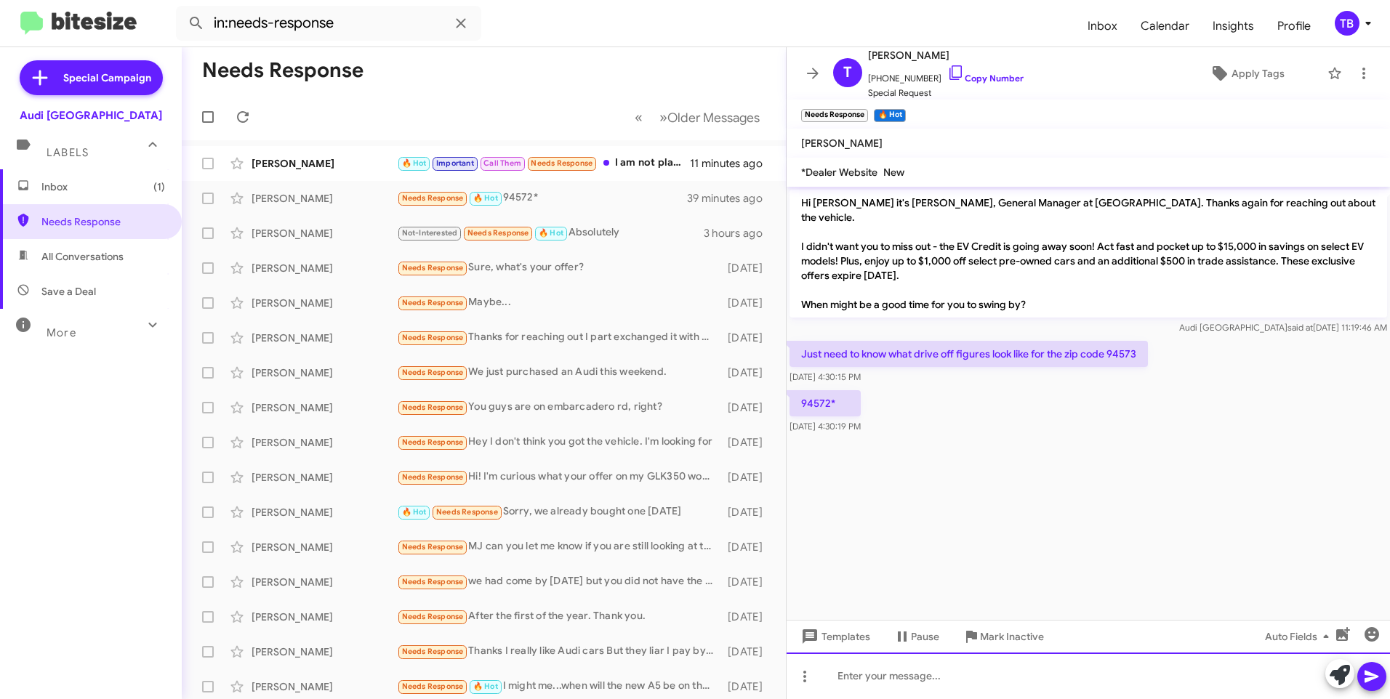
click at [986, 675] on div at bounding box center [1088, 676] width 603 height 47
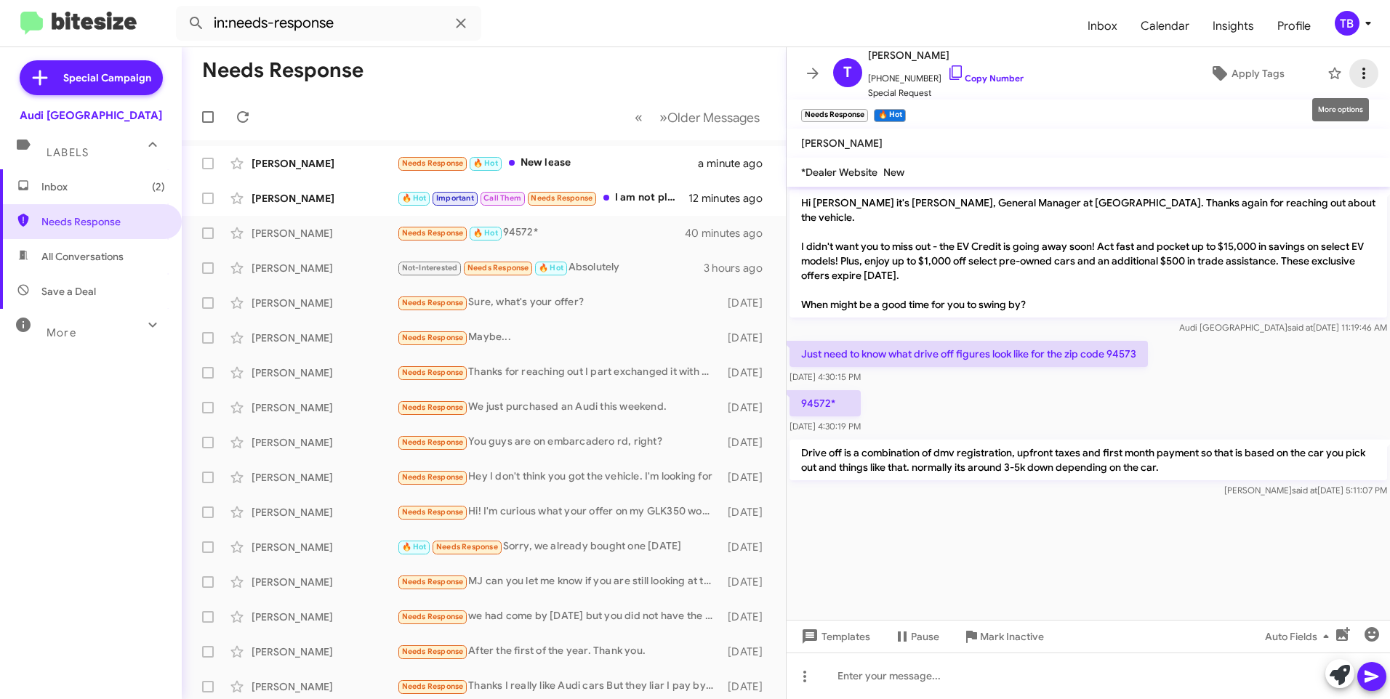
click at [1355, 71] on icon at bounding box center [1363, 73] width 17 height 17
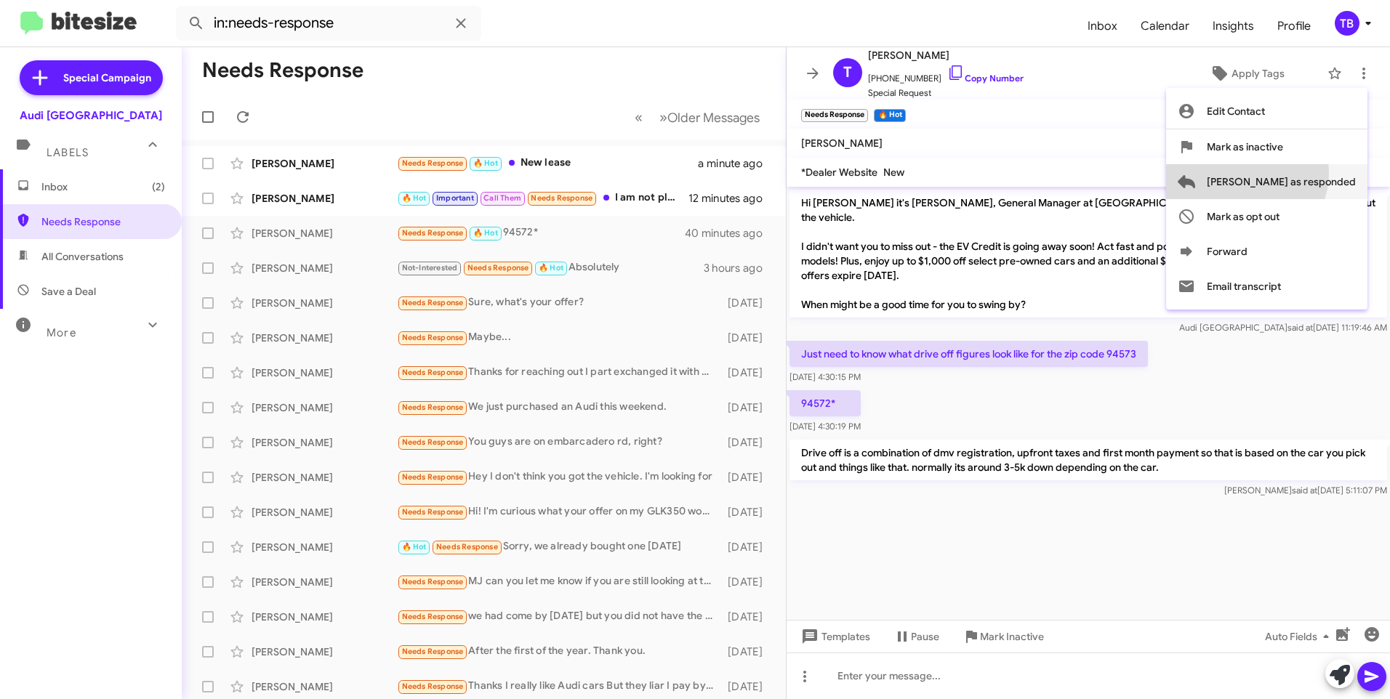
click at [1304, 173] on span "[PERSON_NAME] as responded" at bounding box center [1281, 181] width 149 height 35
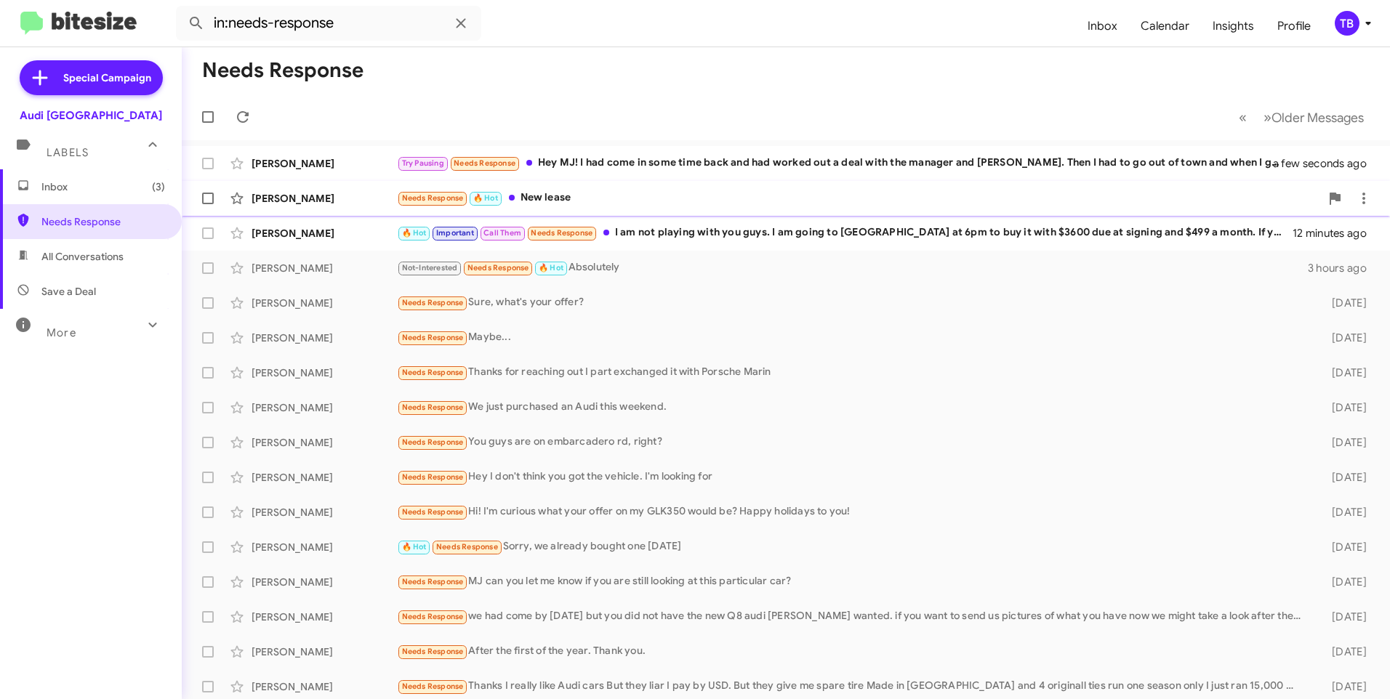
click at [563, 203] on div "Needs Response 🔥 Hot New lease" at bounding box center [858, 198] width 923 height 17
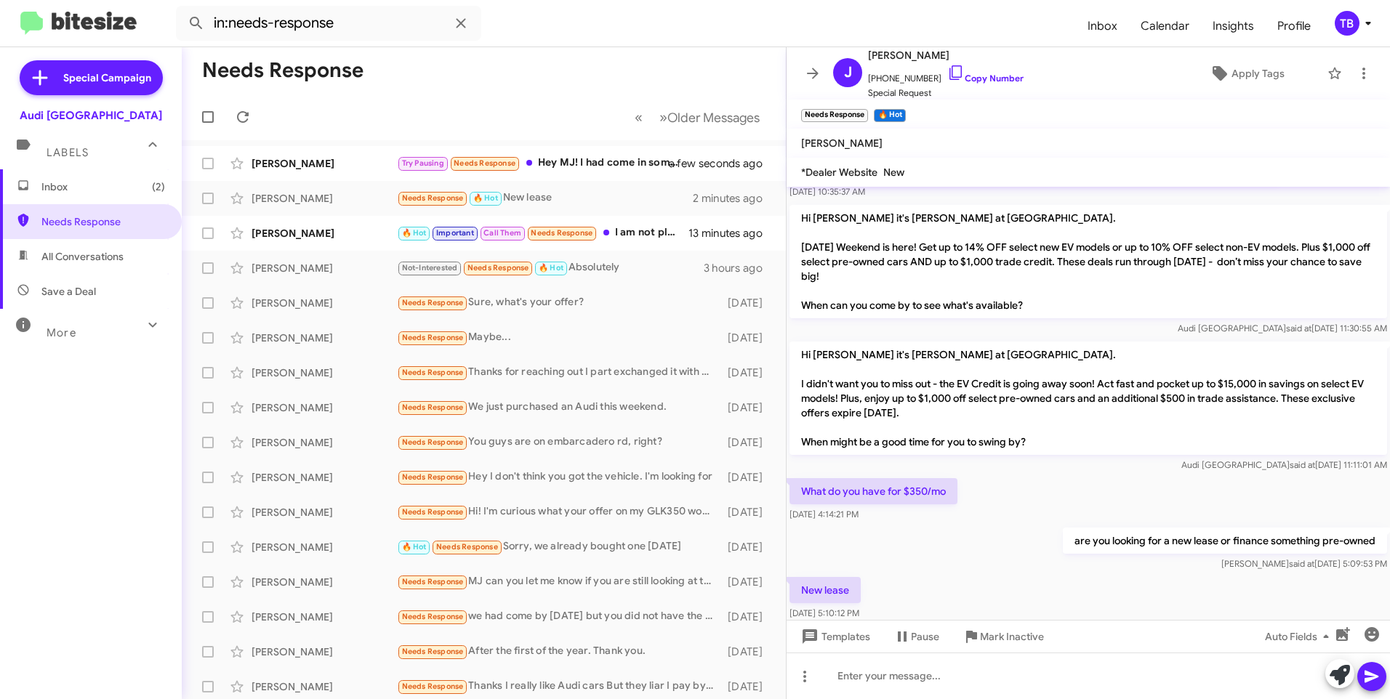
scroll to position [127, 0]
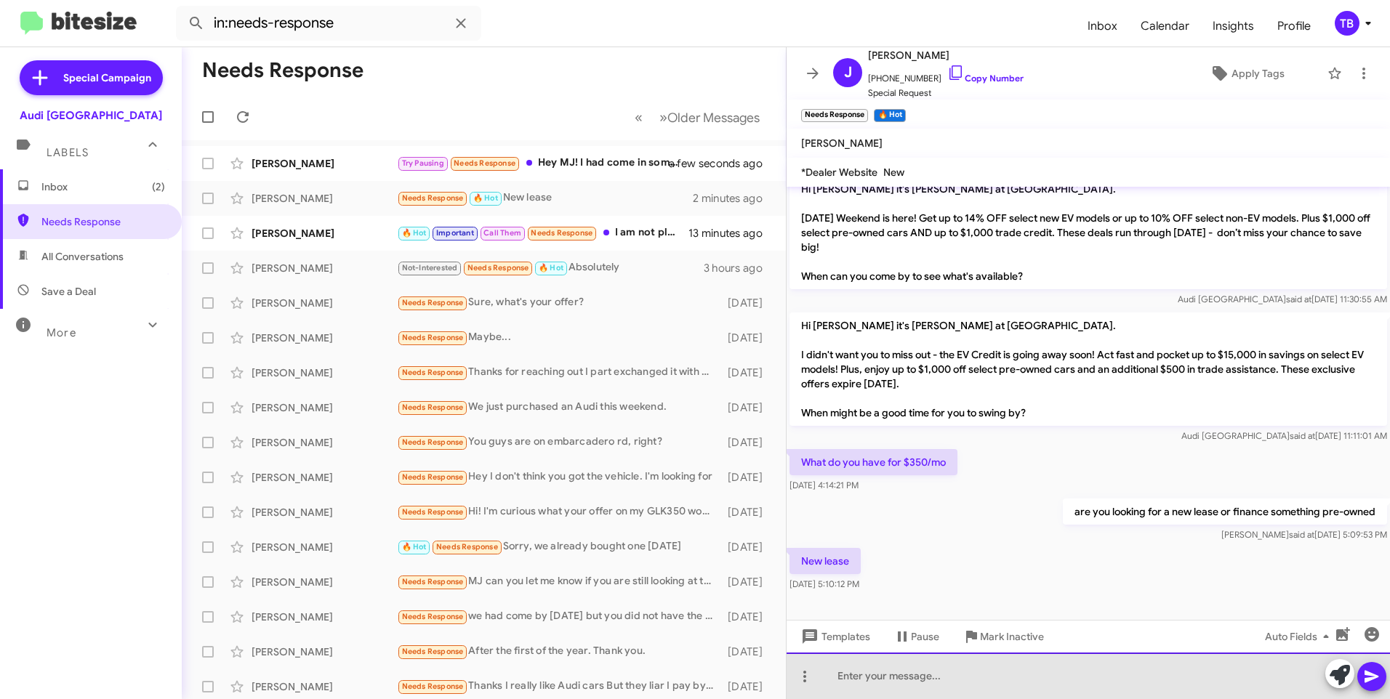
click at [1066, 683] on div at bounding box center [1088, 676] width 603 height 47
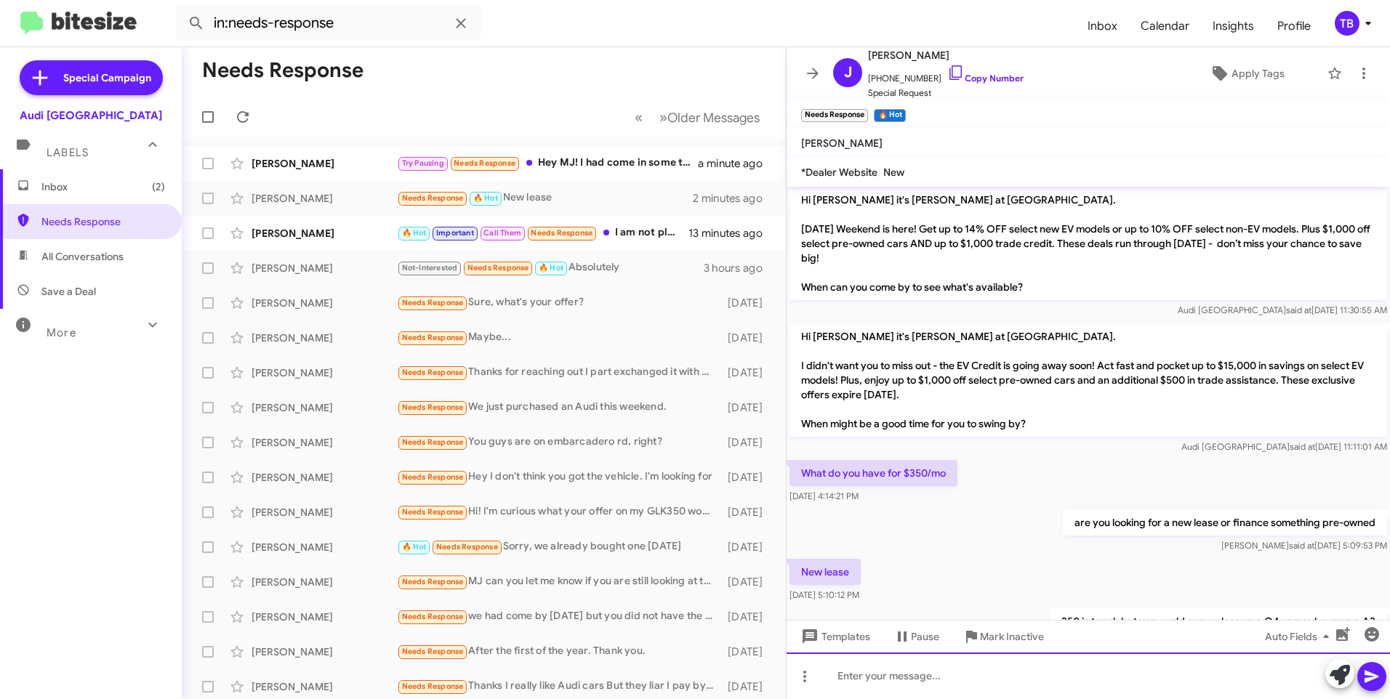
scroll to position [180, 0]
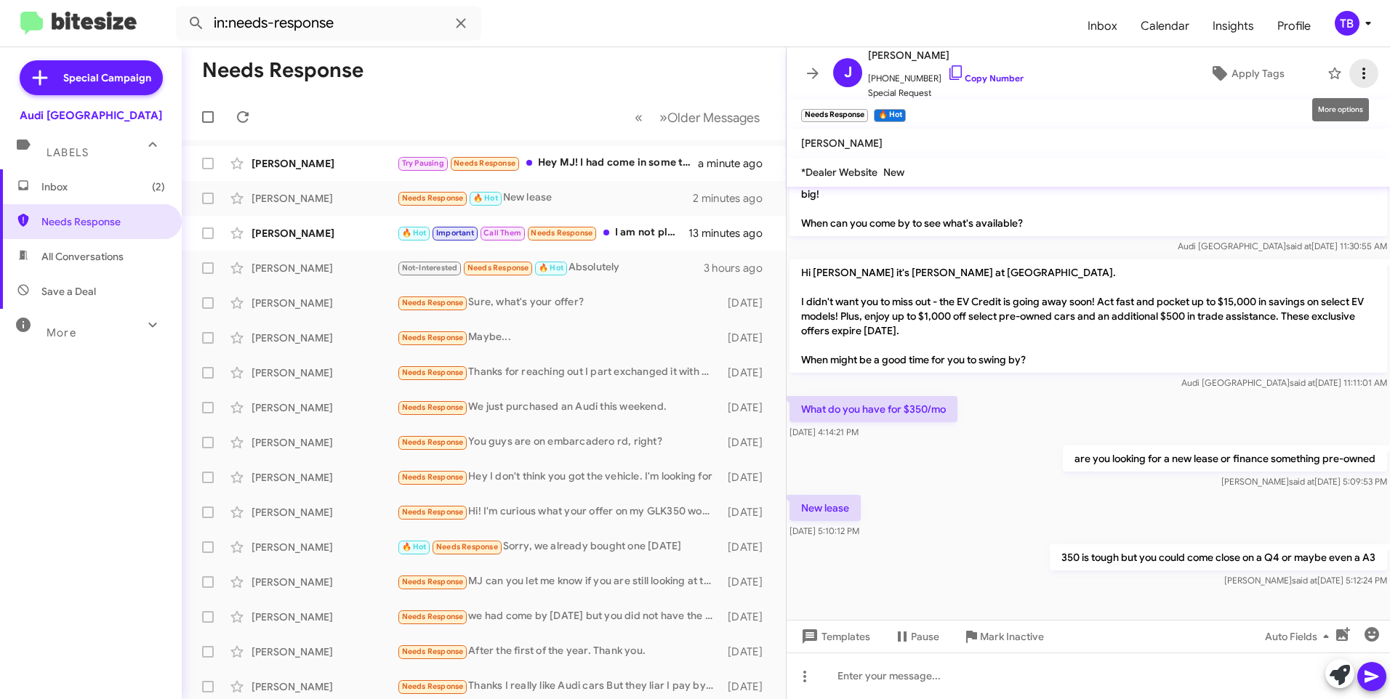
click at [1358, 65] on icon at bounding box center [1363, 73] width 17 height 17
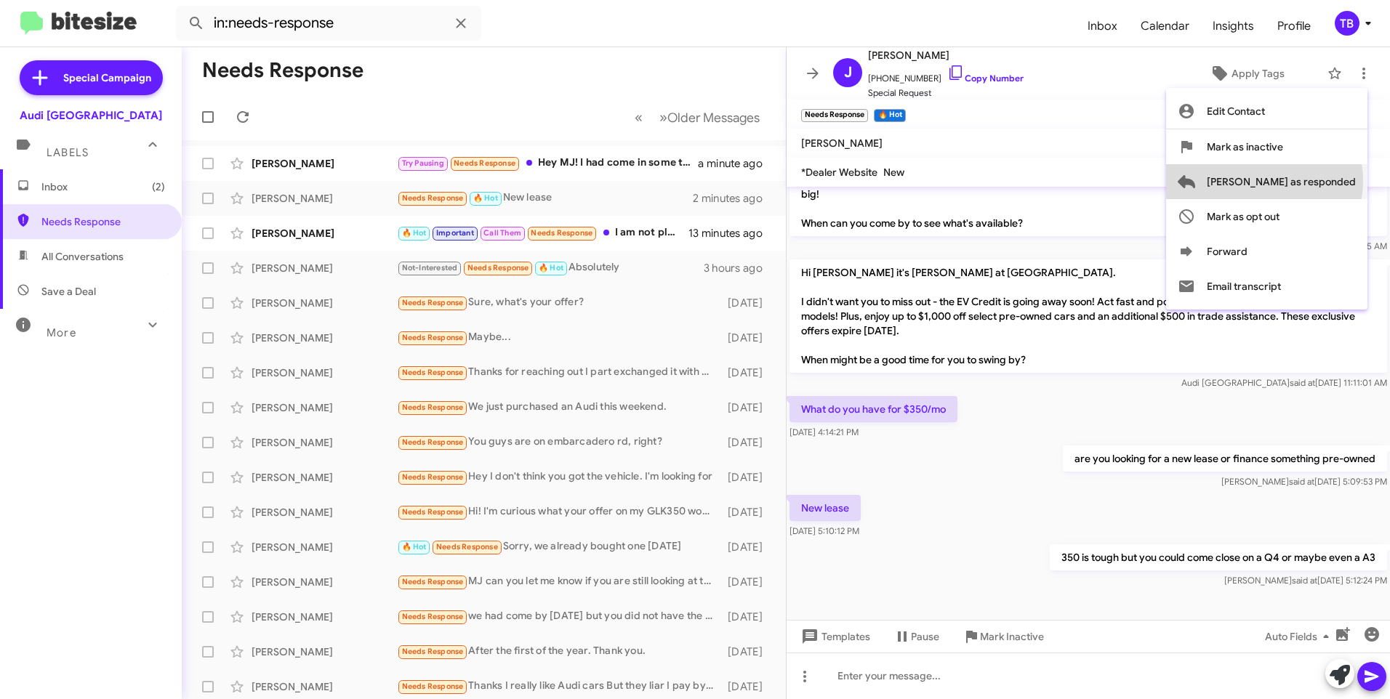
click at [1322, 181] on span "[PERSON_NAME] as responded" at bounding box center [1281, 181] width 149 height 35
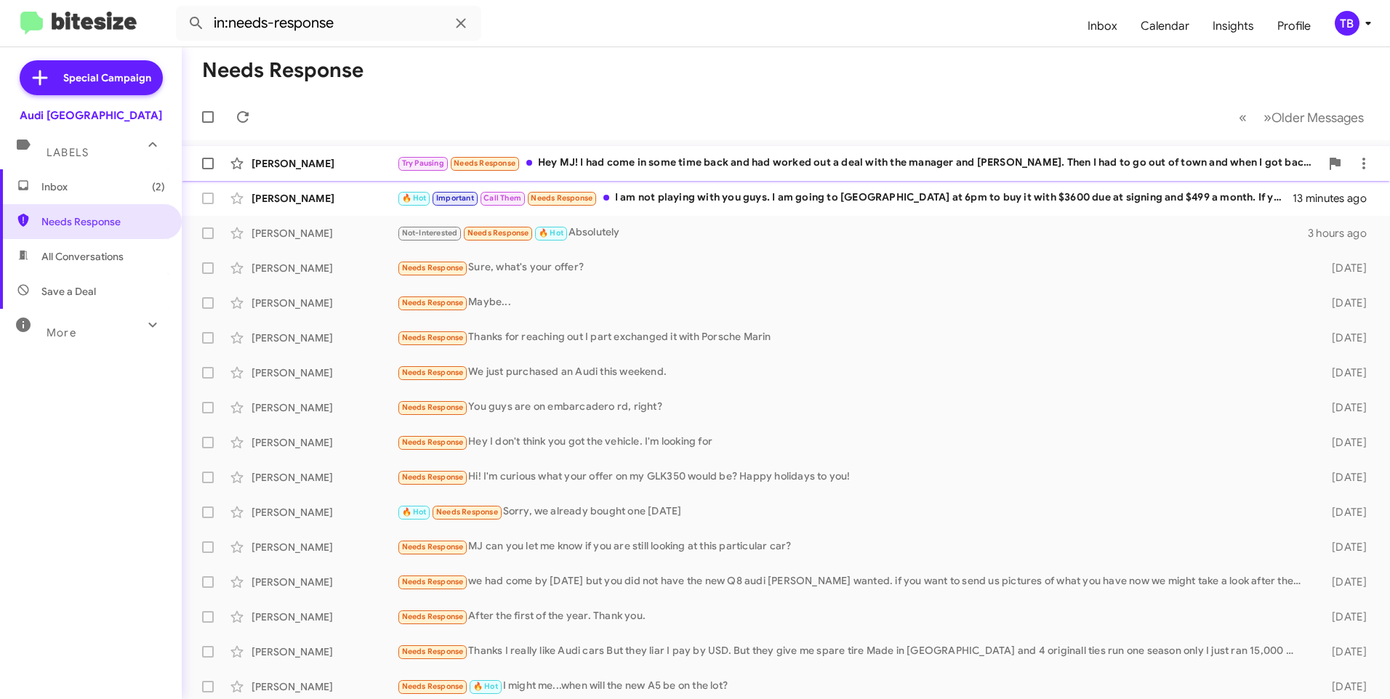
click at [622, 156] on div "Try Pausing Needs Response Hey MJ! I had come in some time back and had worked …" at bounding box center [858, 163] width 923 height 17
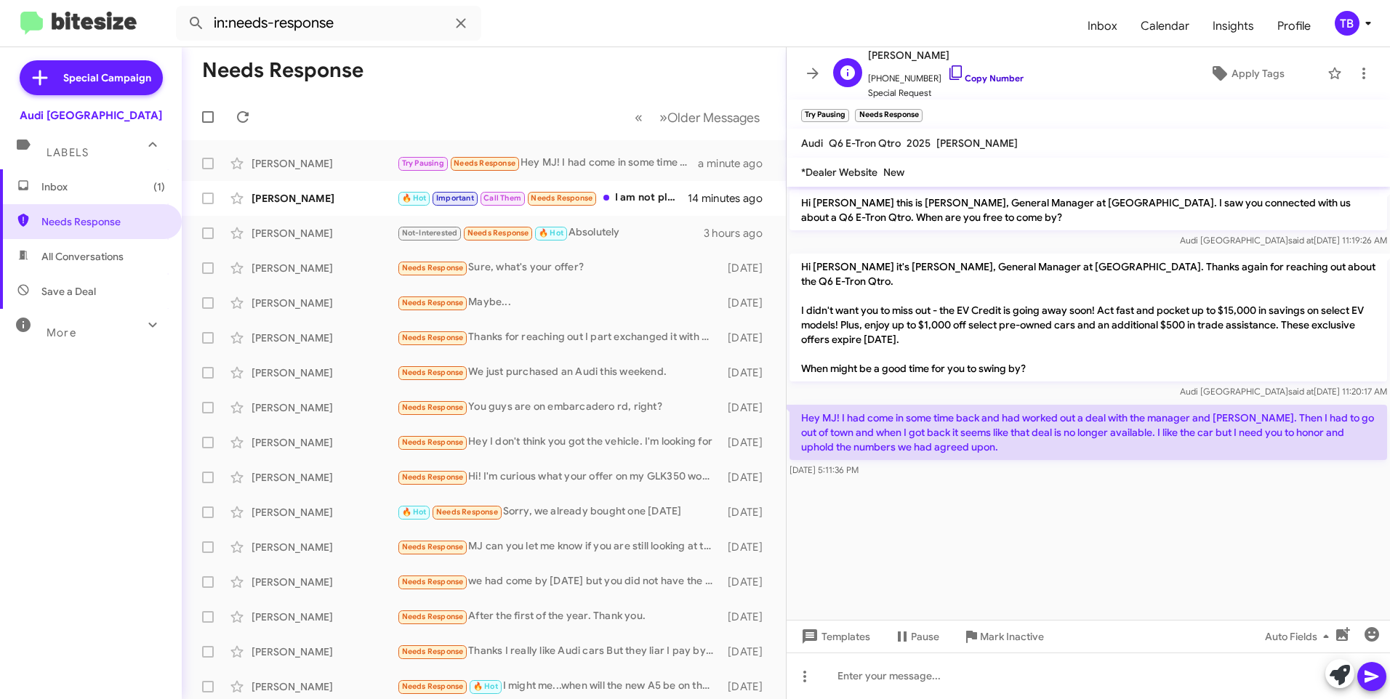
click at [948, 72] on icon at bounding box center [955, 72] width 17 height 17
click at [964, 677] on div at bounding box center [1088, 676] width 603 height 47
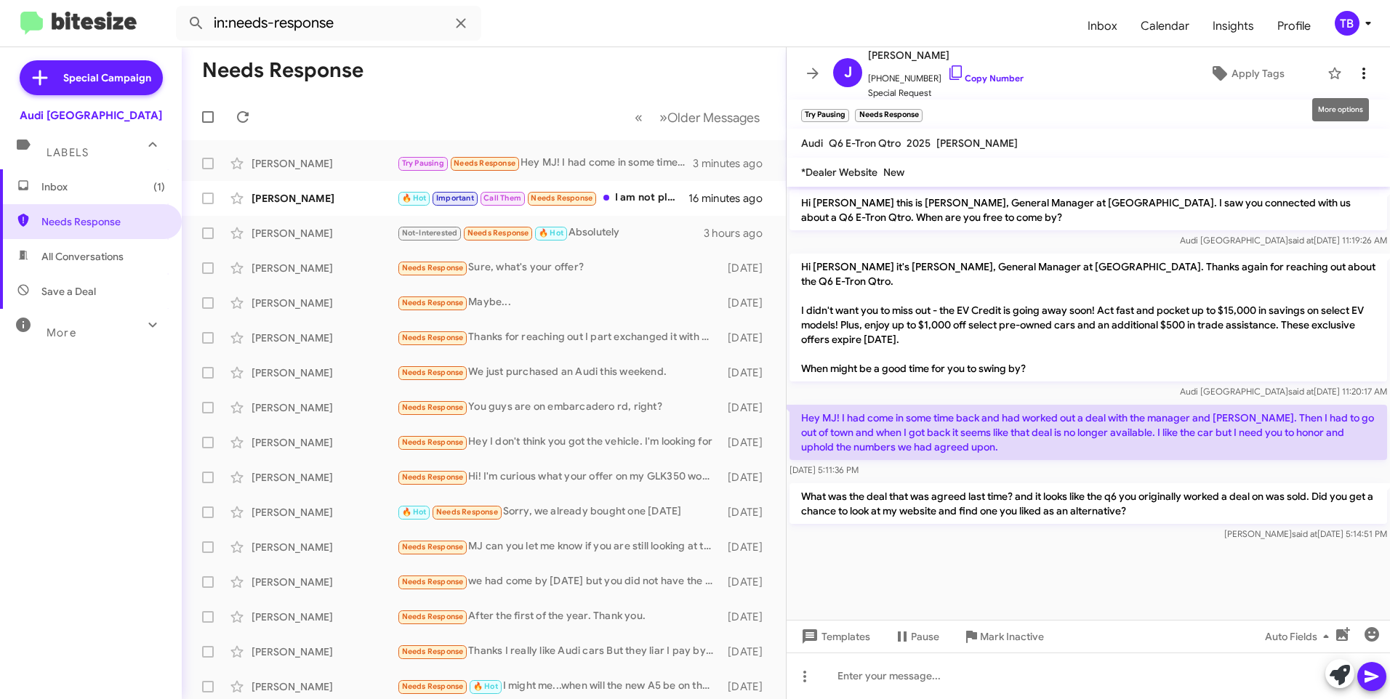
click at [1349, 83] on button at bounding box center [1363, 73] width 29 height 29
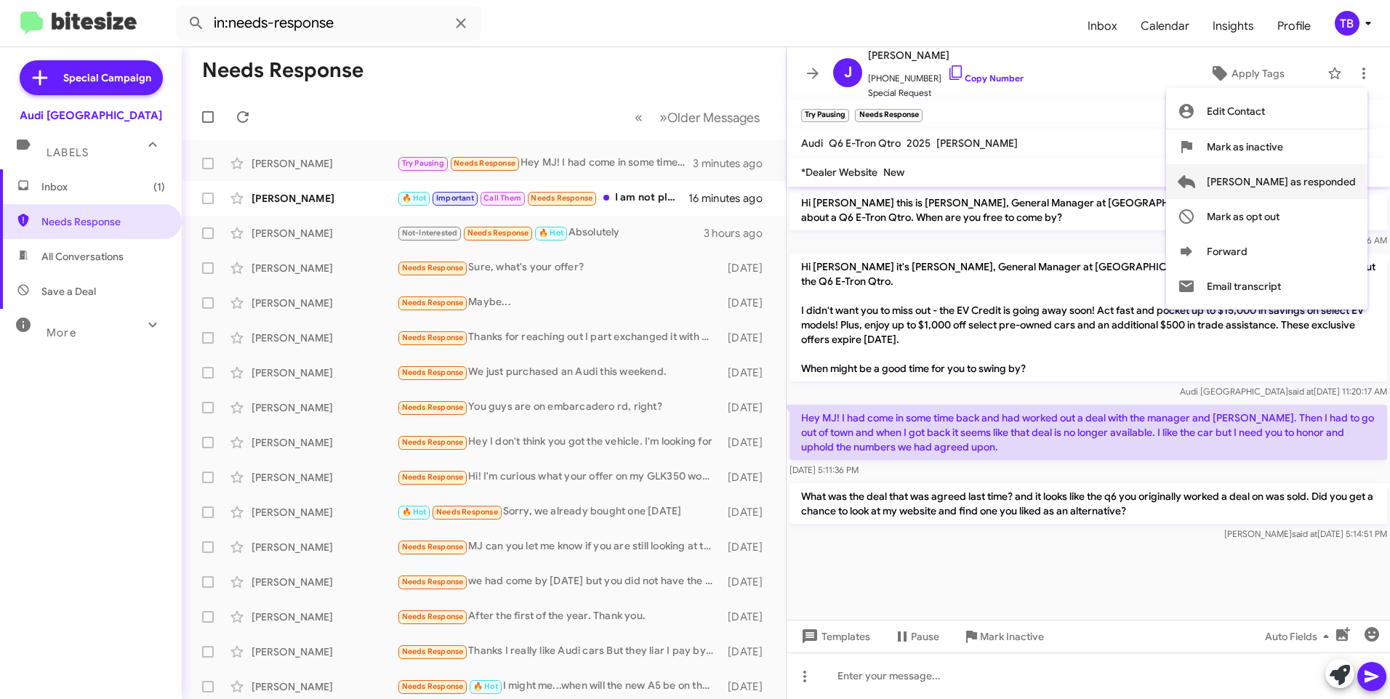
click at [1304, 181] on span "[PERSON_NAME] as responded" at bounding box center [1281, 181] width 149 height 35
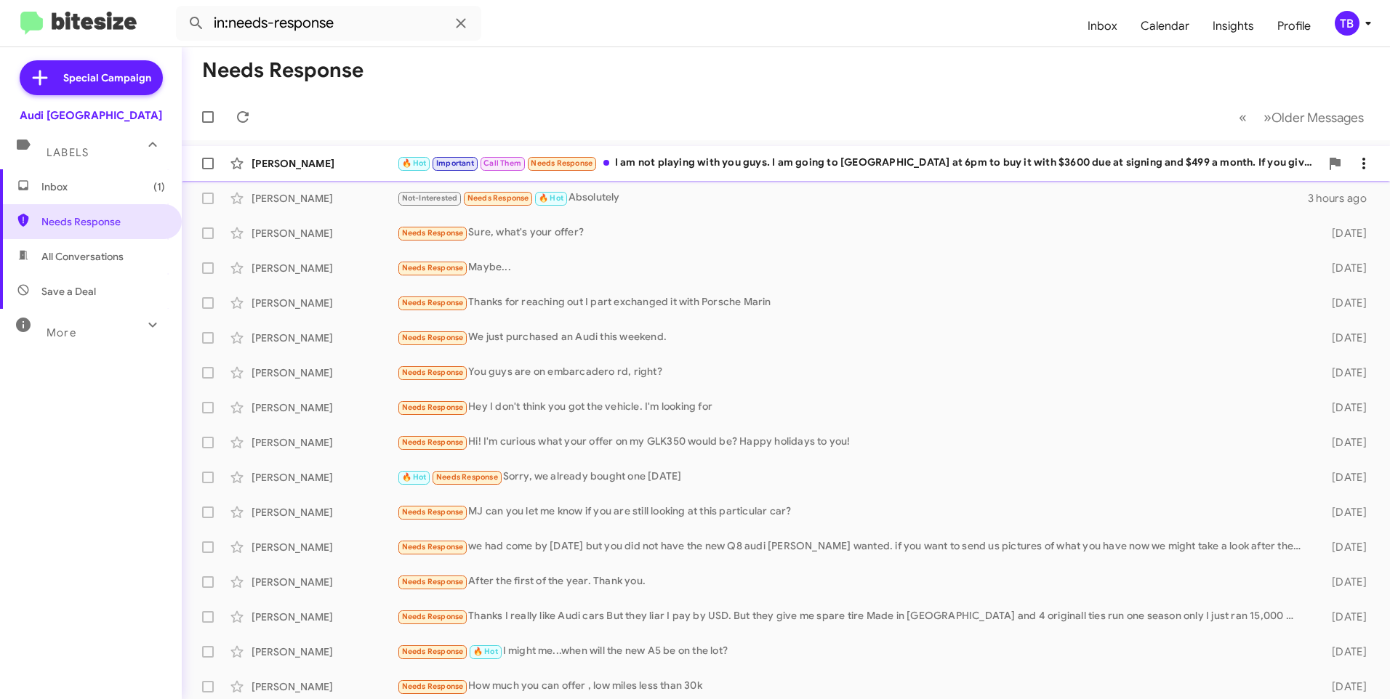
click at [737, 174] on div "[PERSON_NAME] 🔥 Hot Important Call Them Needs Response I am not playing with yo…" at bounding box center [785, 163] width 1185 height 29
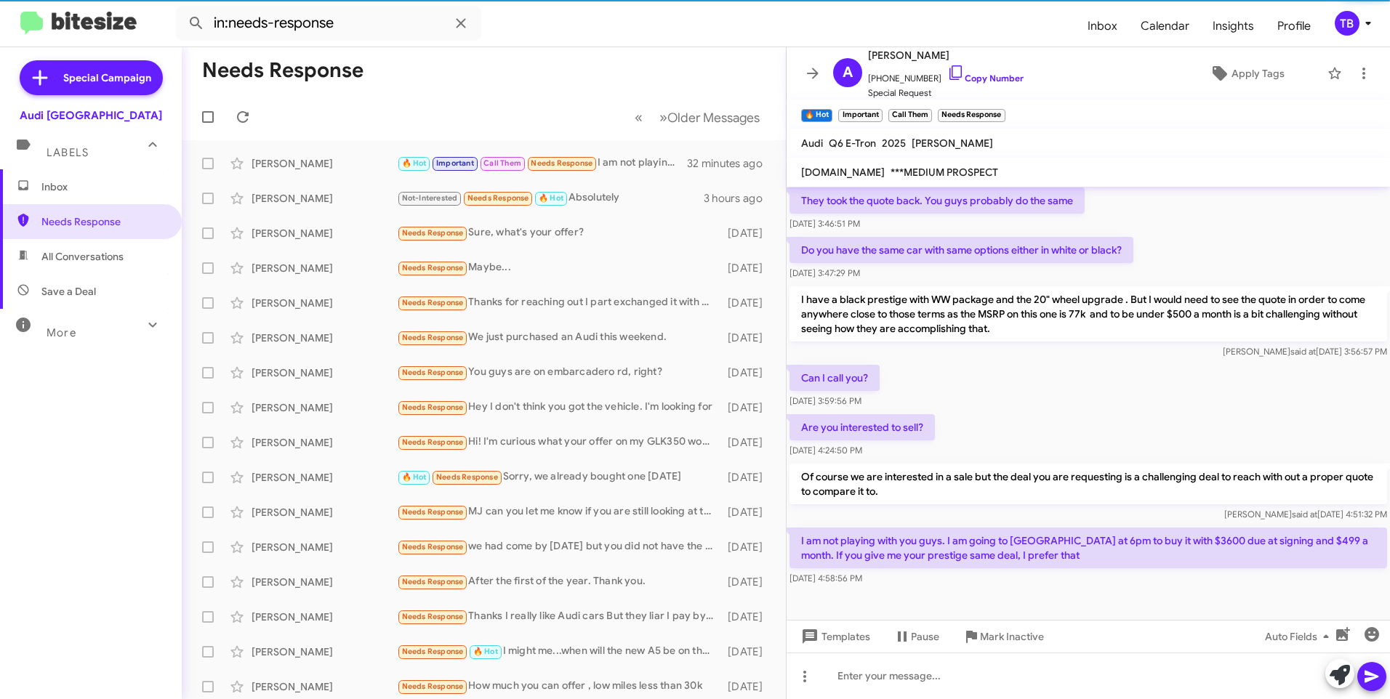
scroll to position [431, 0]
